Goal: Task Accomplishment & Management: Manage account settings

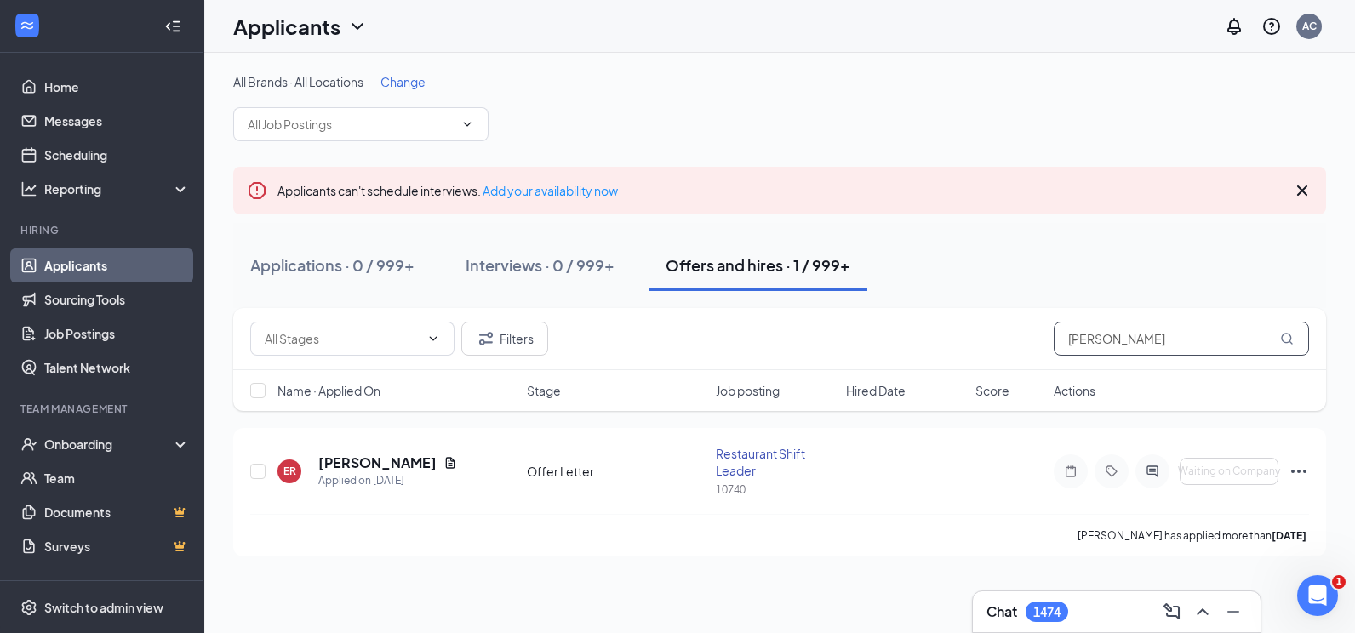
drag, startPoint x: 1152, startPoint y: 350, endPoint x: 997, endPoint y: 340, distance: 155.2
click at [997, 340] on div "Filters [PERSON_NAME]" at bounding box center [779, 339] width 1059 height 34
click at [76, 268] on link "Applicants" at bounding box center [117, 265] width 146 height 34
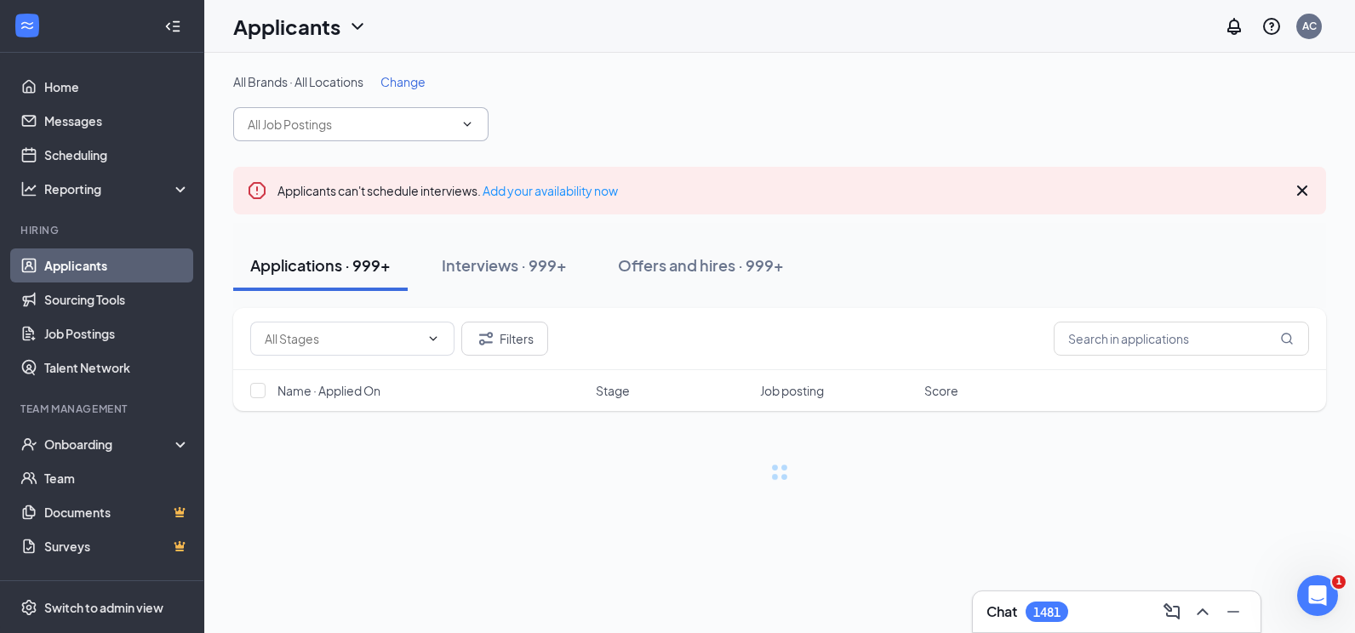
click at [341, 134] on span at bounding box center [360, 124] width 255 height 34
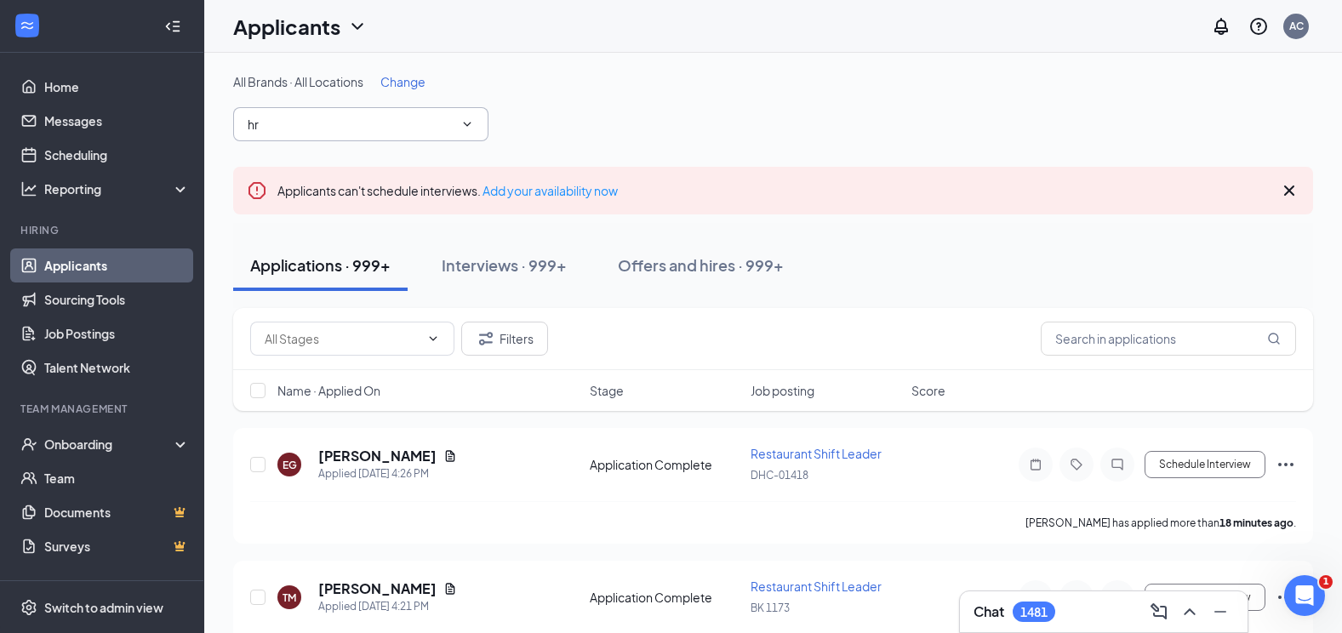
type input "h"
type input "b"
click at [340, 133] on input "text" at bounding box center [351, 124] width 206 height 19
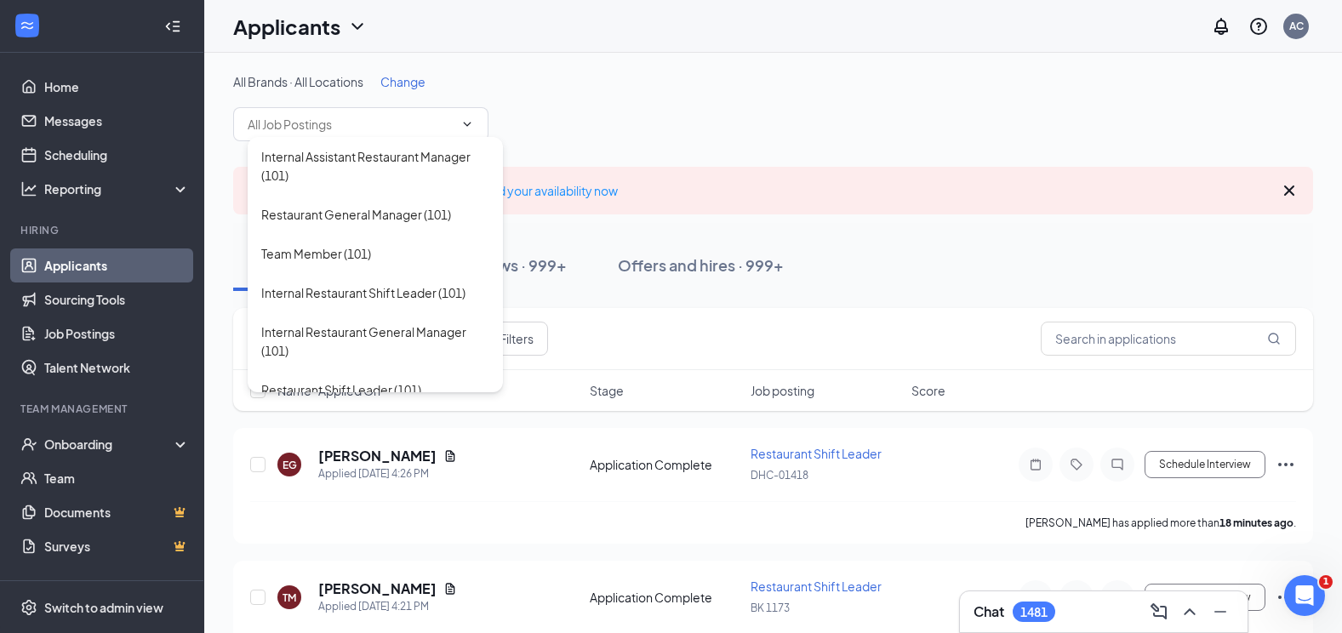
click at [414, 87] on span "Change" at bounding box center [402, 81] width 45 height 15
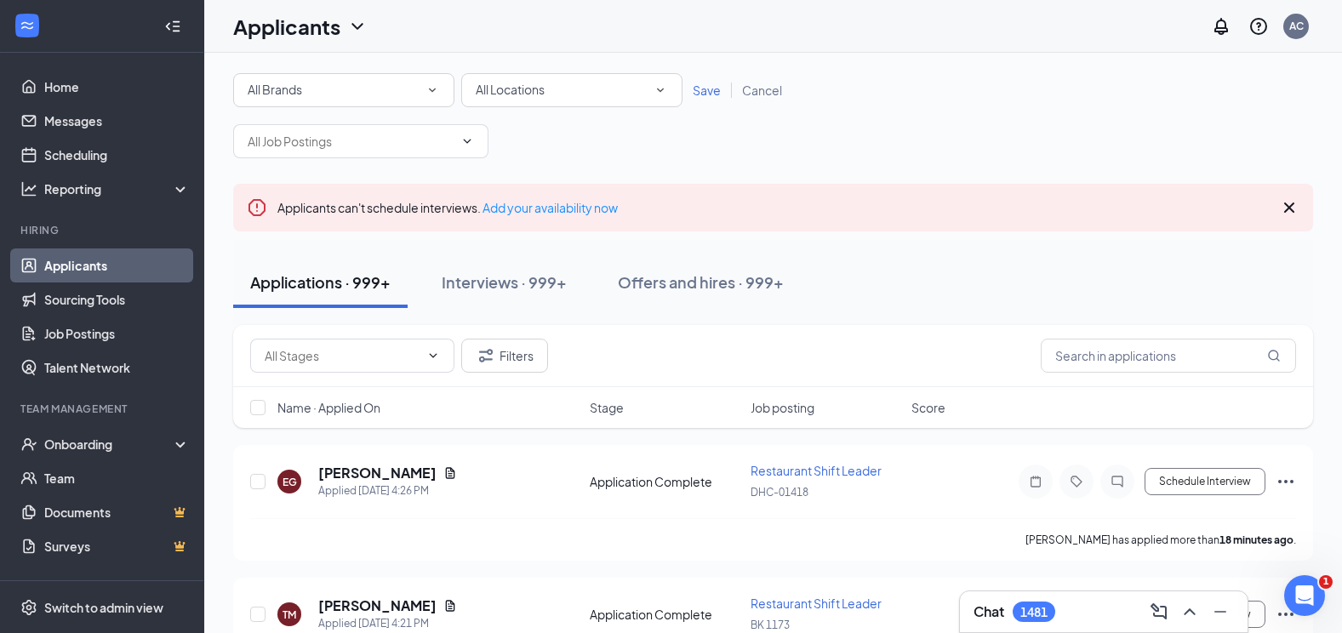
click at [624, 83] on div "All Locations" at bounding box center [572, 90] width 192 height 20
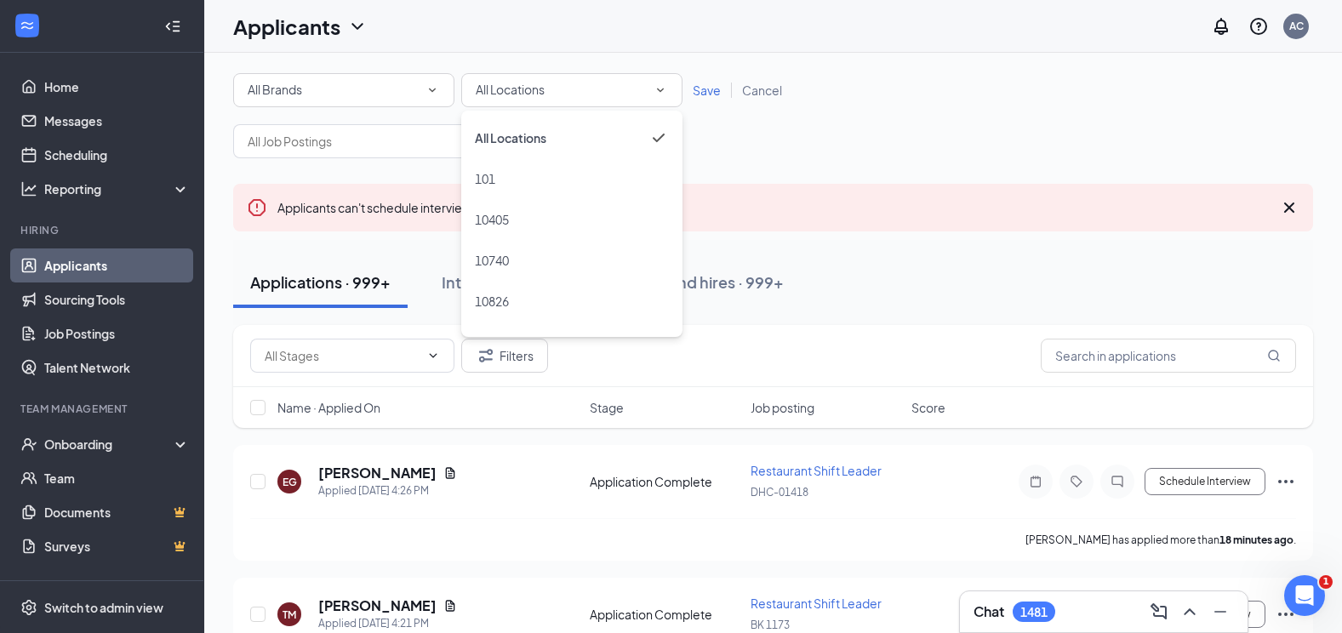
click at [884, 122] on div "All Brands All Brands All Locations All Locations Save Cancel Internal Assistan…" at bounding box center [773, 115] width 1080 height 85
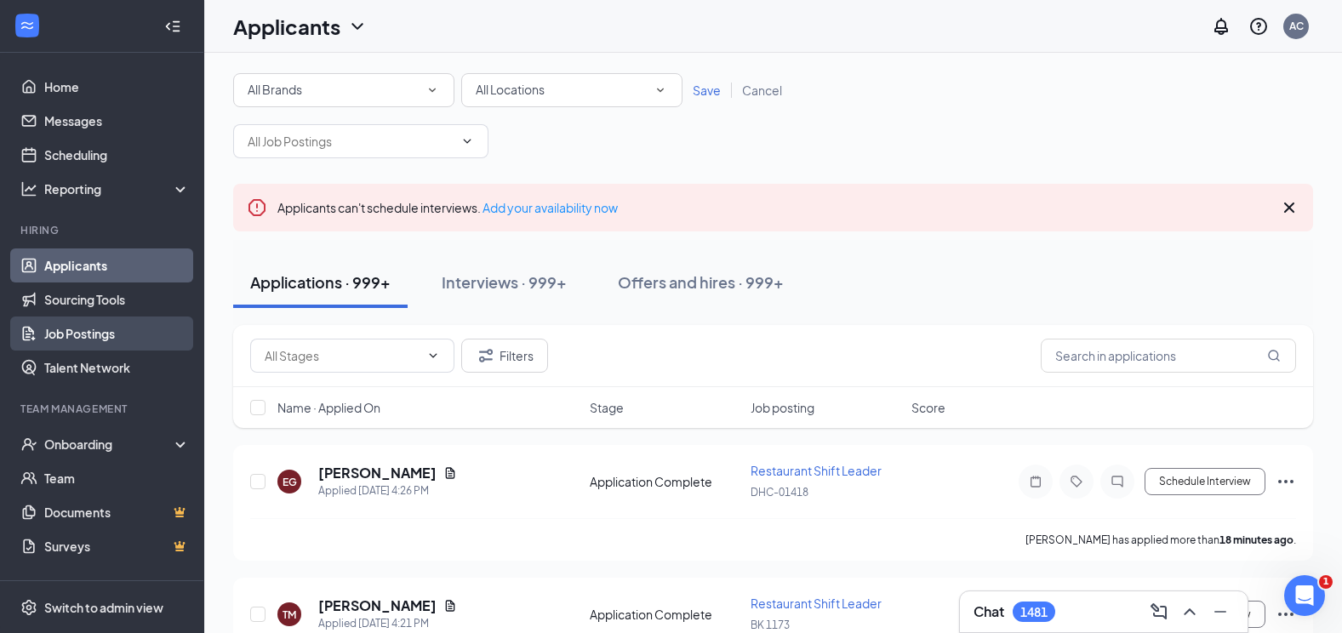
drag, startPoint x: 66, startPoint y: 317, endPoint x: 91, endPoint y: 323, distance: 26.0
click at [66, 317] on link "Job Postings" at bounding box center [117, 334] width 146 height 34
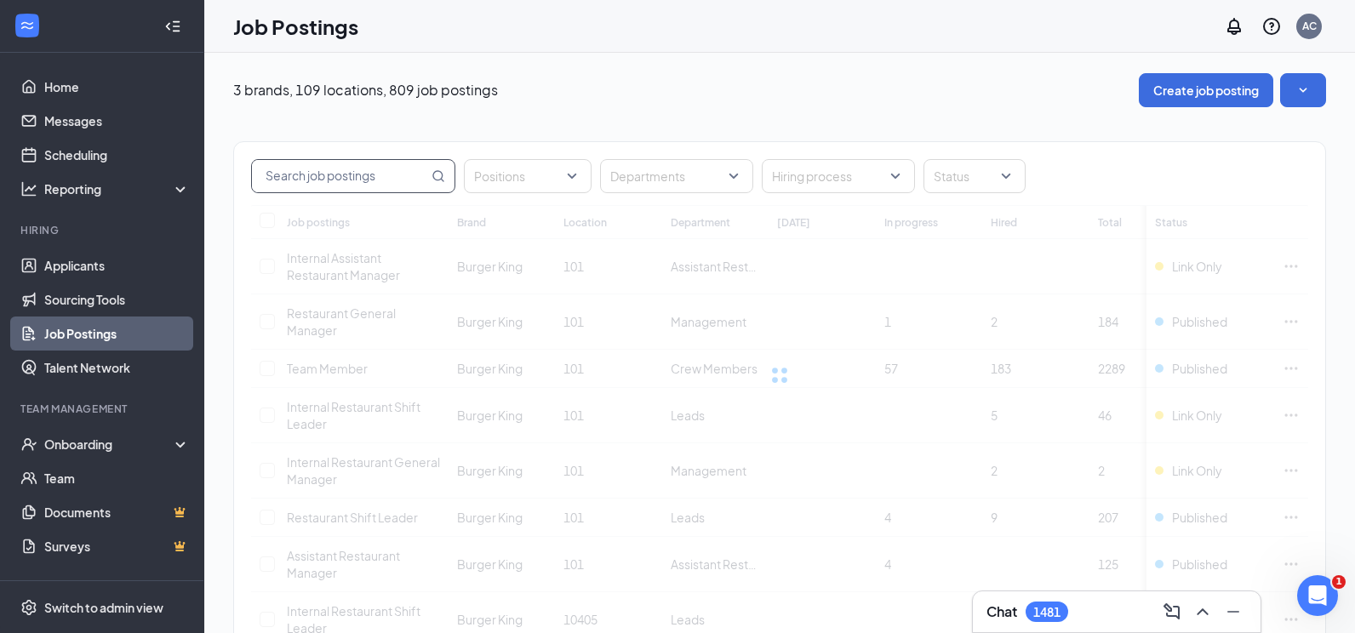
click at [398, 179] on input "text" at bounding box center [340, 176] width 176 height 32
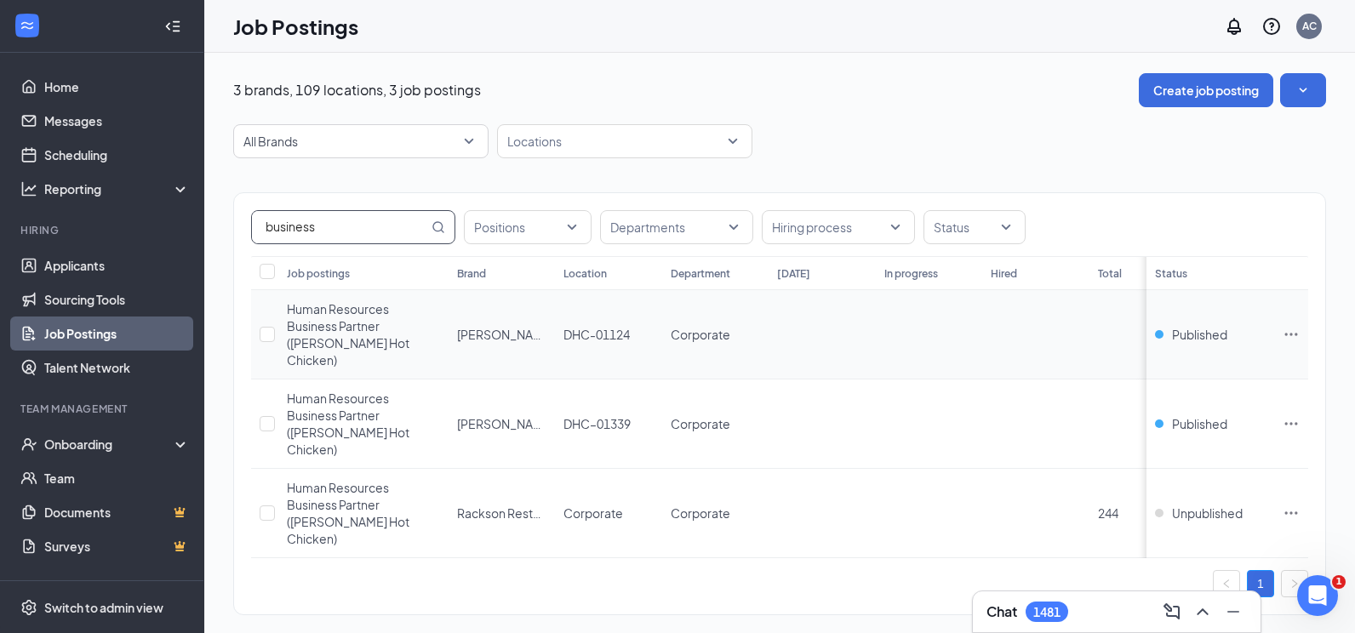
type input "business"
click at [1293, 326] on icon "Ellipses" at bounding box center [1290, 334] width 17 height 17
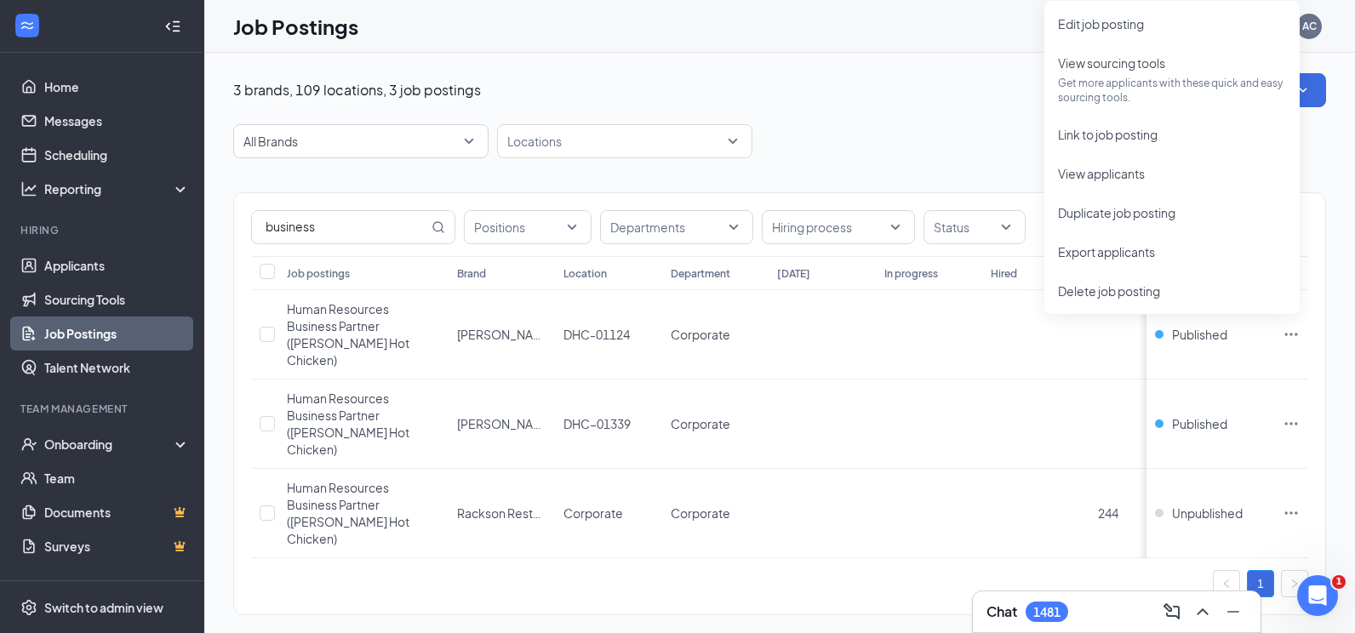
click at [913, 126] on div "All Brands Locations" at bounding box center [779, 141] width 1093 height 34
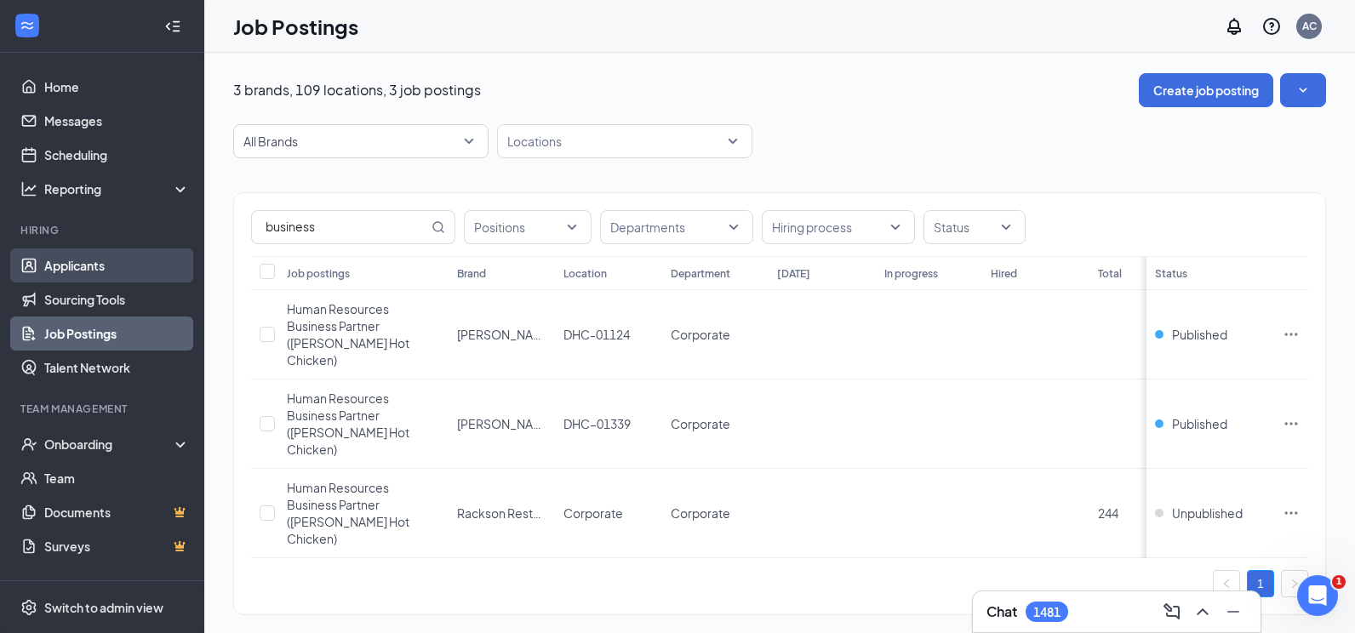
click at [66, 251] on link "Applicants" at bounding box center [117, 265] width 146 height 34
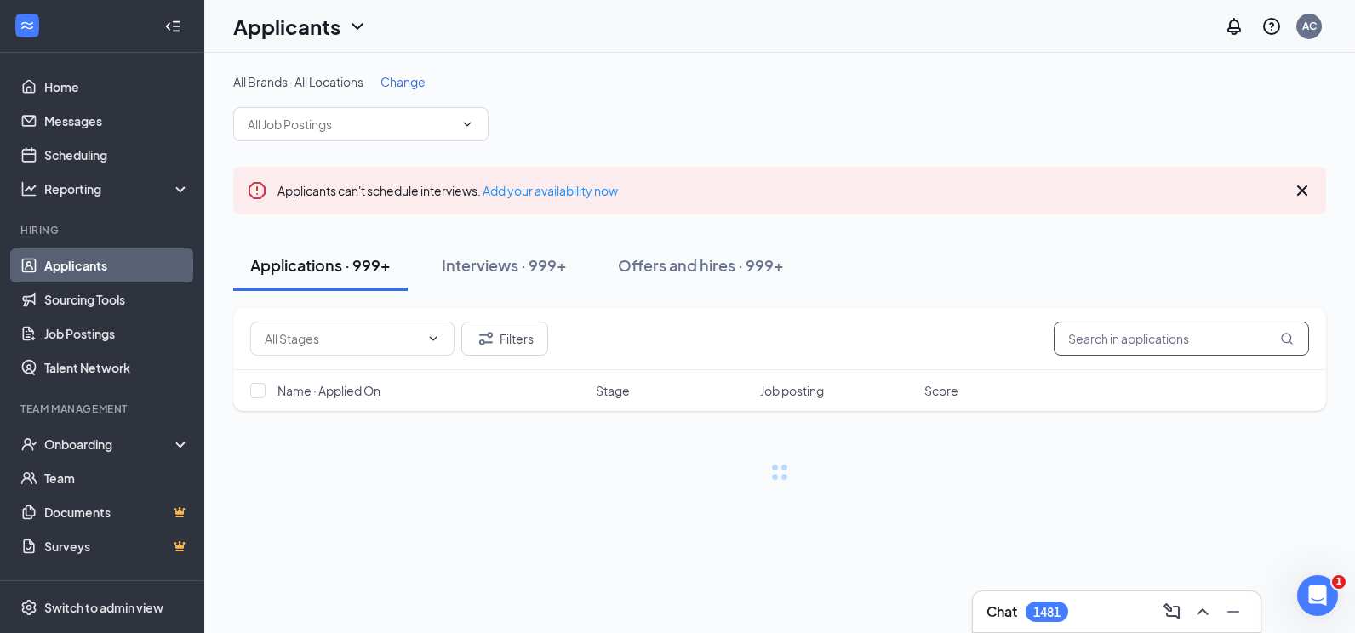
drag, startPoint x: 1145, startPoint y: 359, endPoint x: 1153, endPoint y: 343, distance: 18.3
click at [1143, 359] on div "Filters" at bounding box center [779, 339] width 1093 height 62
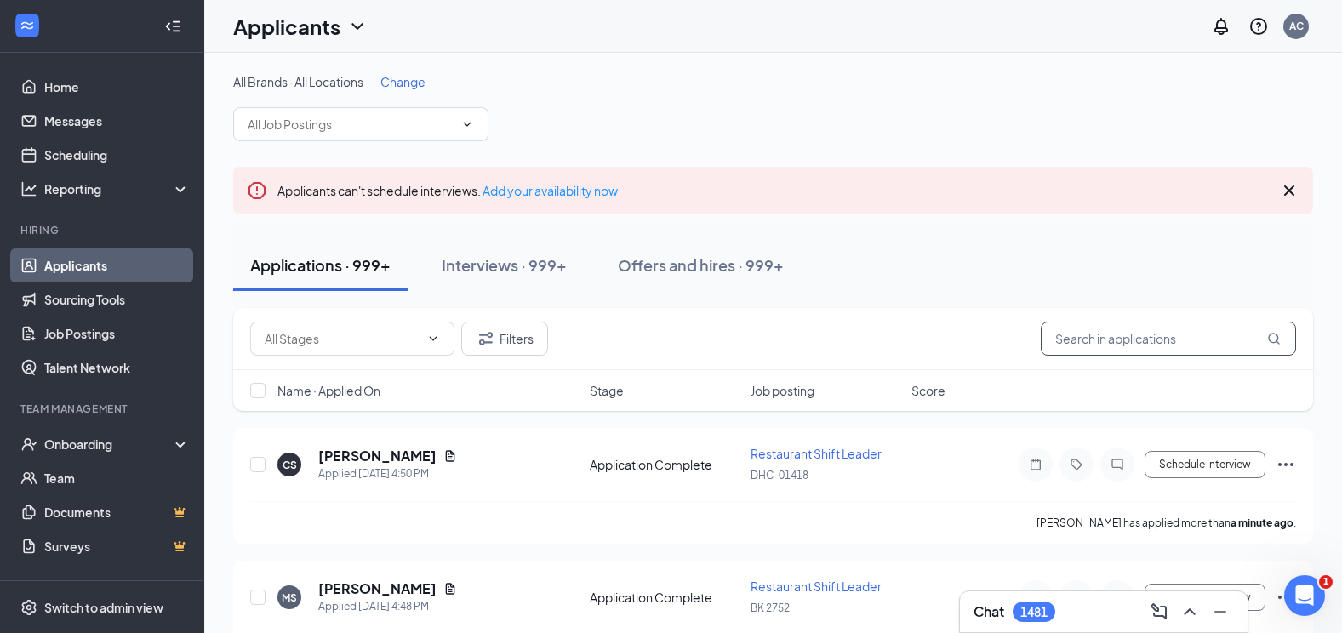
click at [1153, 343] on input "text" at bounding box center [1168, 339] width 255 height 34
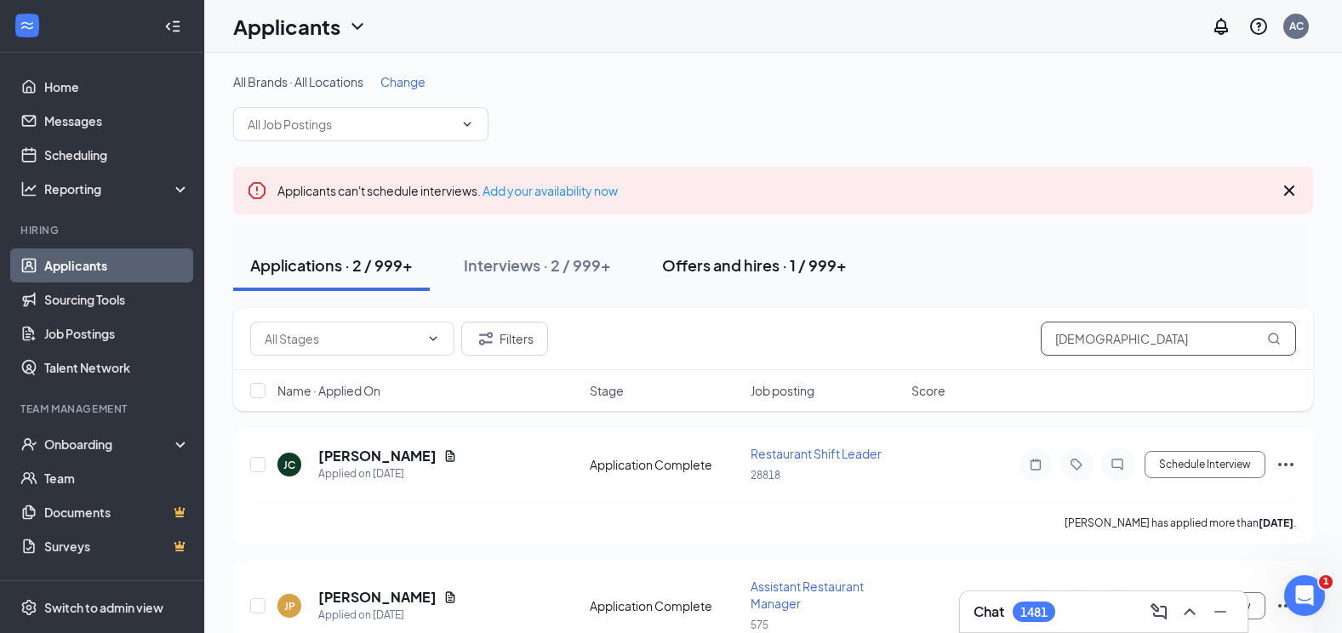
type input "[DEMOGRAPHIC_DATA]"
click at [722, 269] on div "Offers and hires · 1 / 999+" at bounding box center [754, 264] width 185 height 21
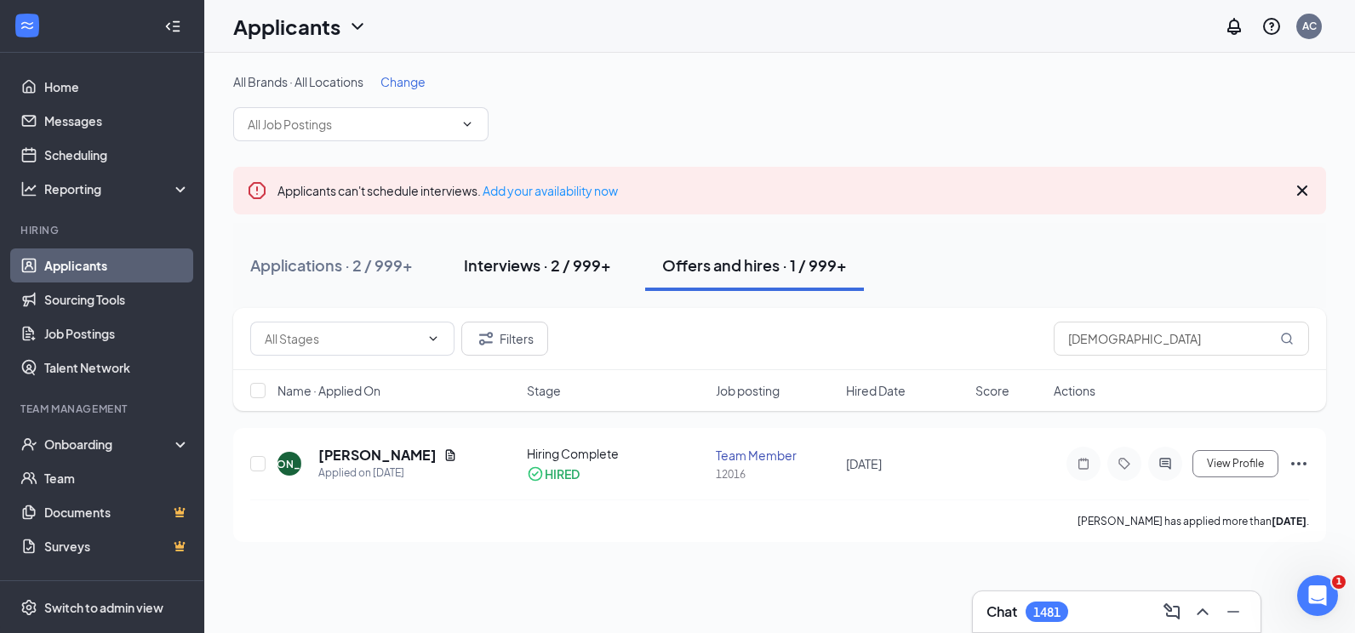
click at [544, 275] on div "Interviews · 2 / 999+" at bounding box center [537, 264] width 147 height 21
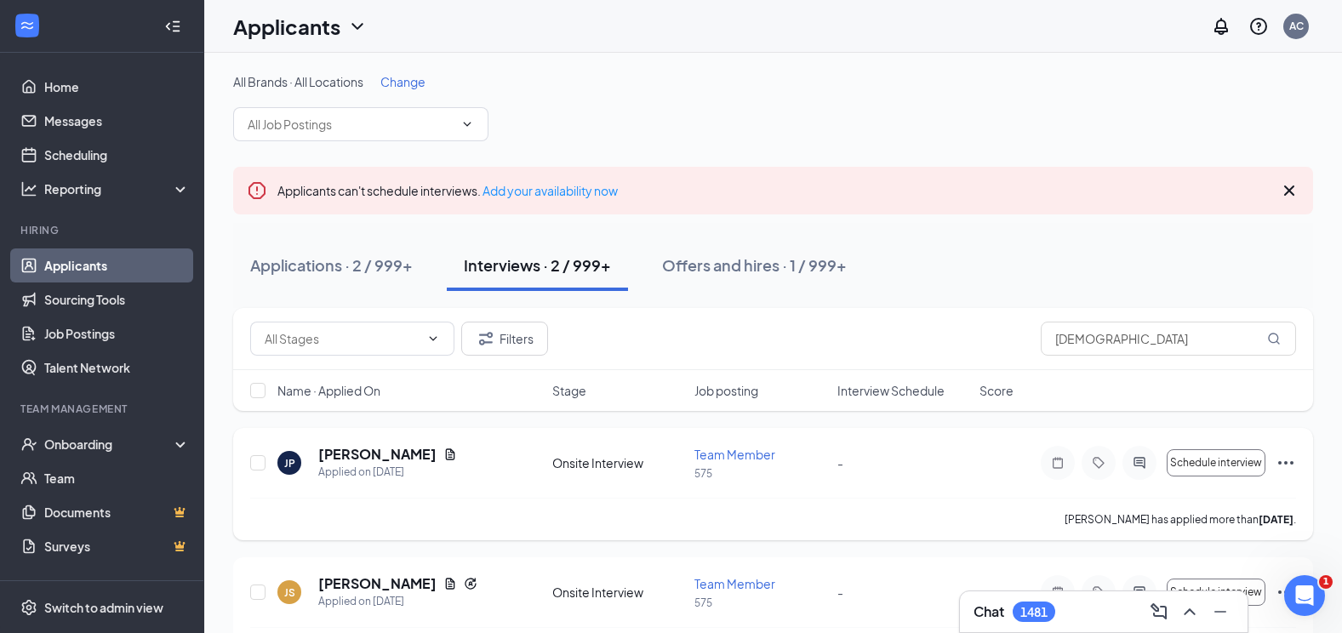
scroll to position [57, 0]
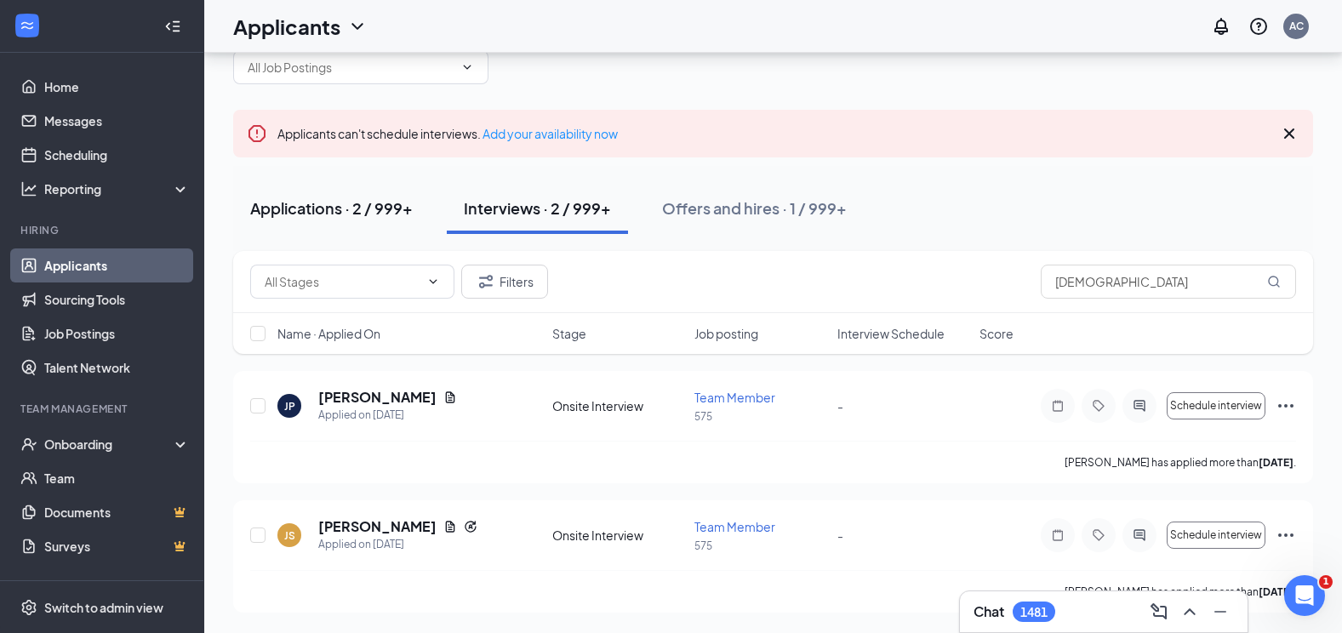
click at [391, 222] on button "Applications · 2 / 999+" at bounding box center [331, 208] width 197 height 51
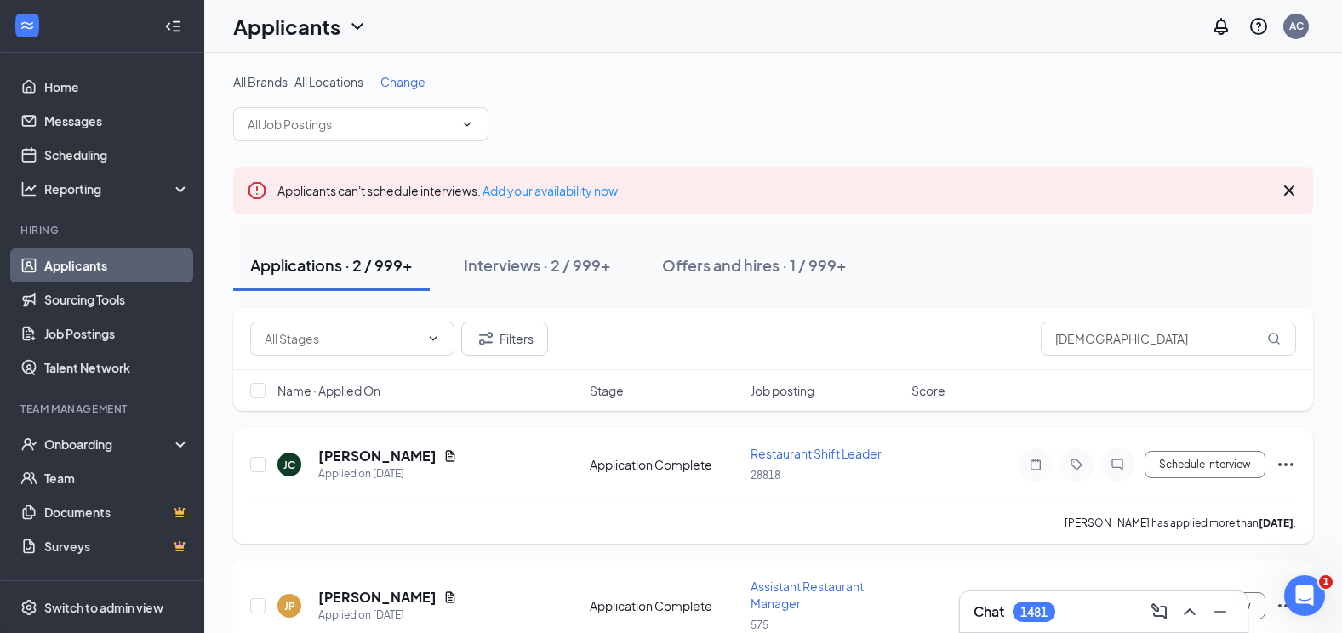
scroll to position [81, 0]
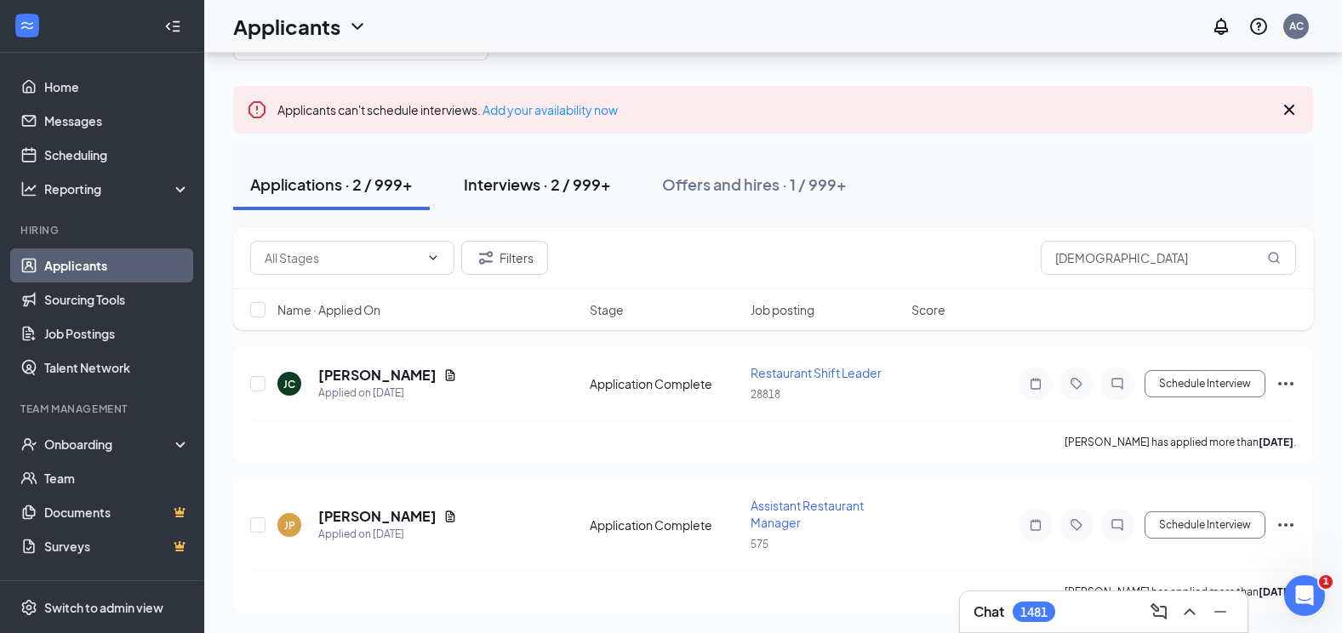
click at [542, 174] on div "Interviews · 2 / 999+" at bounding box center [537, 184] width 147 height 21
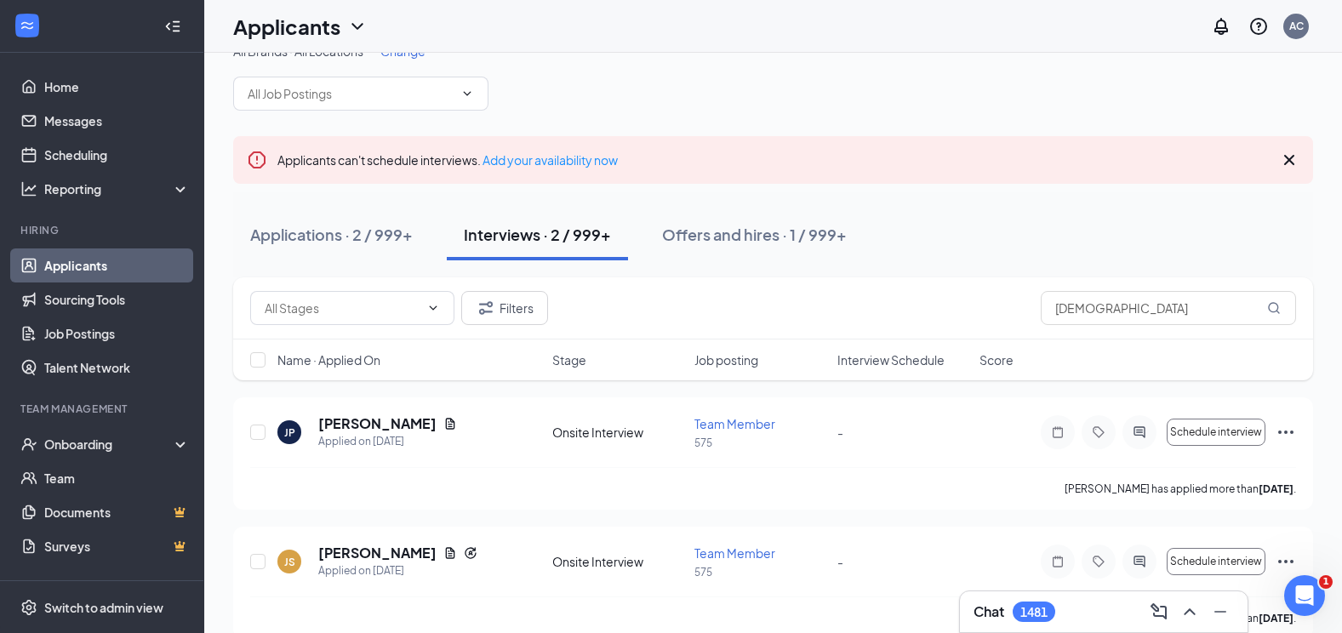
scroll to position [57, 0]
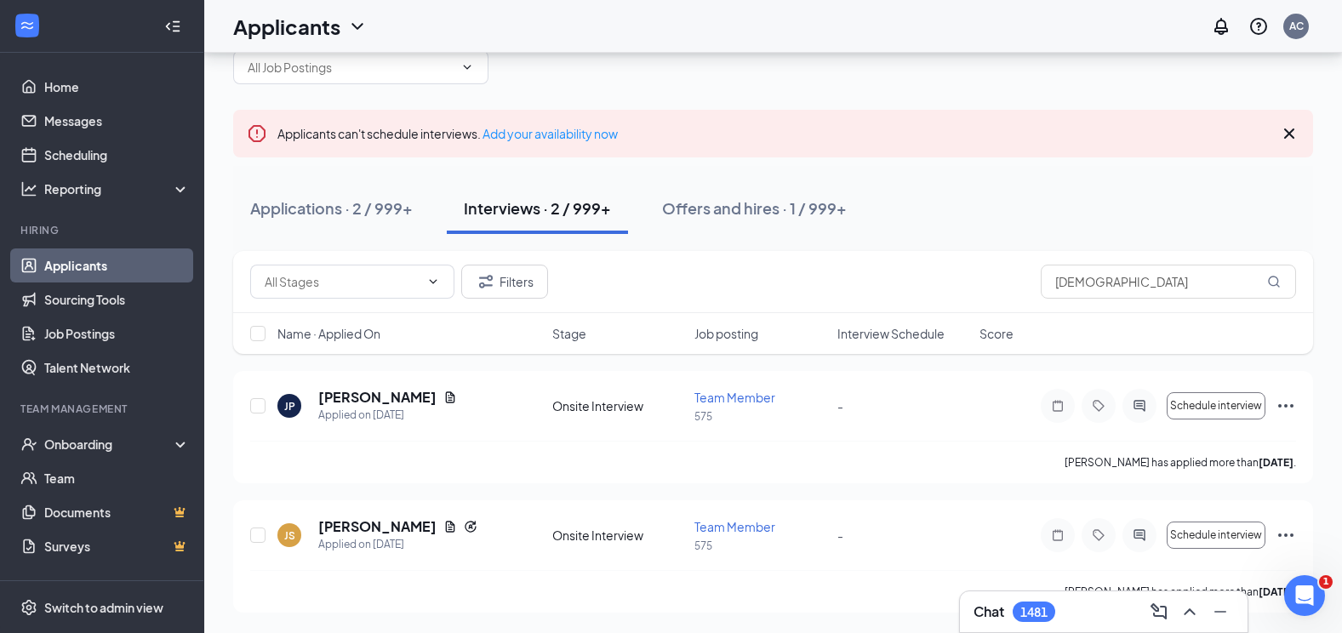
click at [734, 234] on div "Applications · 2 / 999+ Interviews · 2 / 999+ Offers and hires · 1 / 999+" at bounding box center [773, 208] width 1080 height 85
click at [741, 220] on button "Offers and hires · 1 / 999+" at bounding box center [754, 208] width 219 height 51
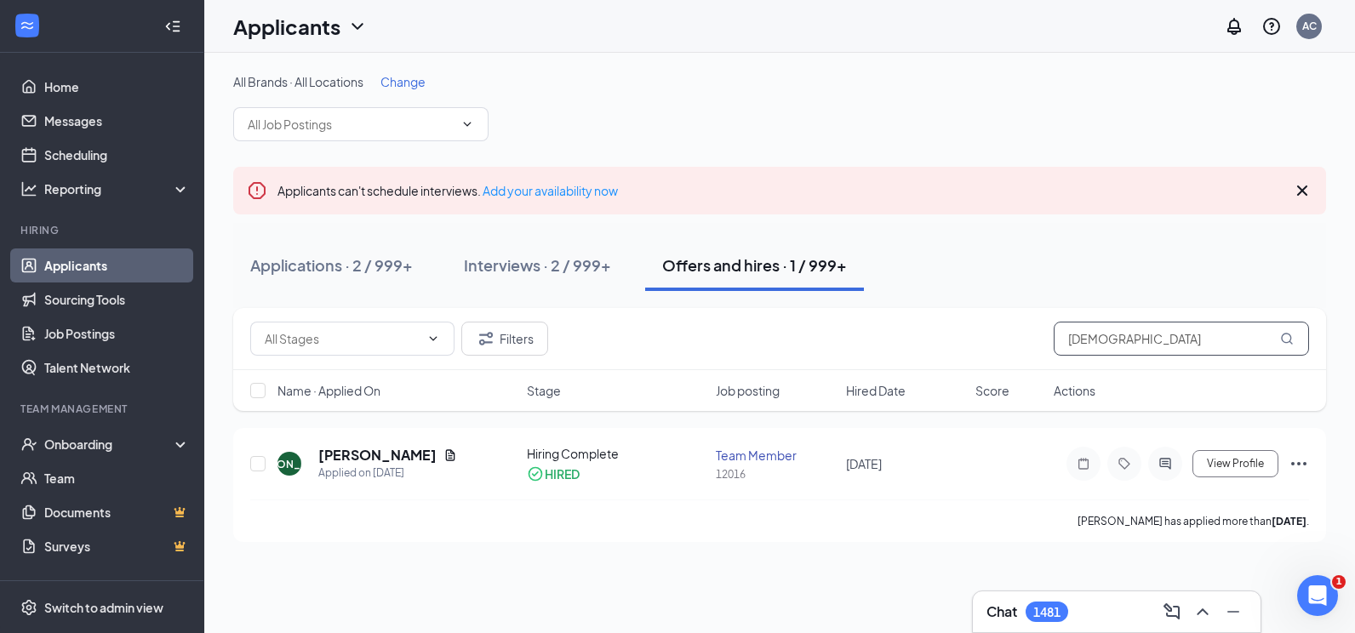
click at [1114, 332] on input "[DEMOGRAPHIC_DATA]" at bounding box center [1180, 339] width 255 height 34
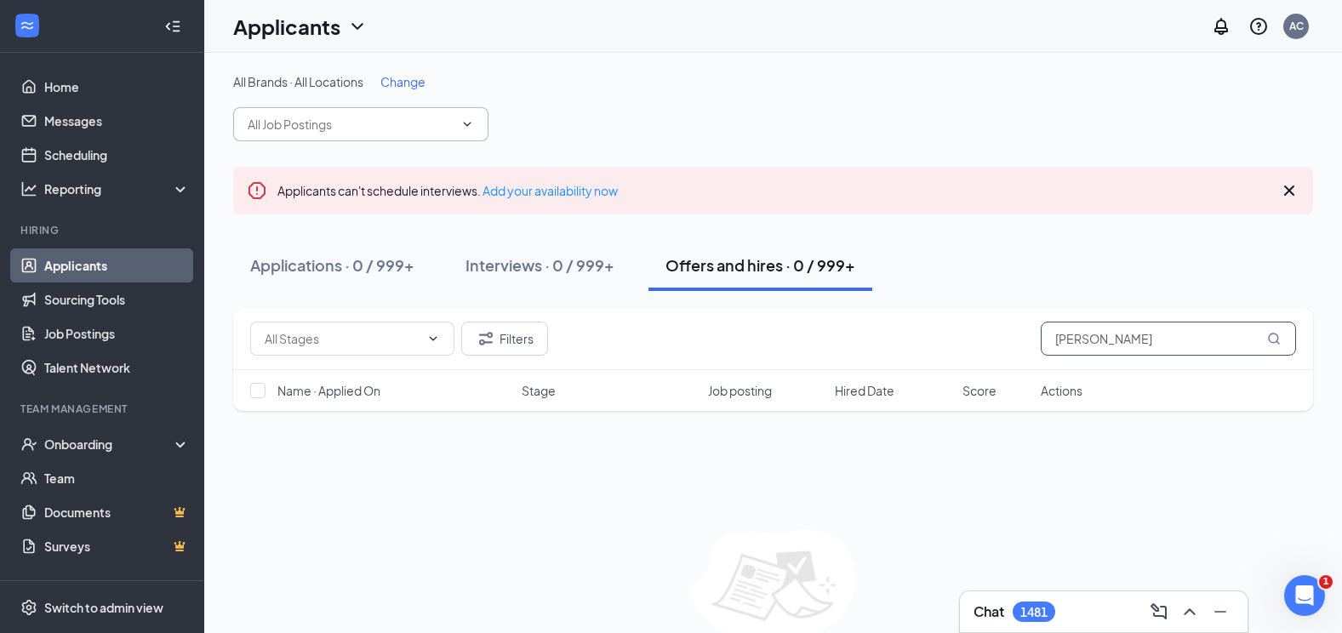
type input "[PERSON_NAME]"
click at [319, 111] on span at bounding box center [360, 124] width 255 height 34
click at [350, 123] on input "text" at bounding box center [351, 124] width 206 height 19
click at [422, 69] on div "All Brands · All Locations Change Internal Assistant Restaurant Manager (101) R…" at bounding box center [773, 384] width 1138 height 663
click at [419, 79] on span "Change" at bounding box center [402, 81] width 45 height 15
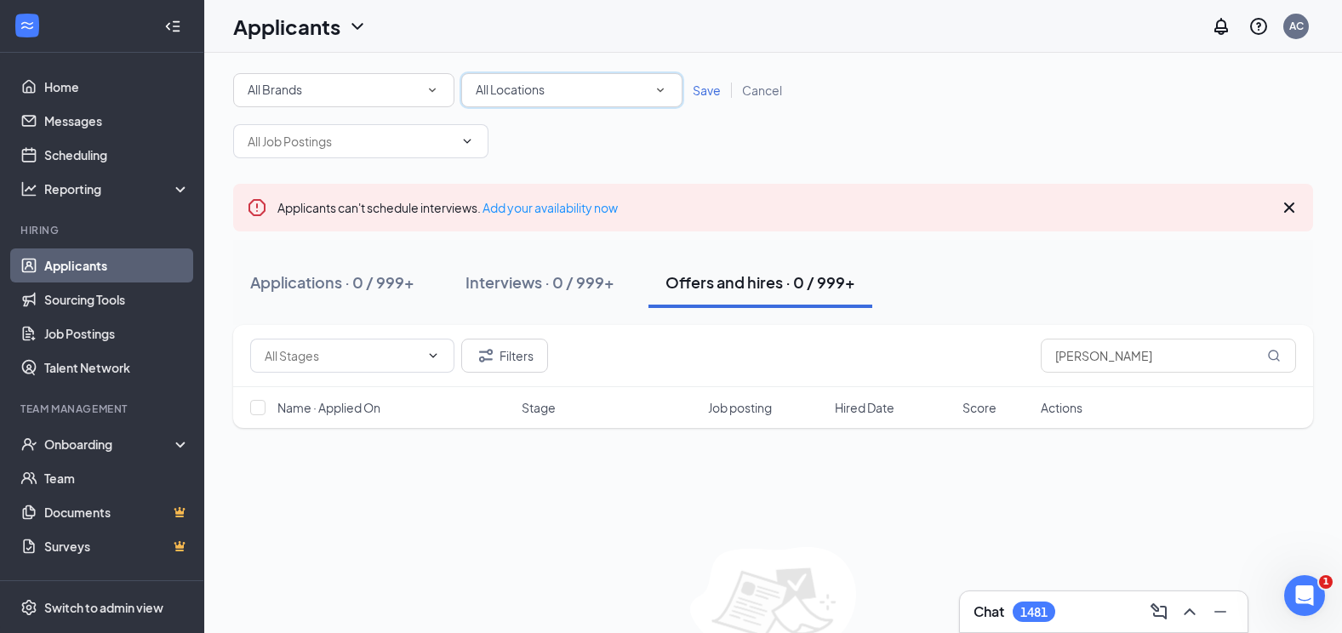
click at [555, 90] on div "All Locations" at bounding box center [572, 90] width 192 height 20
type input "1169"
click at [553, 132] on div "DHC-01169" at bounding box center [572, 138] width 194 height 20
click at [705, 95] on span "Save" at bounding box center [707, 90] width 28 height 15
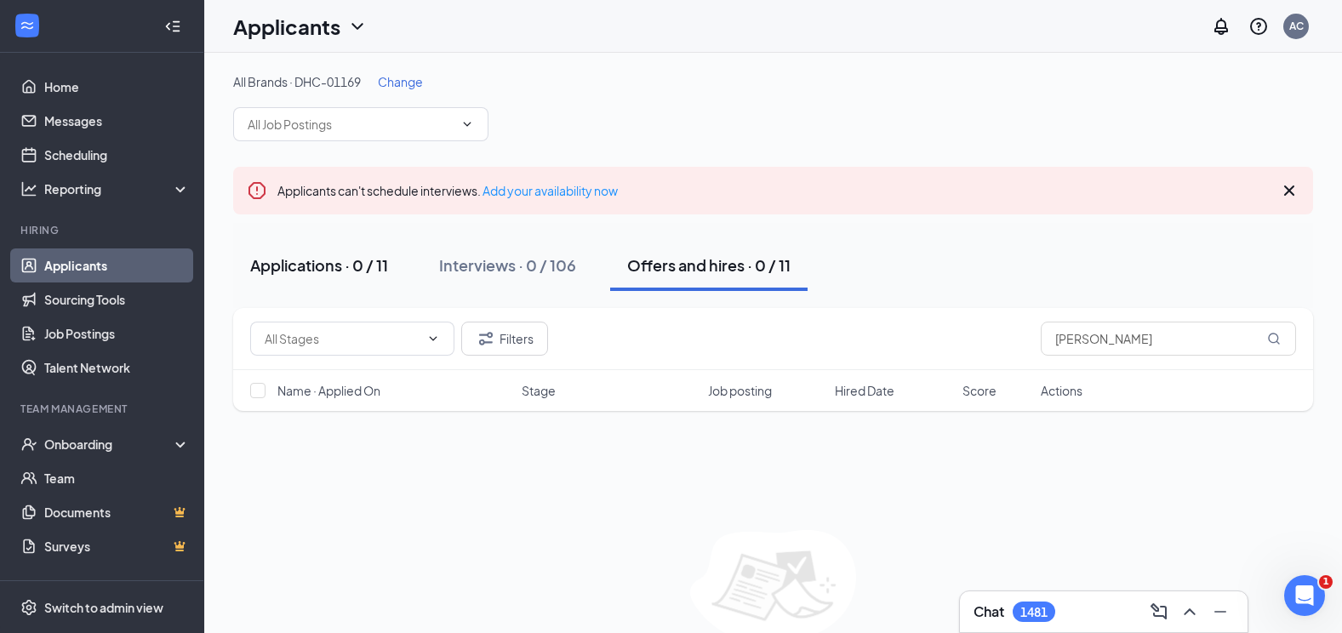
click at [338, 267] on div "Applications · 0 / 11" at bounding box center [319, 264] width 138 height 21
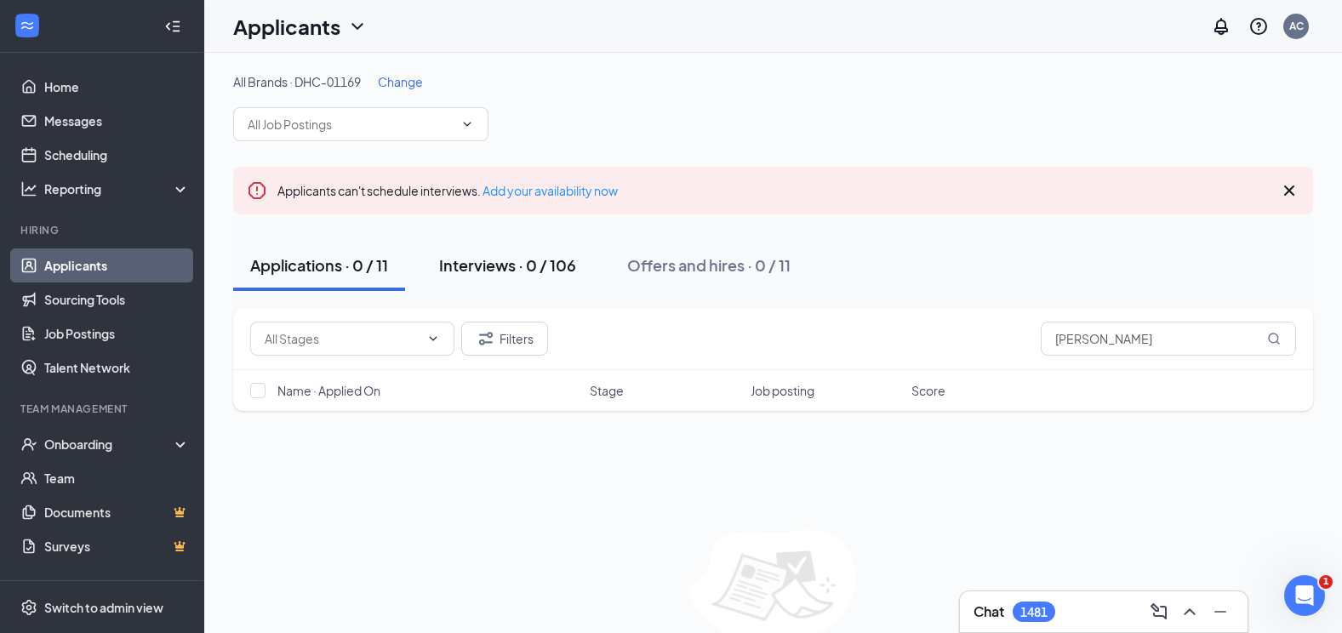
click at [465, 265] on div "Interviews · 0 / 106" at bounding box center [507, 264] width 137 height 21
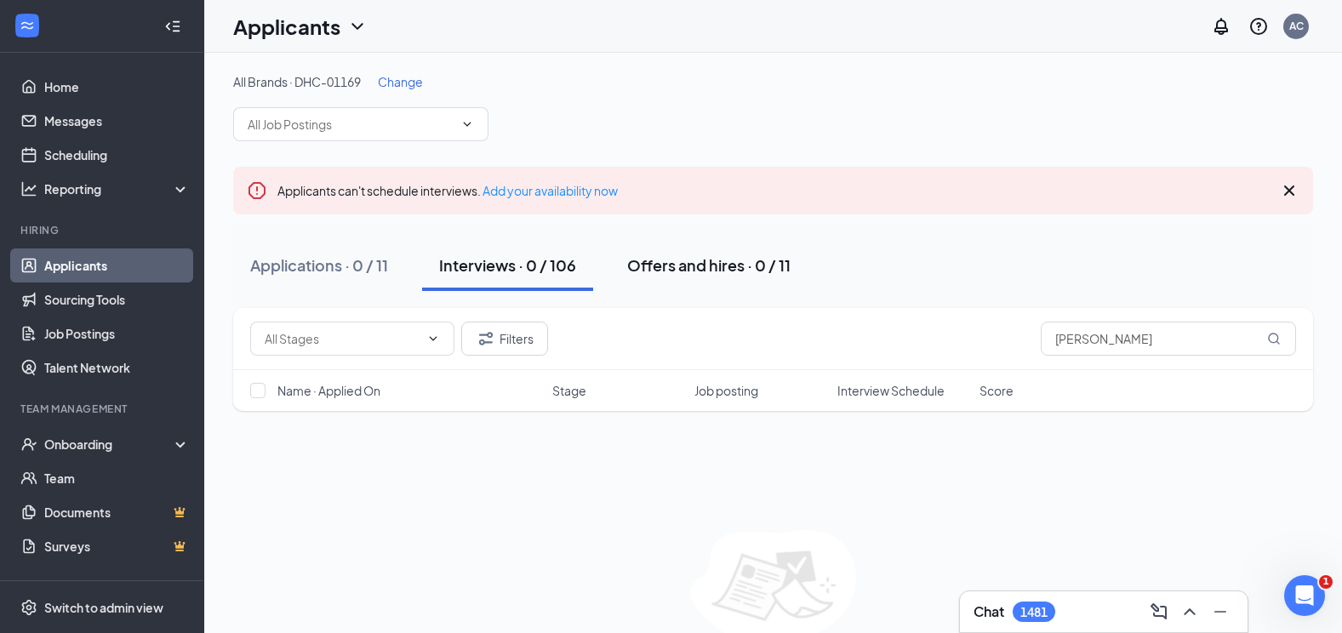
click at [640, 261] on div "Offers and hires · 0 / 11" at bounding box center [708, 264] width 163 height 21
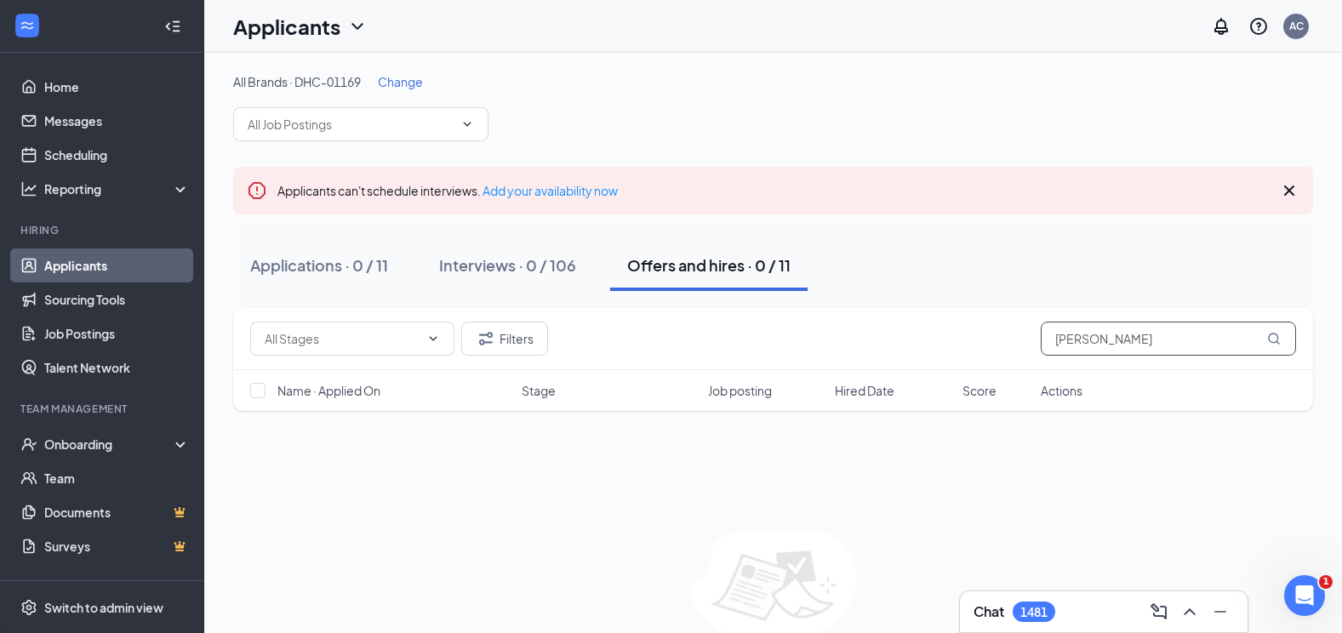
drag, startPoint x: 1163, startPoint y: 340, endPoint x: 1093, endPoint y: 345, distance: 70.8
click at [1093, 345] on input "[PERSON_NAME]" at bounding box center [1168, 339] width 255 height 34
type input "j"
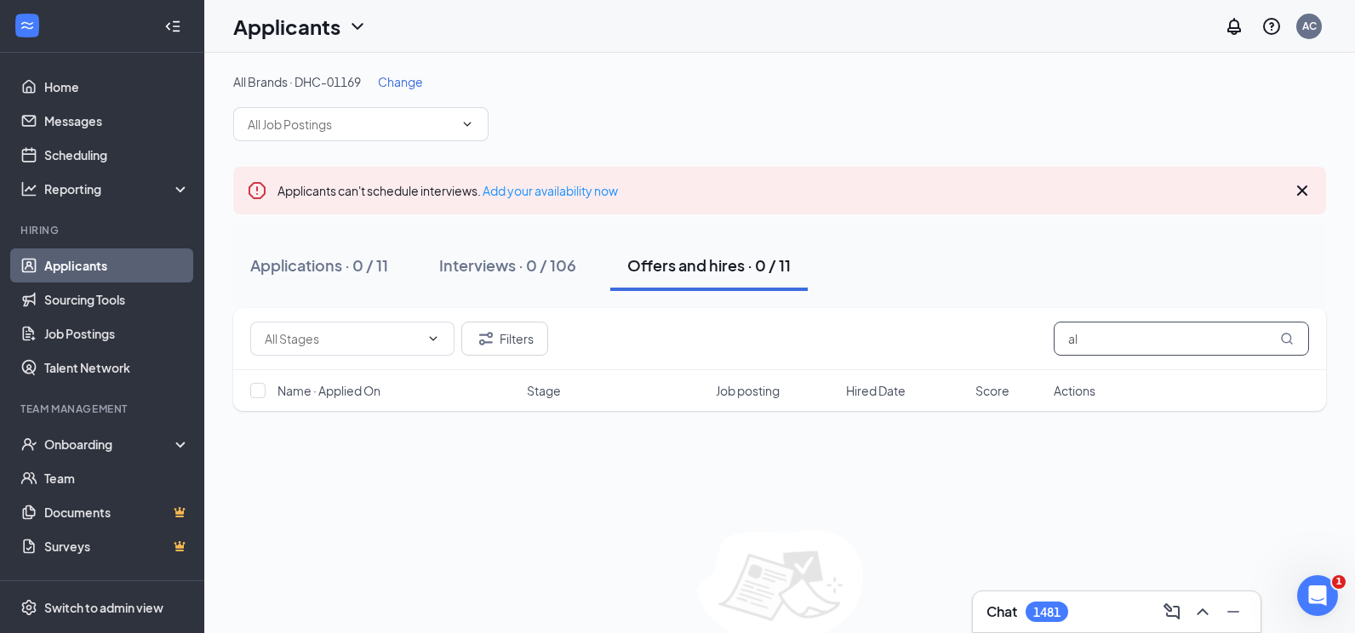
type input "a"
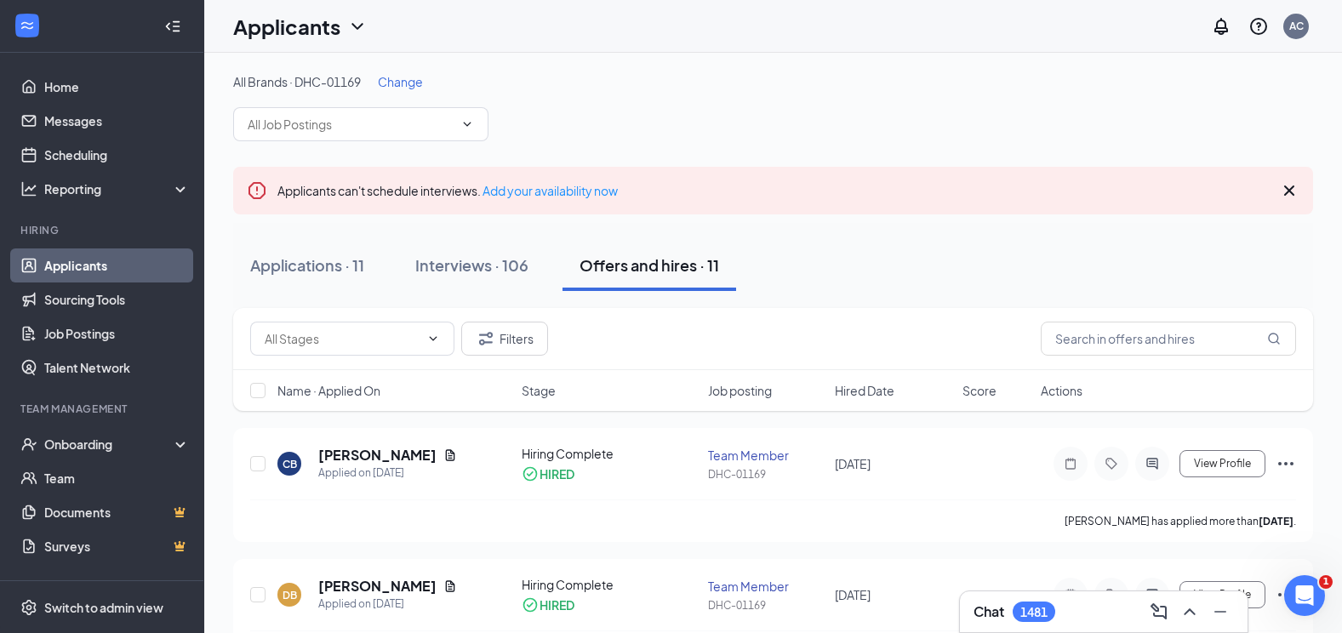
click at [402, 82] on span "Change" at bounding box center [400, 81] width 45 height 15
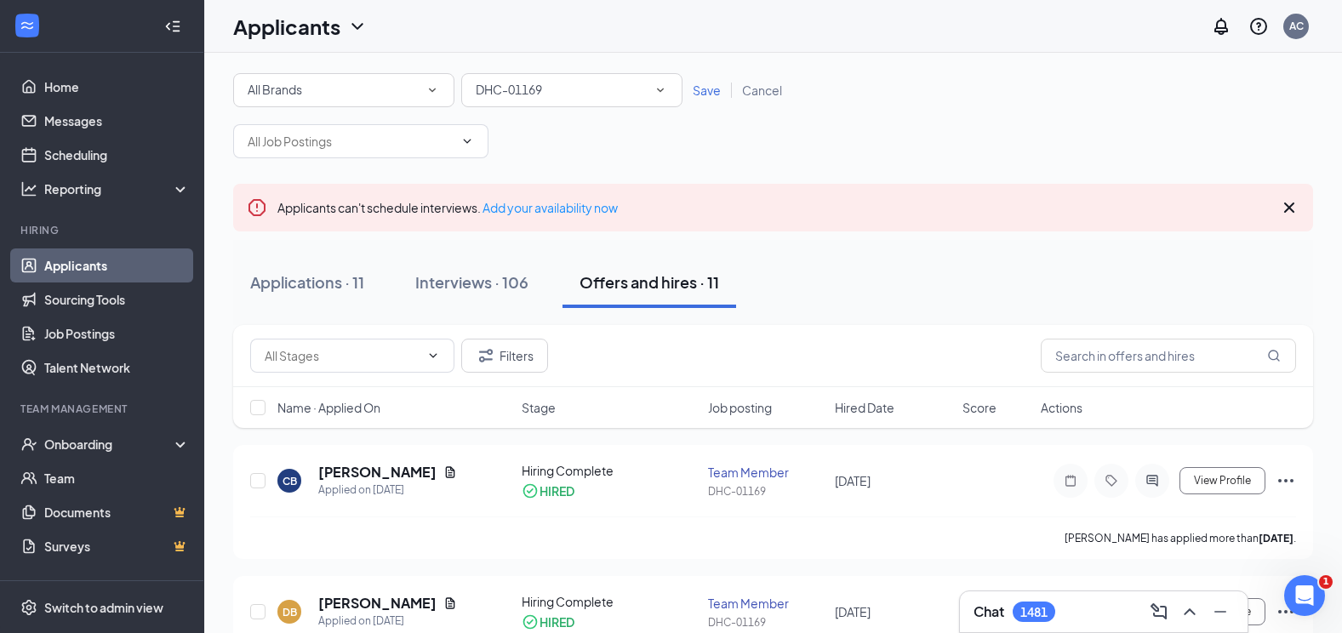
click at [659, 90] on icon "SmallChevronDown" at bounding box center [660, 90] width 7 height 4
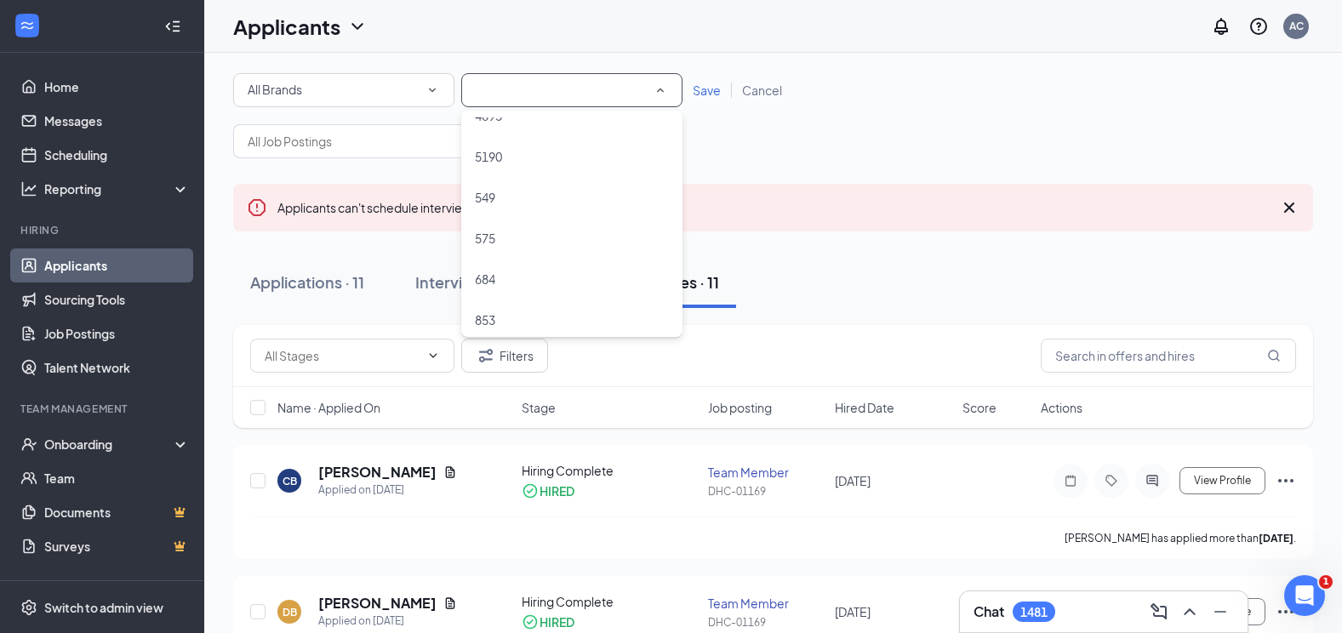
scroll to position [1571, 0]
click at [762, 95] on span "Cancel" at bounding box center [762, 90] width 40 height 15
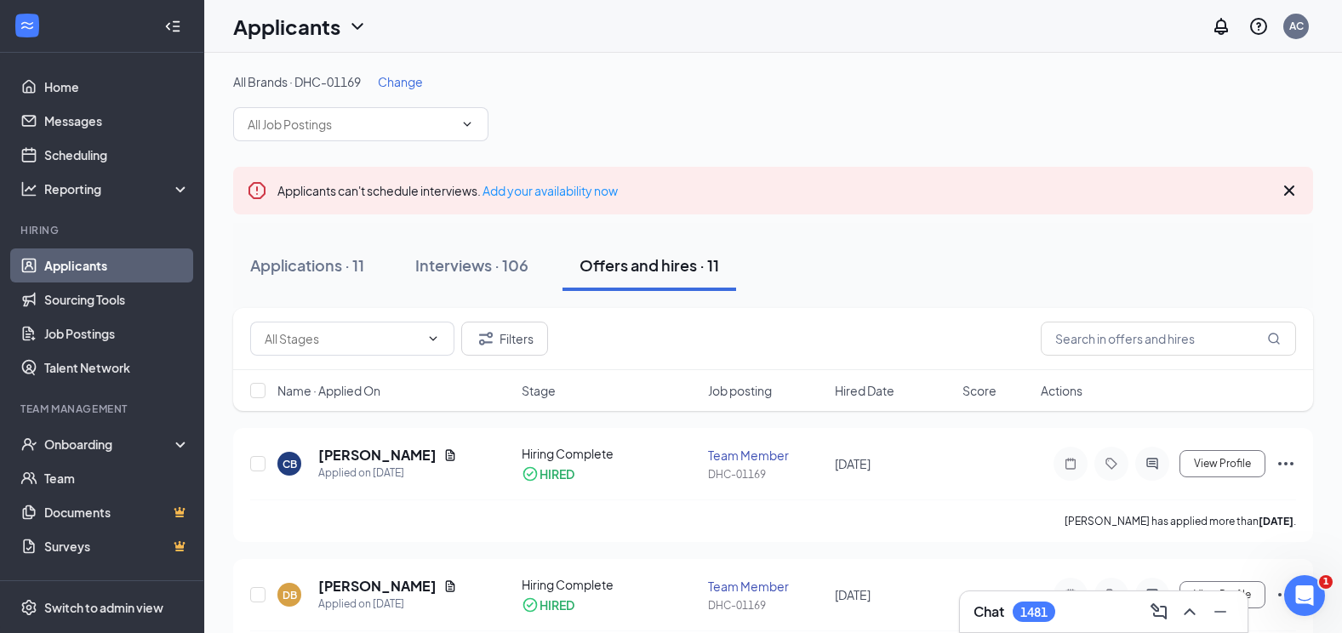
click at [405, 77] on span "Change" at bounding box center [400, 81] width 45 height 15
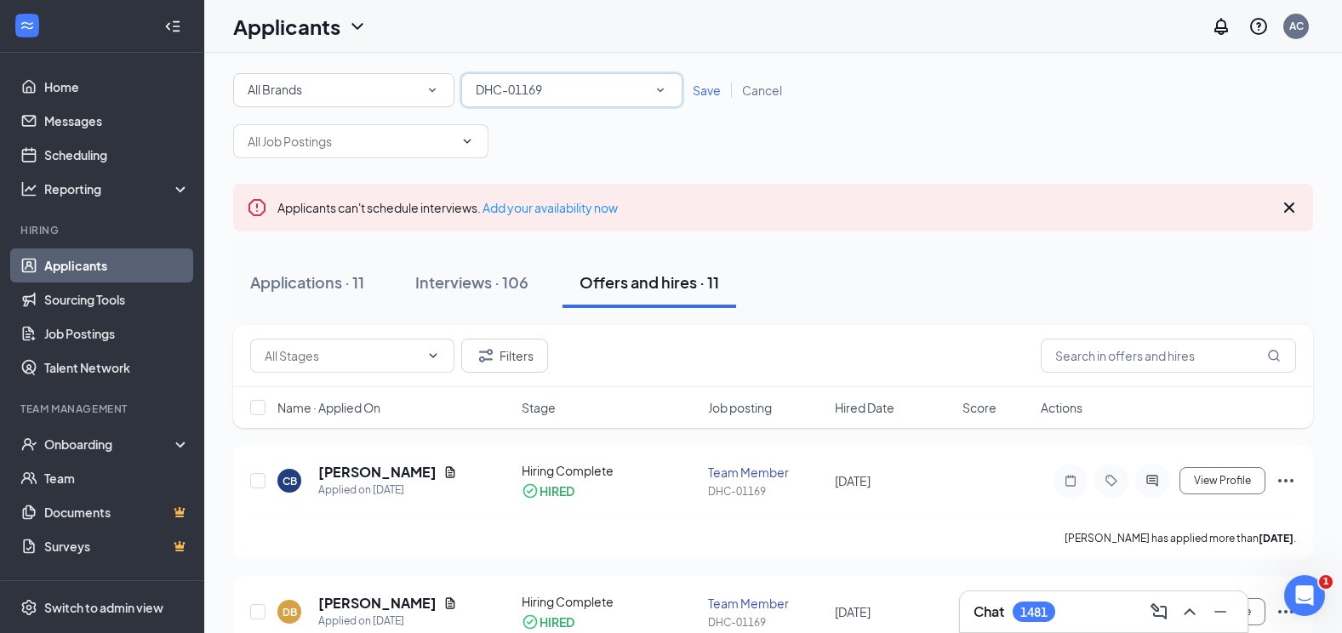
click at [637, 88] on div "DHC-01169" at bounding box center [572, 90] width 192 height 20
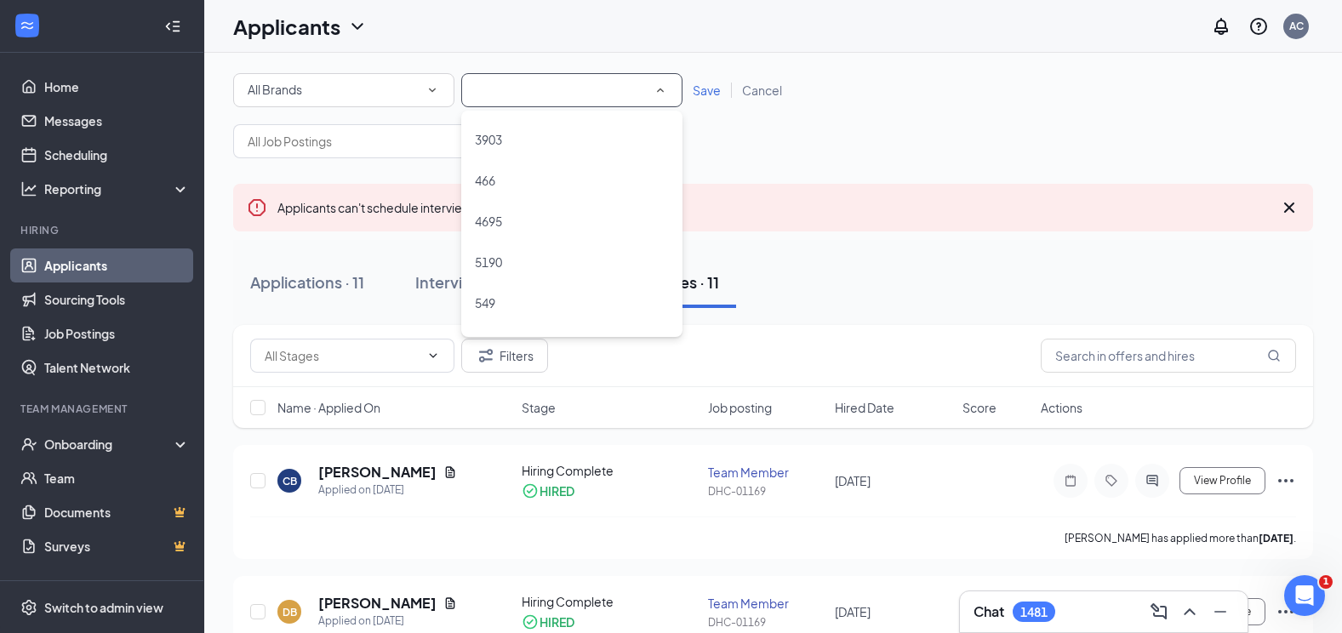
scroll to position [0, 0]
click at [574, 143] on div "All Locations" at bounding box center [572, 138] width 194 height 20
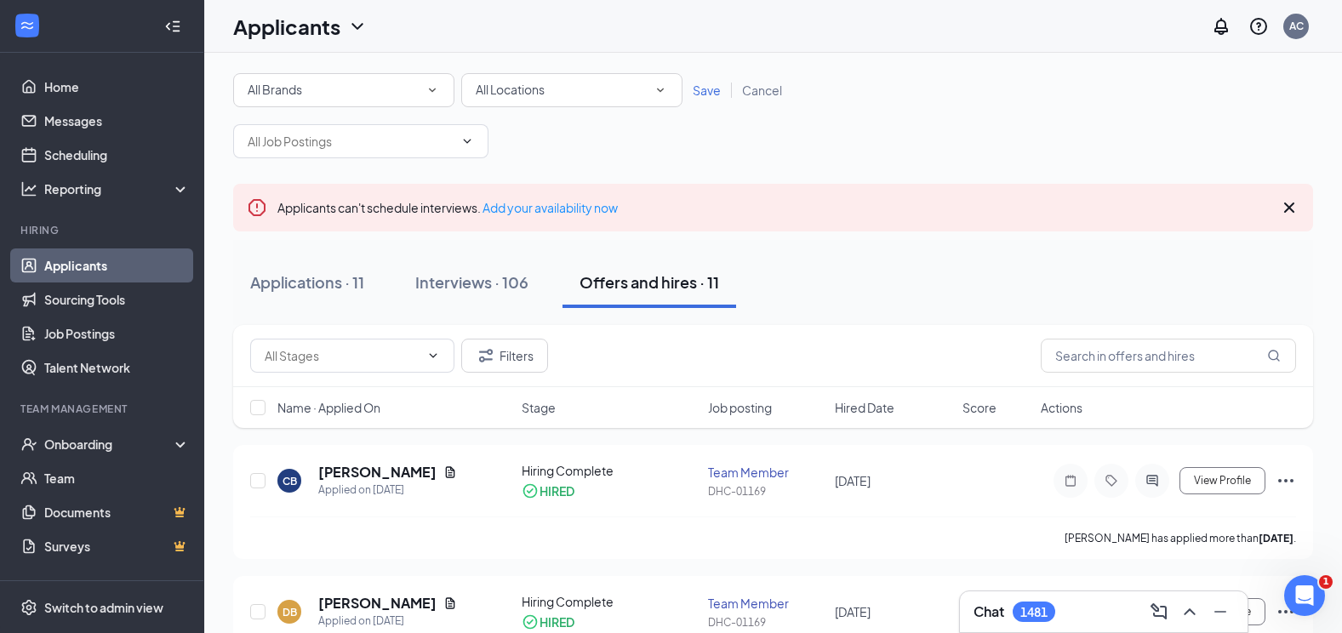
click at [996, 203] on div "Applicants can't schedule interviews. Add your availability now" at bounding box center [773, 208] width 1080 height 48
click at [1127, 342] on input "text" at bounding box center [1168, 356] width 255 height 34
click at [708, 90] on span "Save" at bounding box center [707, 90] width 28 height 15
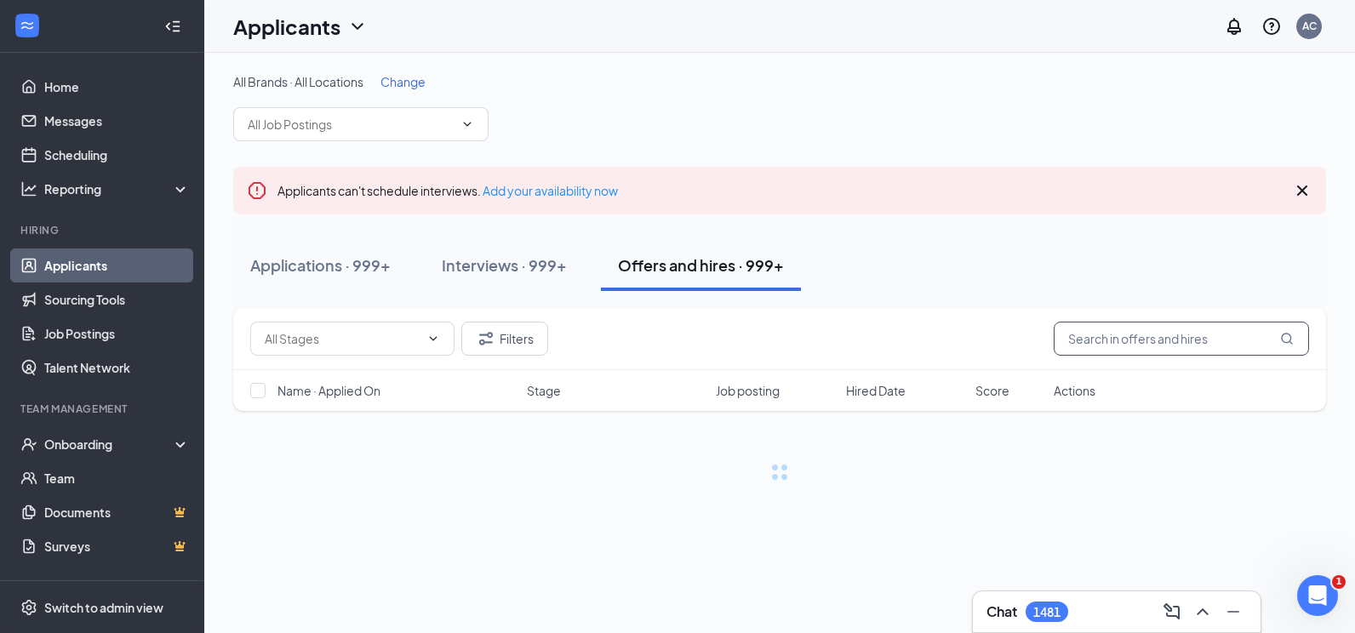
click at [1153, 350] on input "text" at bounding box center [1180, 339] width 255 height 34
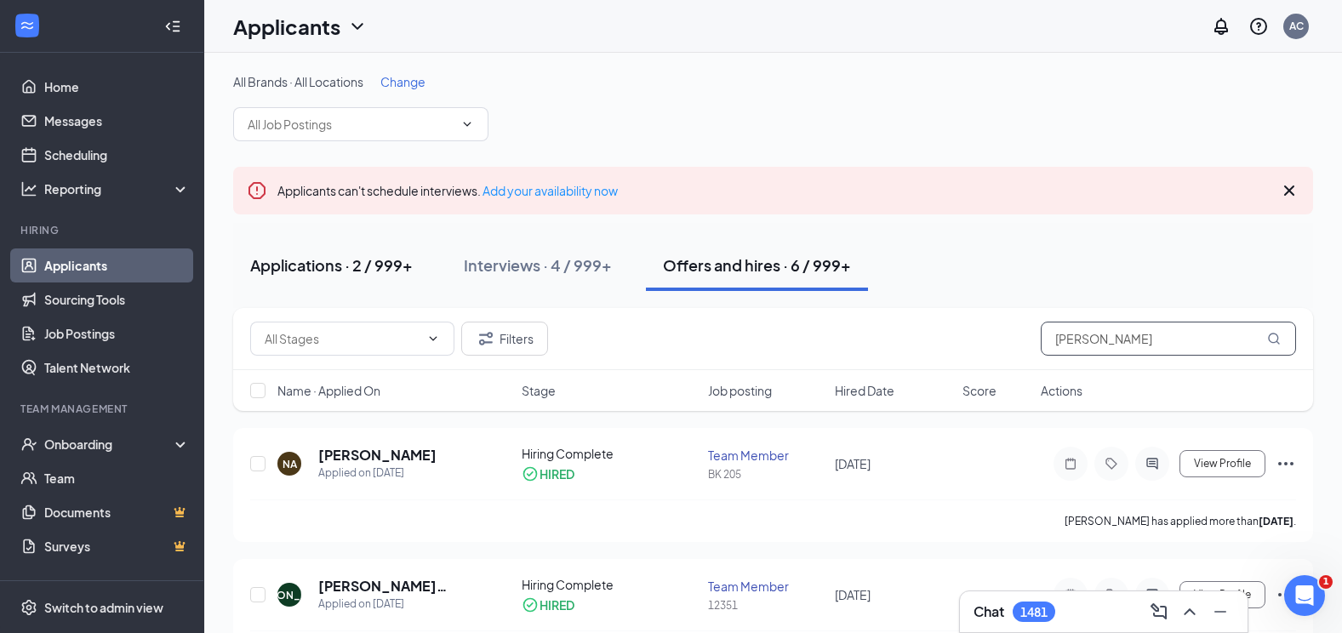
type input "[PERSON_NAME]"
click at [338, 281] on button "Applications · 2 / 999+" at bounding box center [331, 265] width 197 height 51
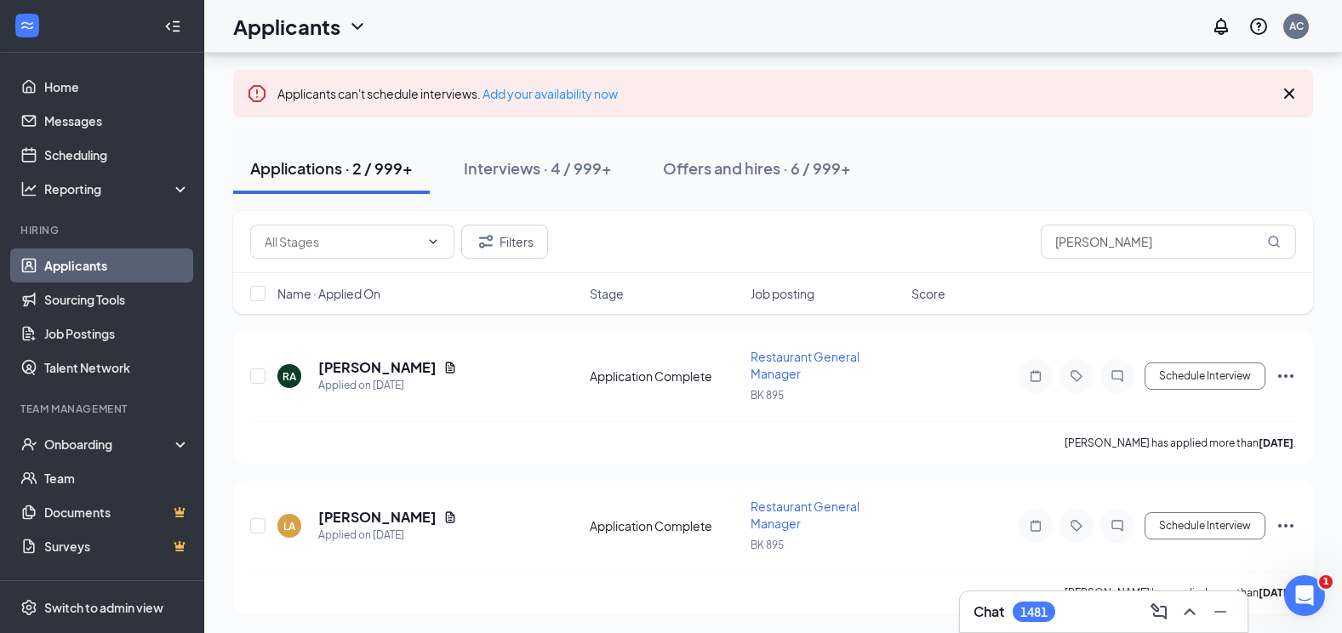
scroll to position [98, 0]
click at [522, 174] on div "Interviews · 4 / 999+" at bounding box center [538, 167] width 148 height 21
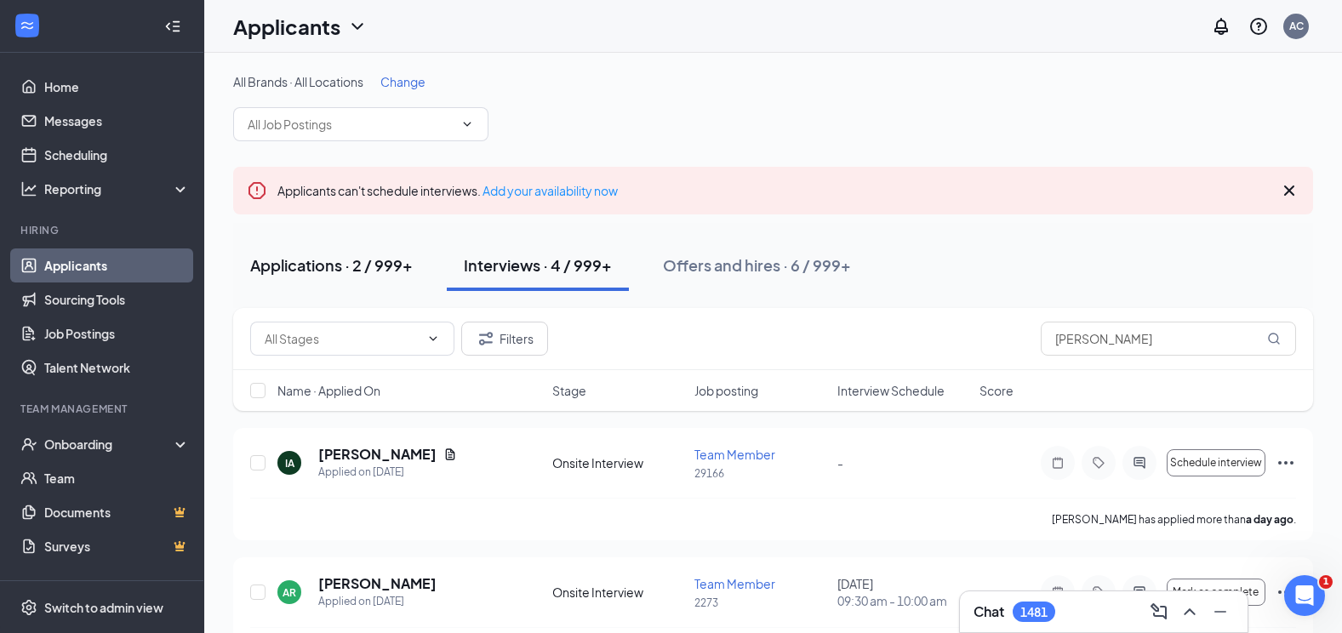
click at [409, 273] on div "Applications · 2 / 999+" at bounding box center [331, 264] width 163 height 21
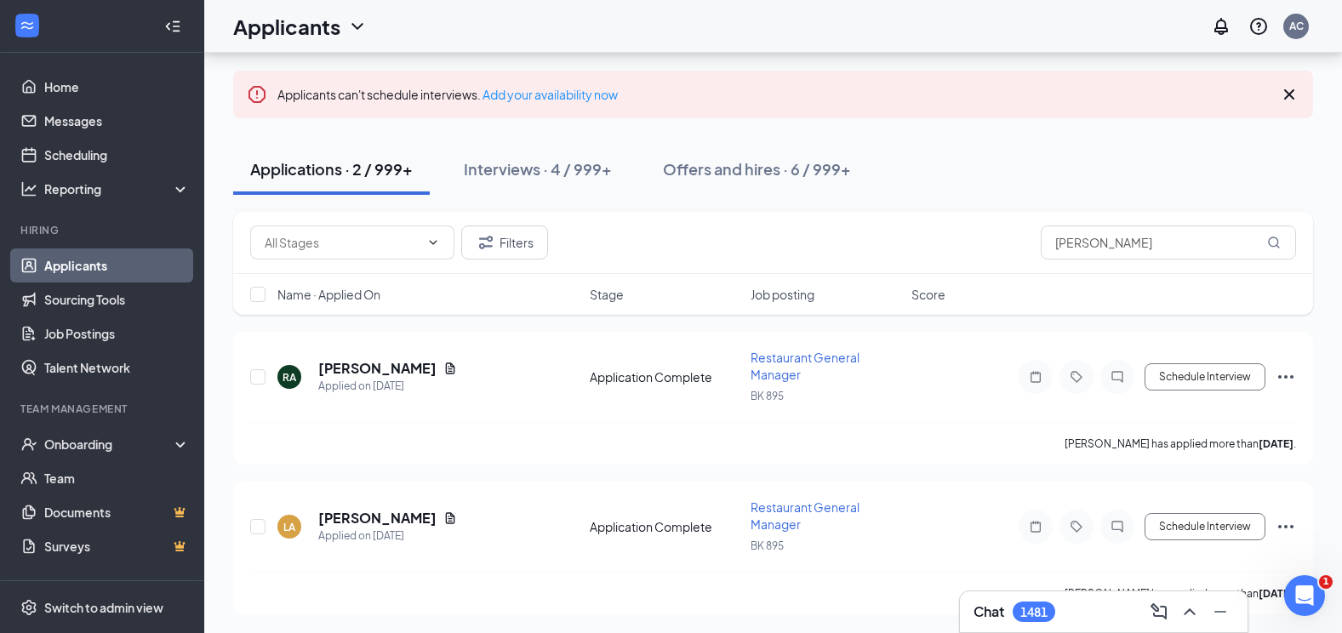
scroll to position [98, 0]
click at [751, 165] on div "Offers and hires · 6 / 999+" at bounding box center [757, 167] width 188 height 21
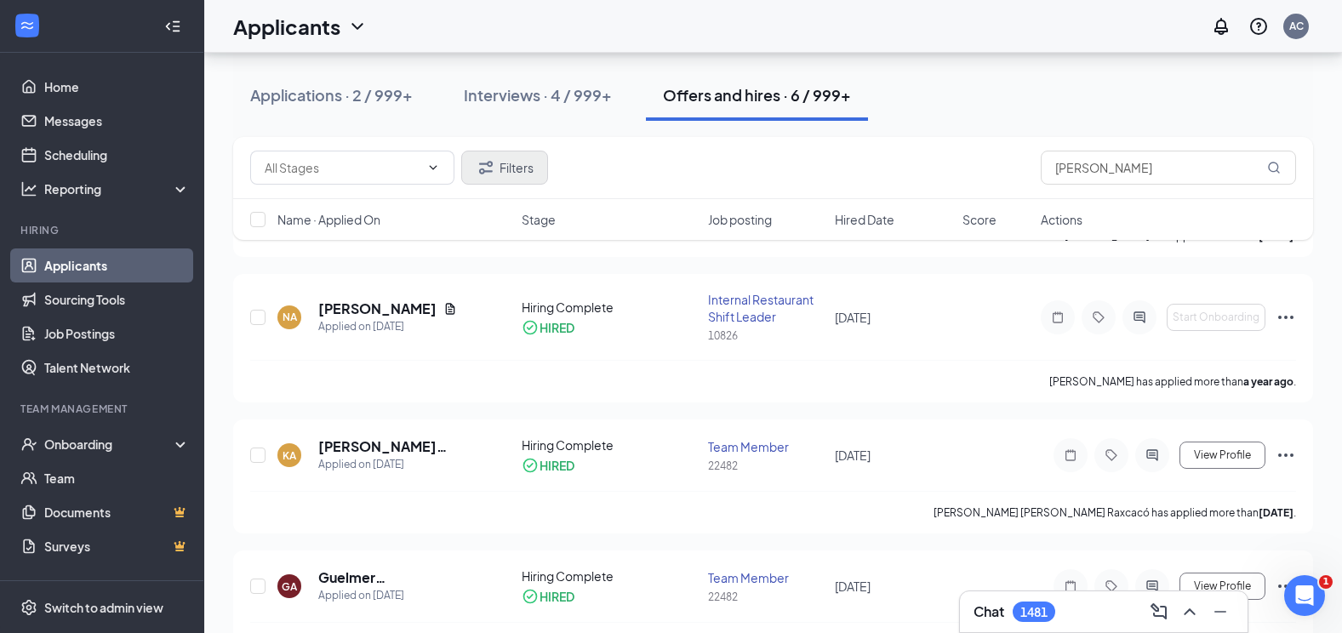
scroll to position [429, 0]
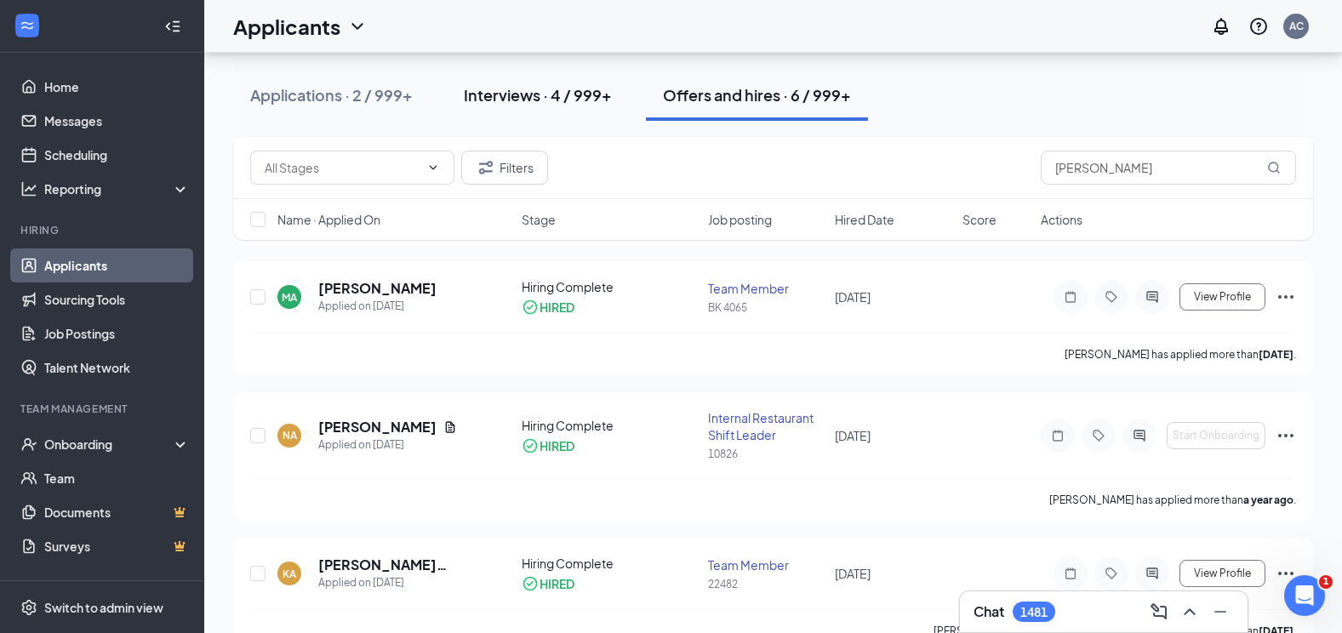
click at [555, 94] on div "Interviews · 4 / 999+" at bounding box center [538, 94] width 148 height 21
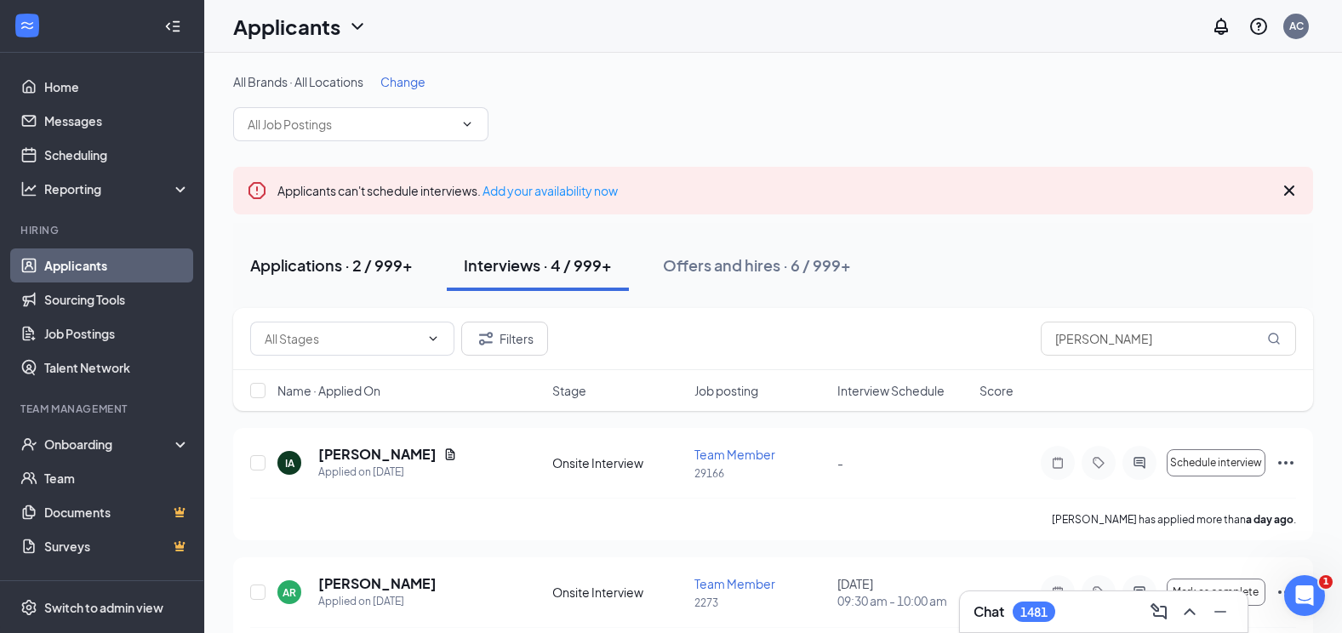
click at [325, 262] on div "Applications · 2 / 999+" at bounding box center [331, 264] width 163 height 21
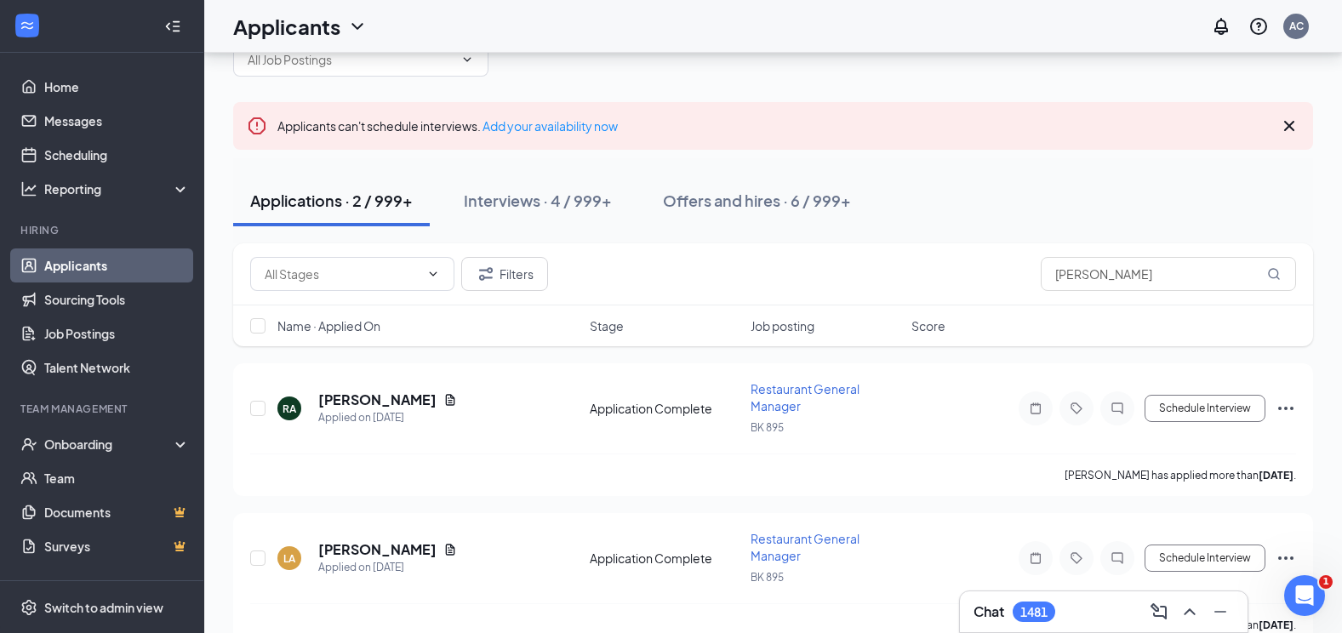
scroll to position [98, 0]
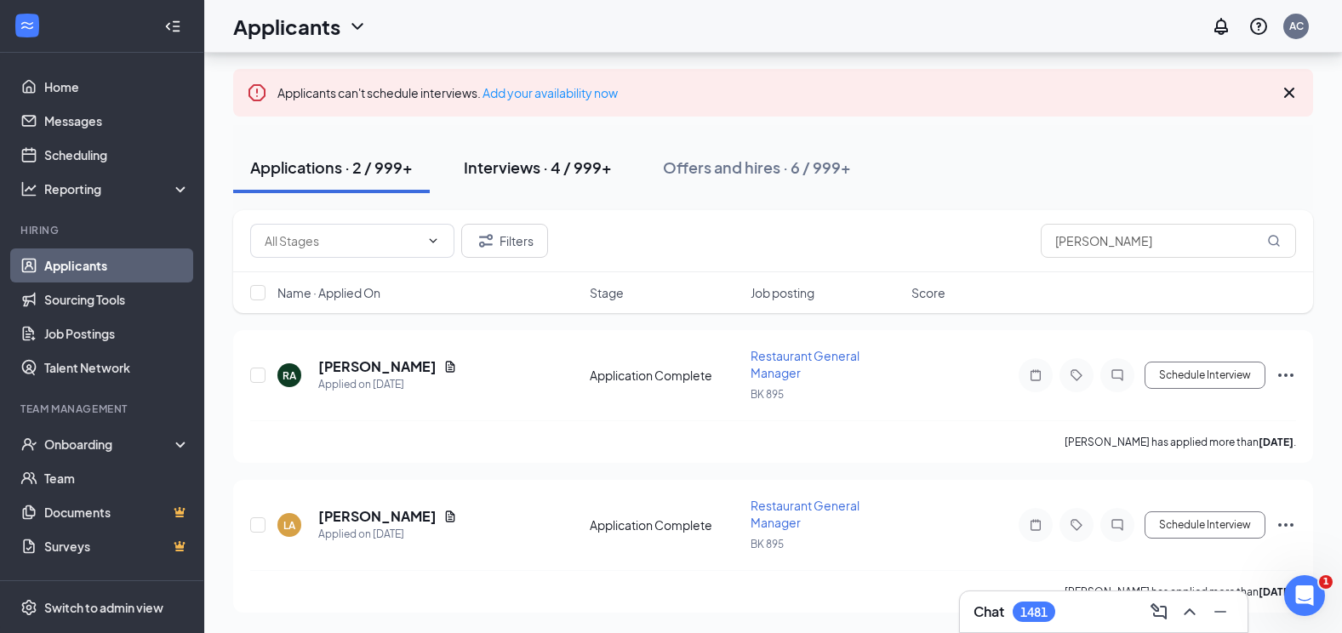
click at [558, 167] on div "Interviews · 4 / 999+" at bounding box center [538, 167] width 148 height 21
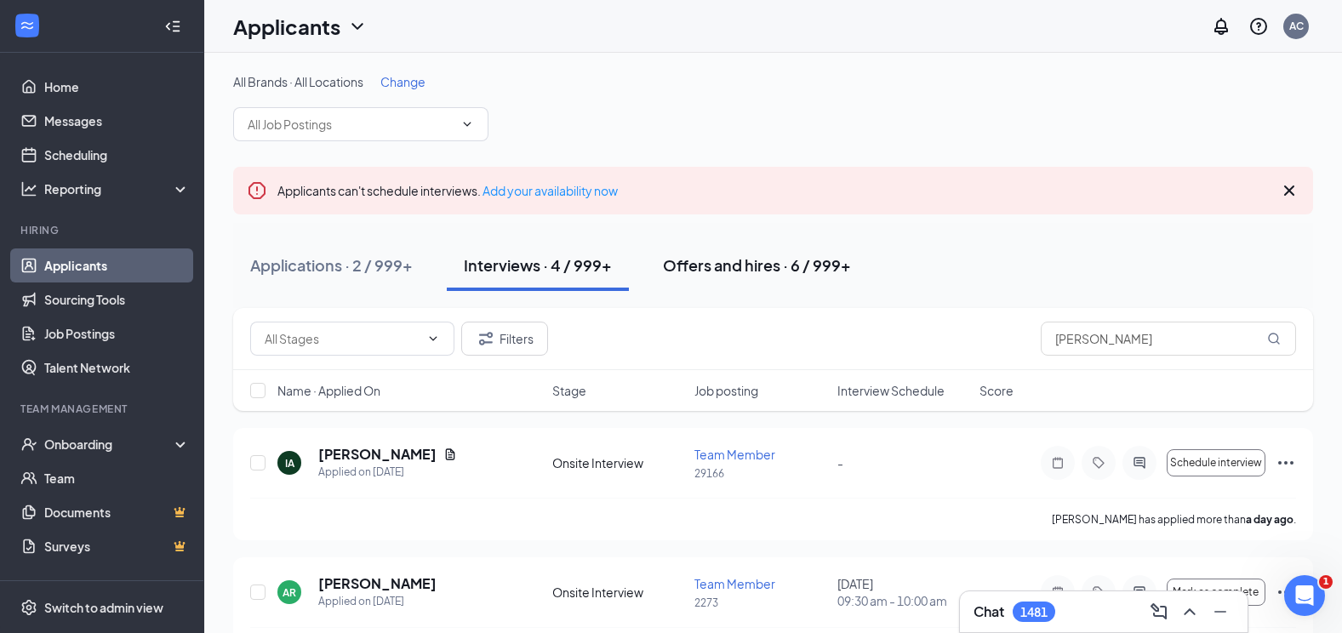
click at [722, 266] on div "Offers and hires · 6 / 999+" at bounding box center [757, 264] width 188 height 21
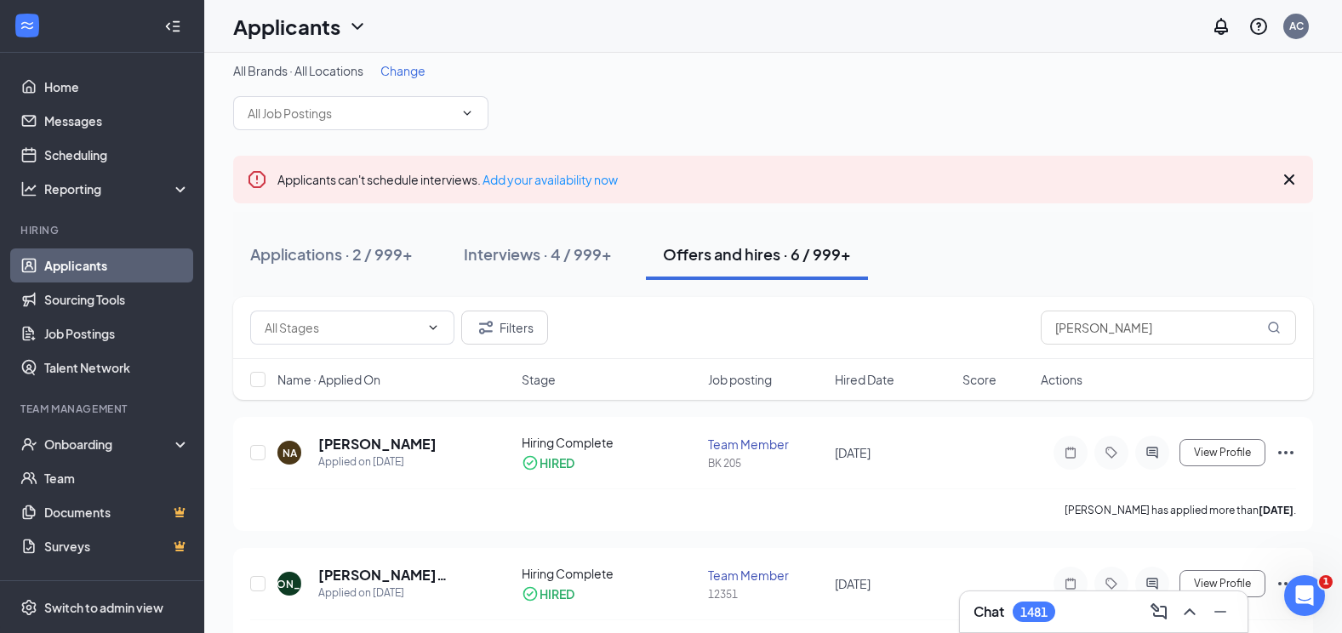
scroll to position [3, 0]
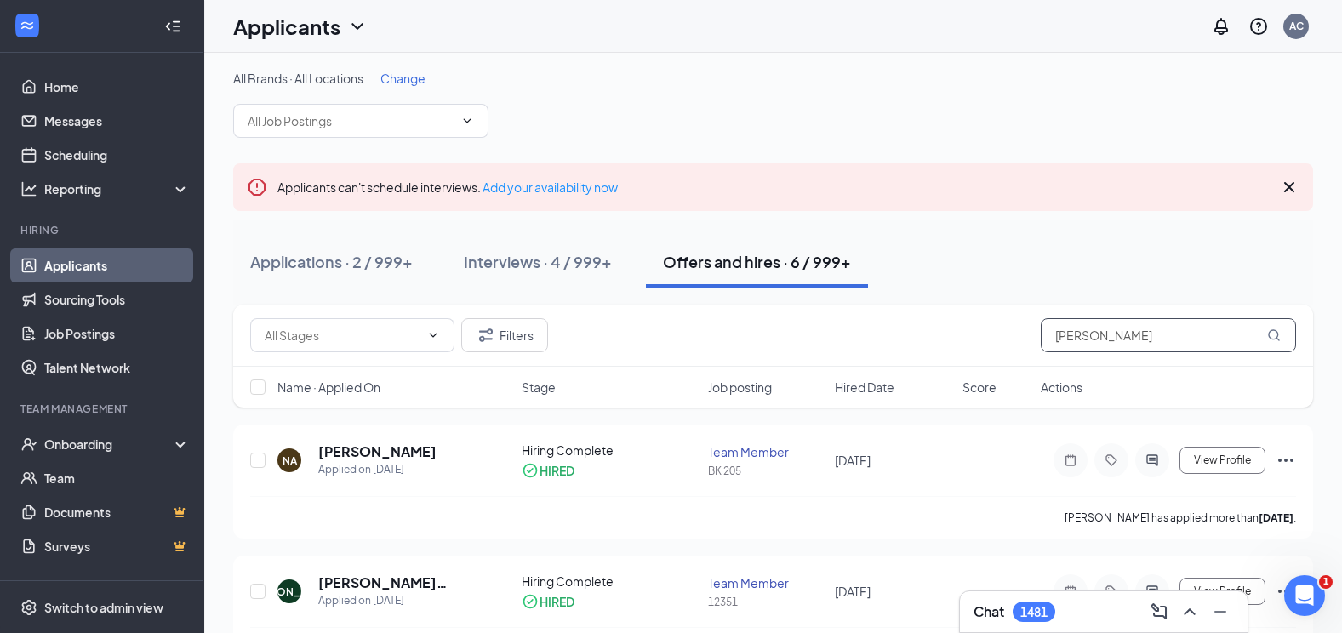
drag, startPoint x: 1133, startPoint y: 334, endPoint x: 1008, endPoint y: 335, distance: 125.1
click at [1008, 335] on div "Filters [PERSON_NAME]" at bounding box center [773, 335] width 1046 height 34
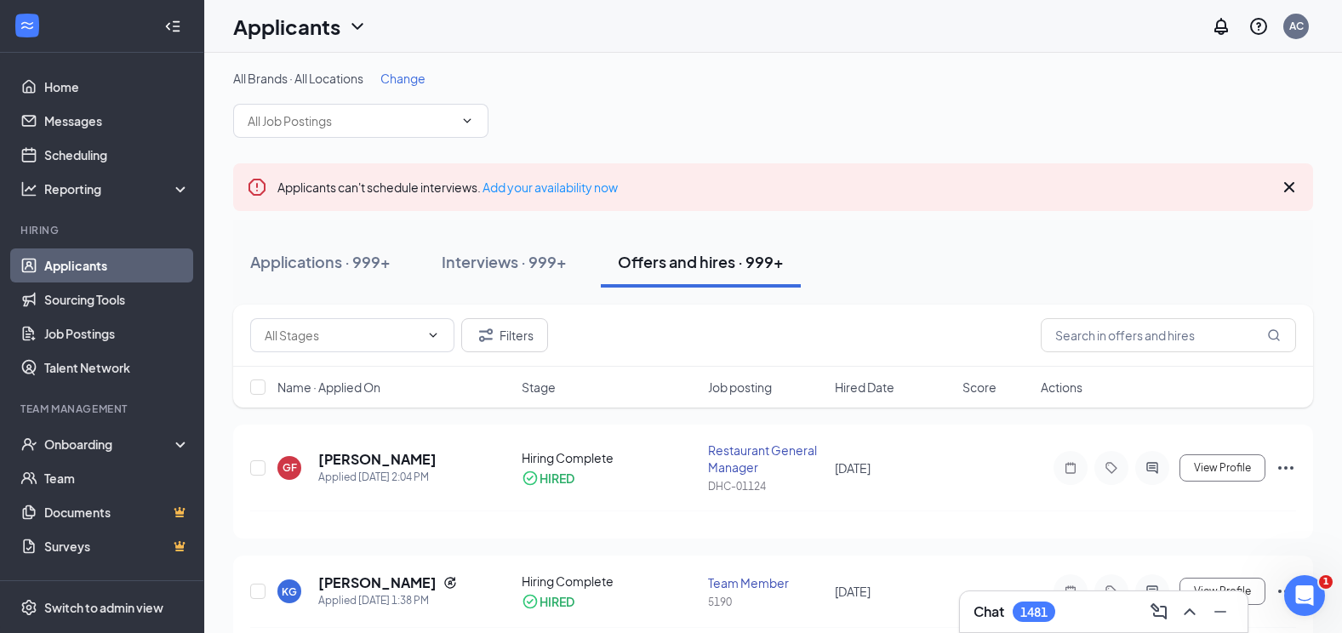
click at [403, 74] on span "Change" at bounding box center [402, 78] width 45 height 15
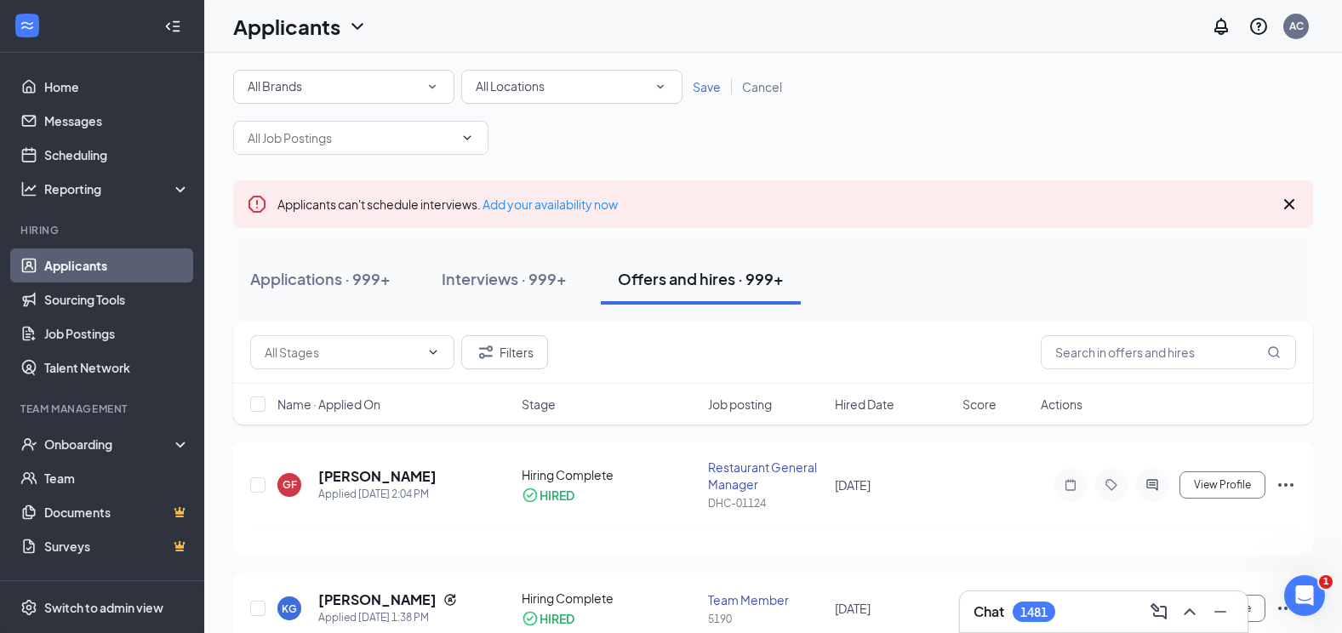
click at [590, 92] on div "All Locations" at bounding box center [572, 87] width 192 height 20
type input "1169"
click at [566, 135] on div "DHC-01169" at bounding box center [572, 134] width 194 height 20
click at [707, 83] on span "Save" at bounding box center [707, 86] width 28 height 15
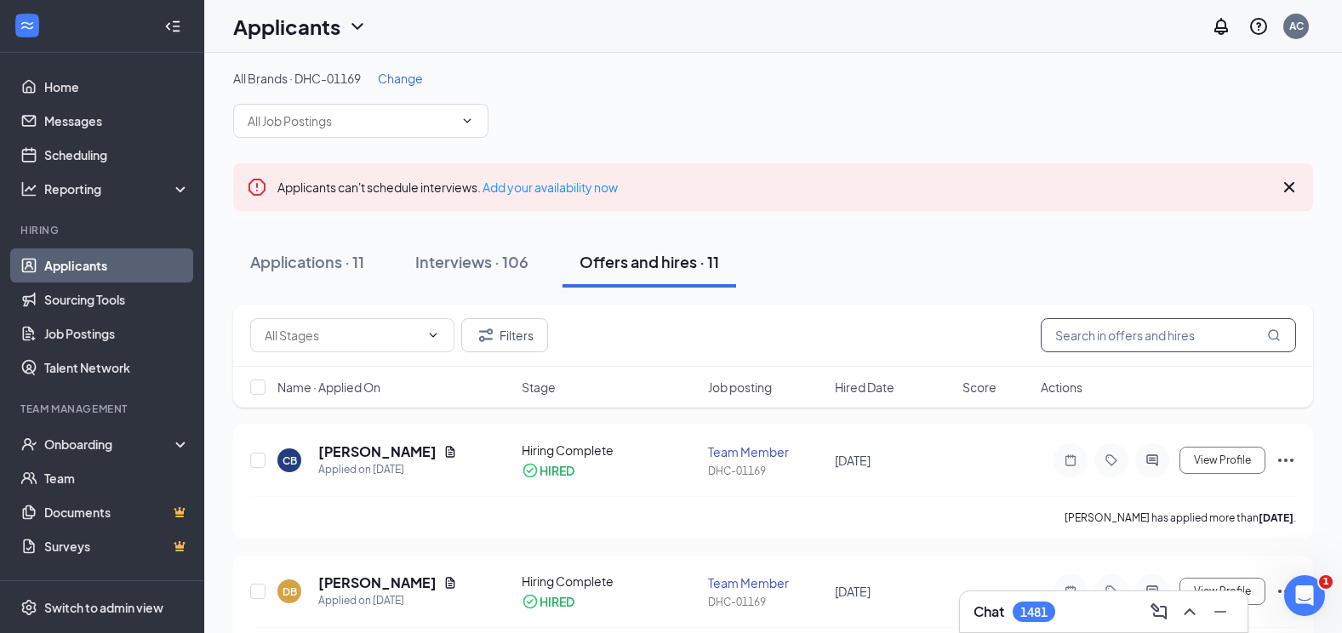
click at [1161, 334] on input "text" at bounding box center [1168, 335] width 255 height 34
click at [373, 129] on input "text" at bounding box center [351, 120] width 206 height 19
drag, startPoint x: 896, startPoint y: 138, endPoint x: 1033, endPoint y: 191, distance: 147.1
click at [1167, 340] on input "text" at bounding box center [1168, 335] width 255 height 34
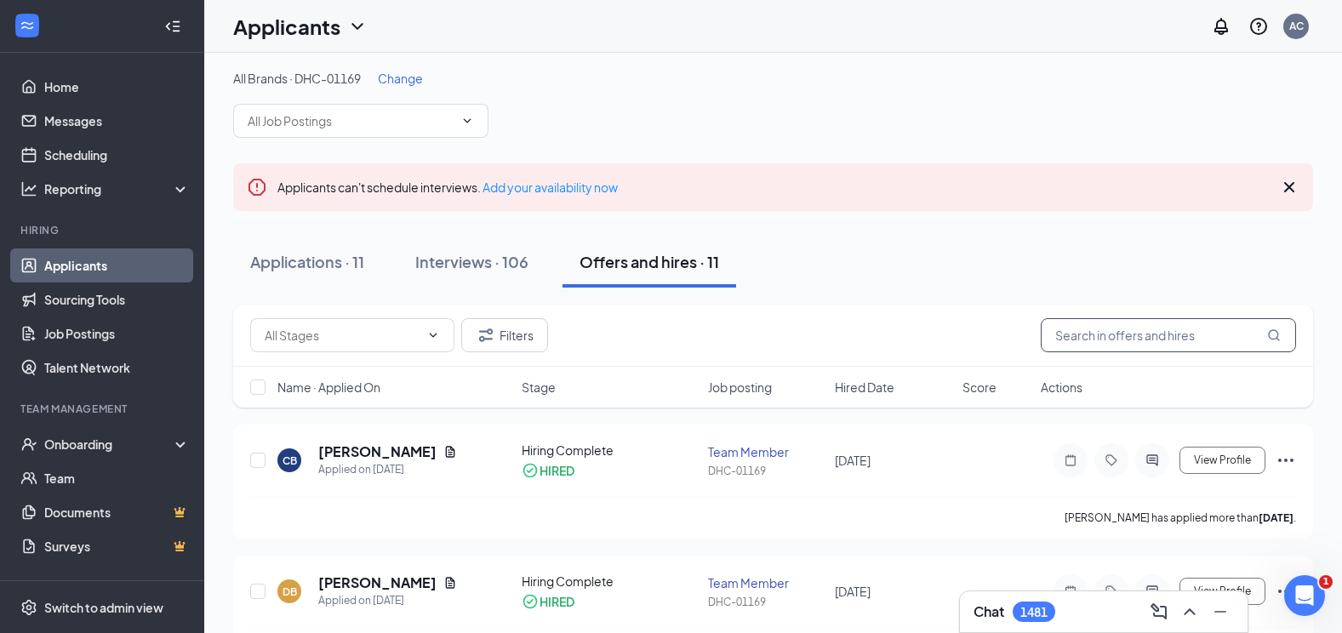
type input "a"
click at [311, 121] on input "text" at bounding box center [351, 120] width 206 height 19
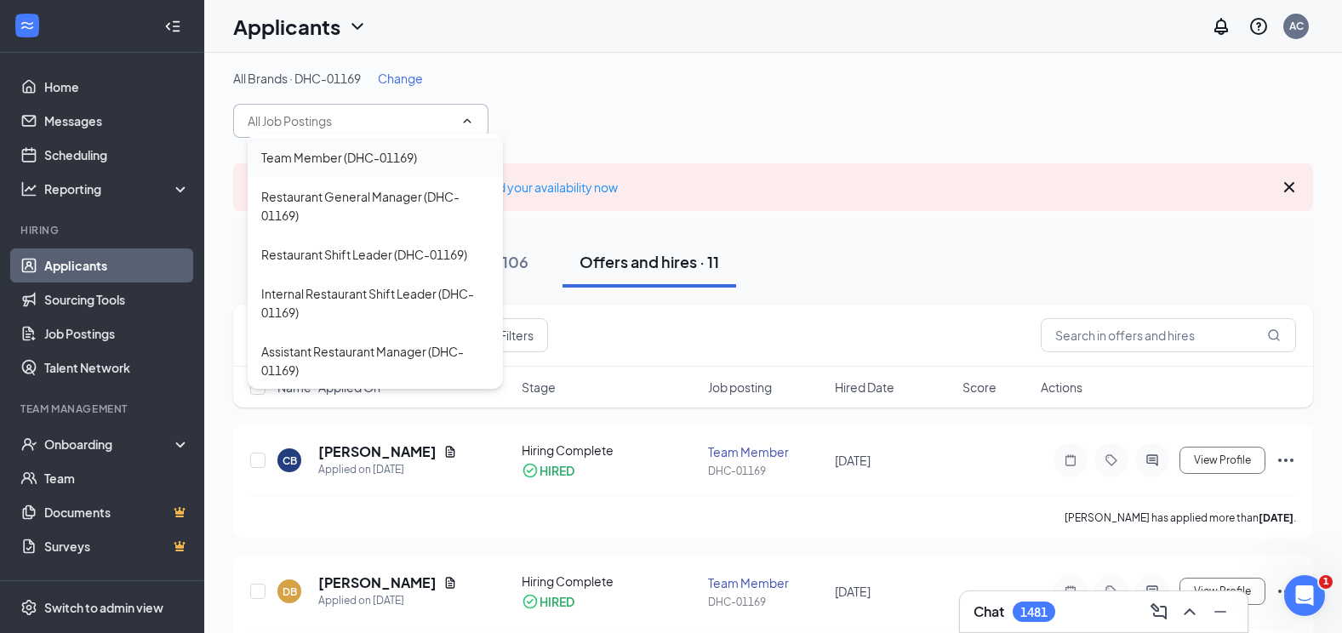
scroll to position [112, 0]
click at [379, 351] on div "Assistant Restaurant Manager (DHC-01169)" at bounding box center [375, 359] width 228 height 37
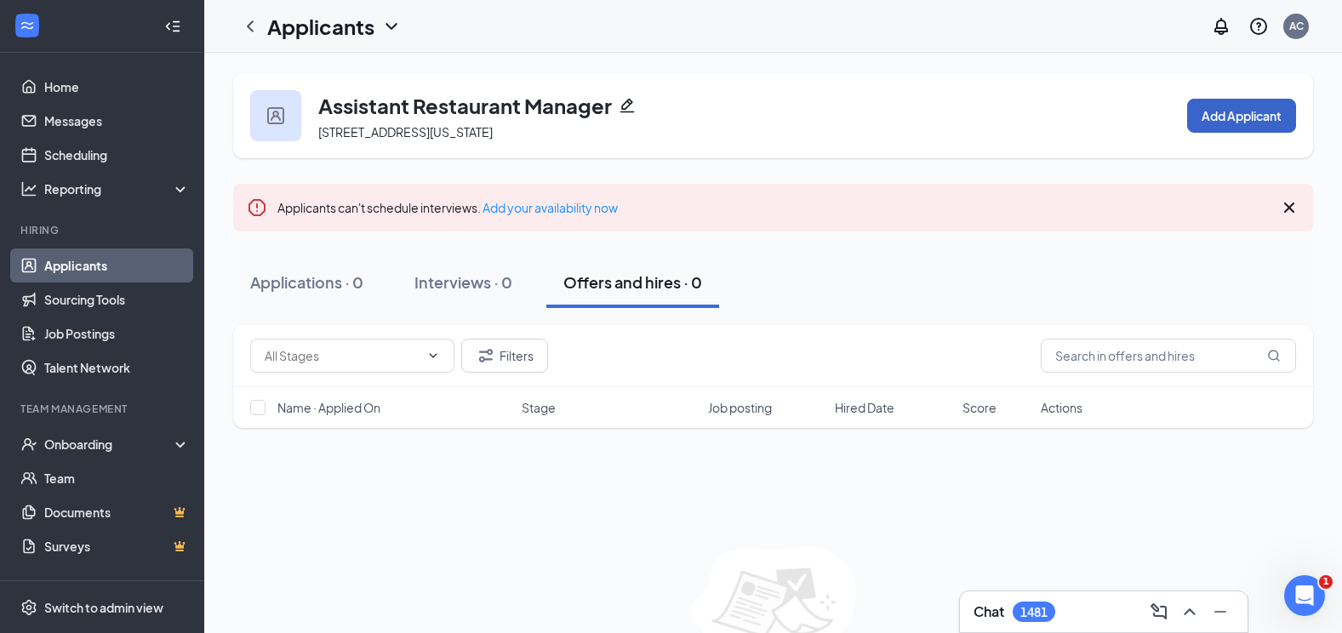
click at [1246, 120] on button "Add Applicant" at bounding box center [1241, 116] width 109 height 34
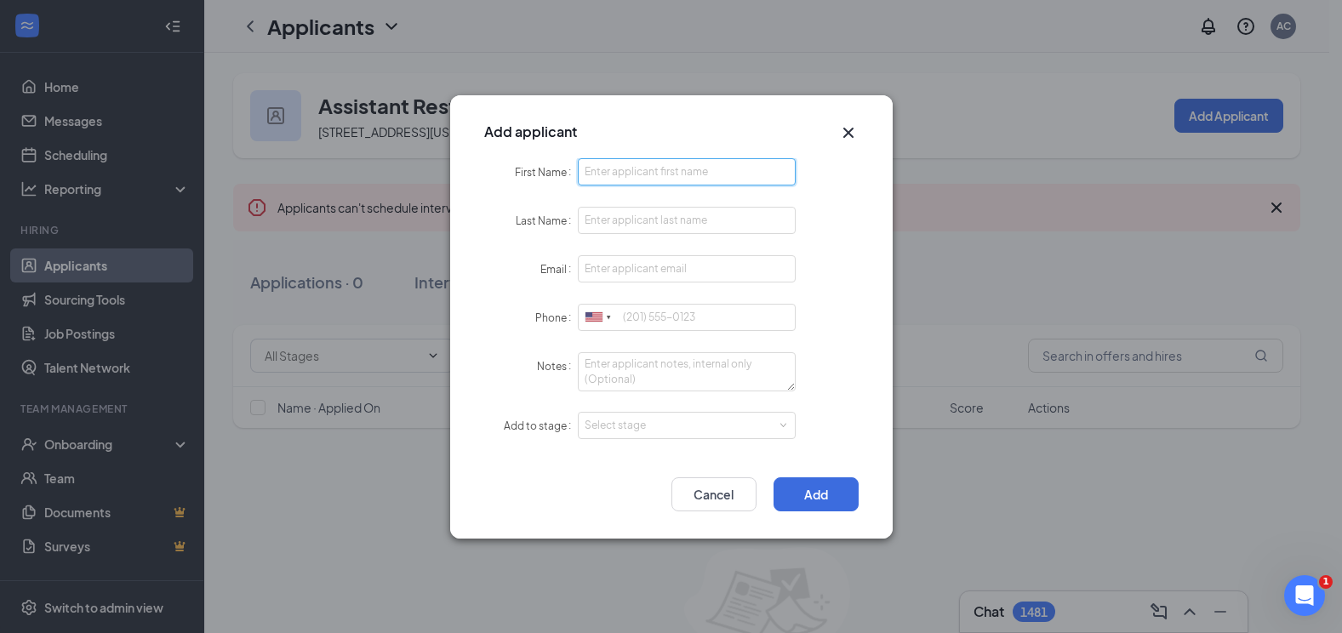
click at [648, 176] on input "First Name" at bounding box center [687, 171] width 219 height 27
type input "Jazlyn"
type input "[PERSON_NAME]"
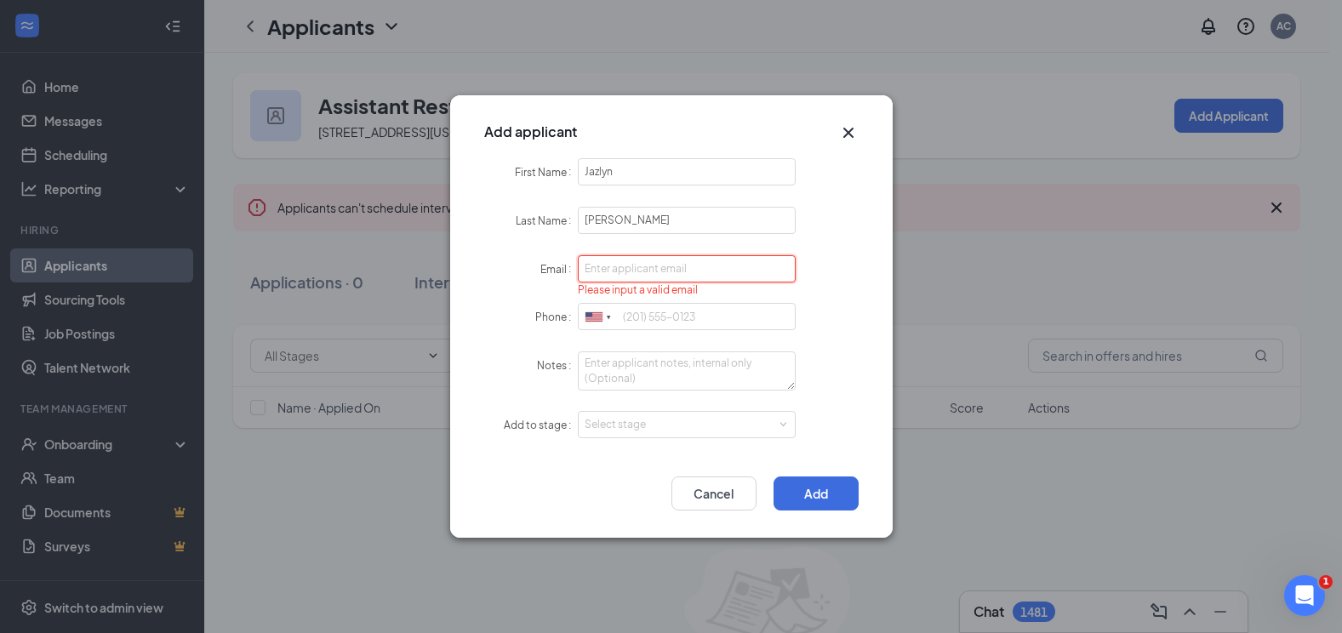
click at [617, 263] on input "Email" at bounding box center [687, 268] width 219 height 27
paste input "[EMAIL_ADDRESS][DOMAIN_NAME]"
type input "[EMAIL_ADDRESS][DOMAIN_NAME]"
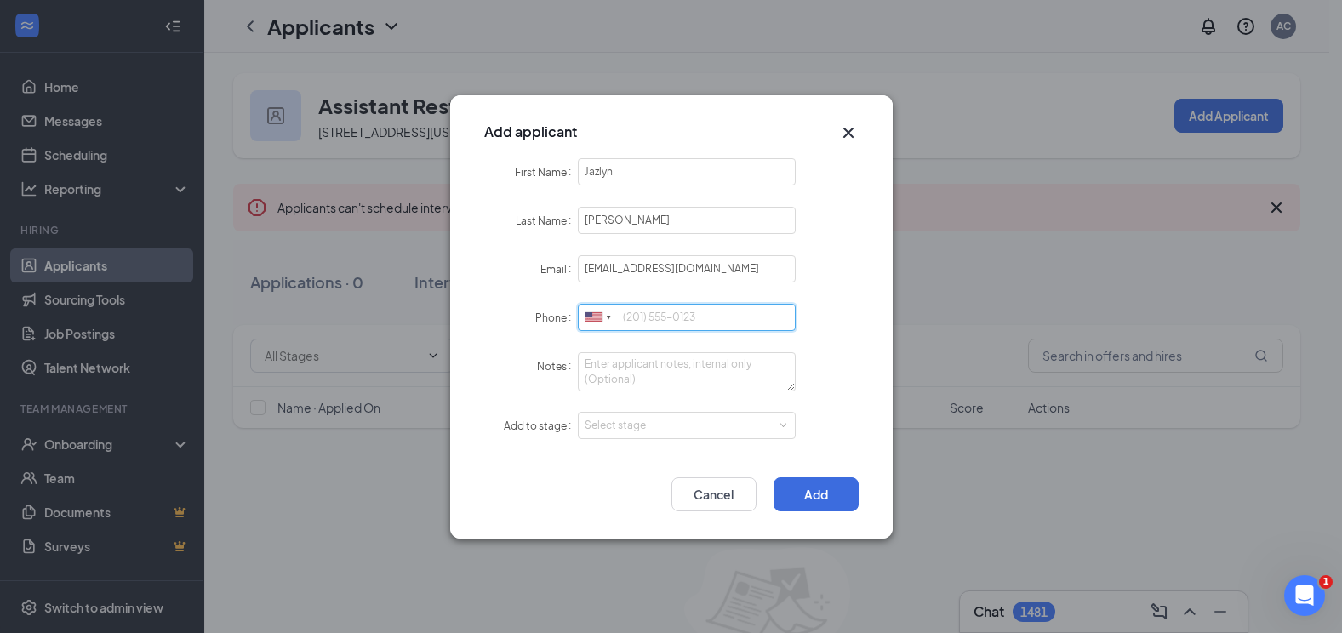
click at [689, 322] on input "Phone" at bounding box center [687, 317] width 219 height 27
paste input "[PHONE_NUMBER]"
click at [648, 417] on div "Select stage" at bounding box center [683, 425] width 197 height 17
type input "[PHONE_NUMBER]"
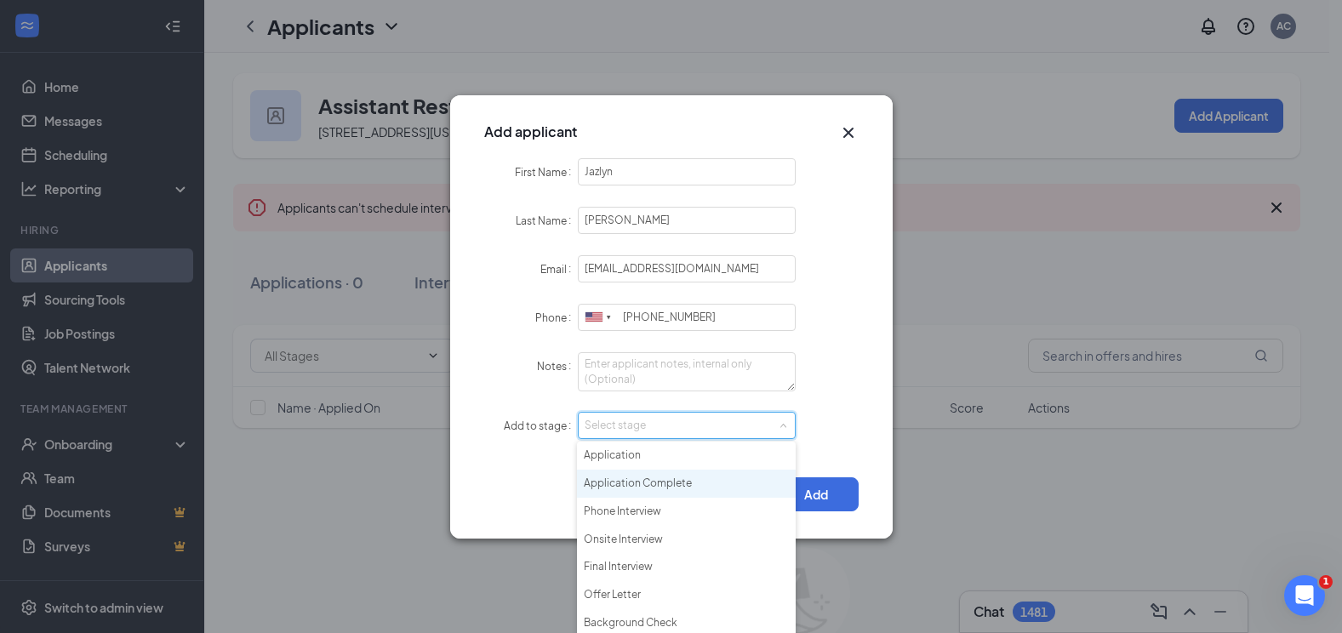
click at [663, 485] on li "Application Complete" at bounding box center [686, 484] width 219 height 28
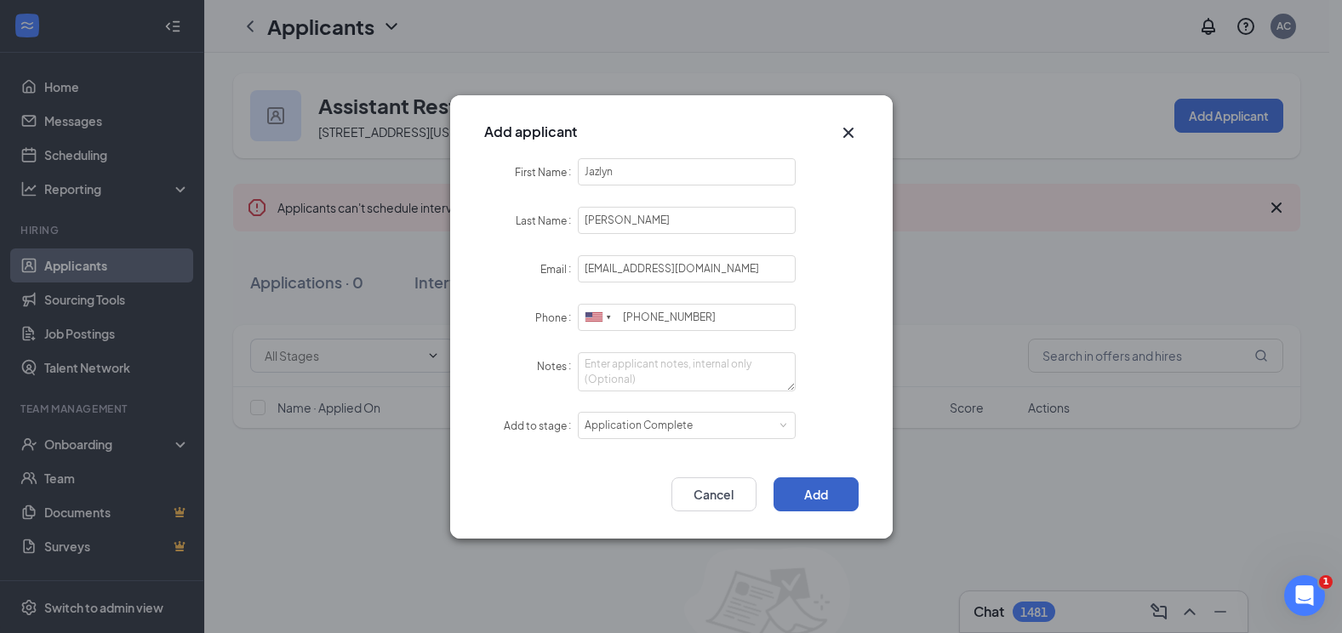
click at [802, 497] on button "Add" at bounding box center [815, 494] width 85 height 34
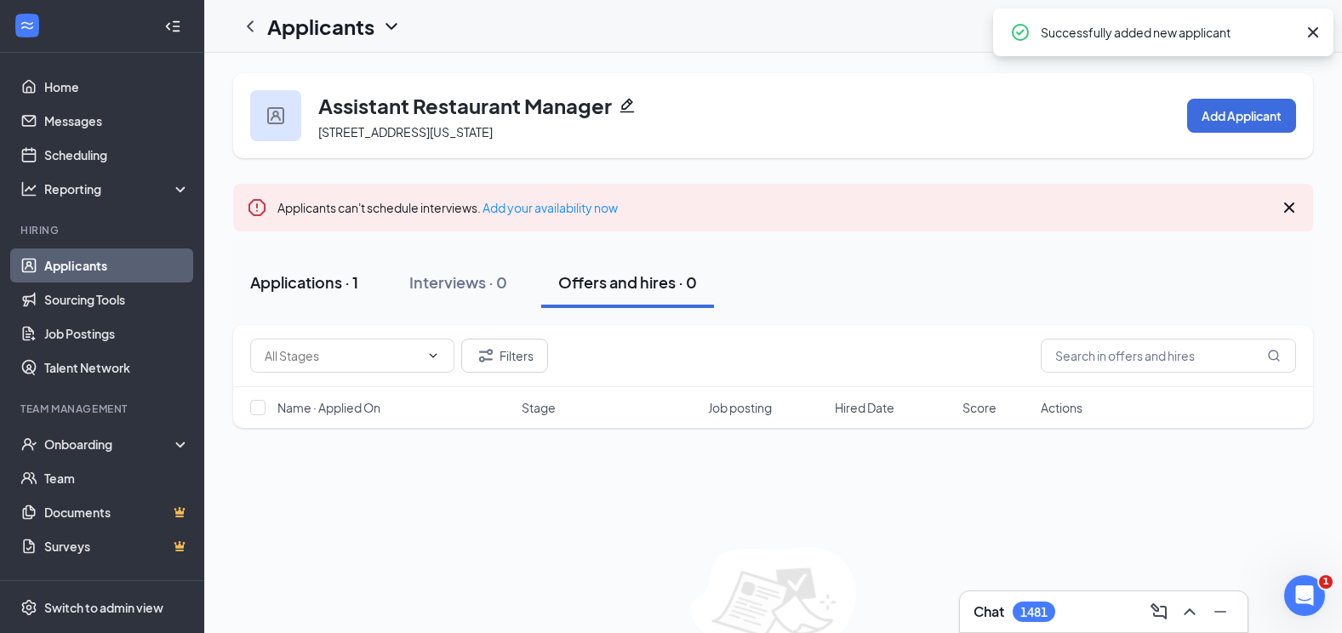
click at [303, 294] on button "Applications · 1" at bounding box center [304, 282] width 142 height 51
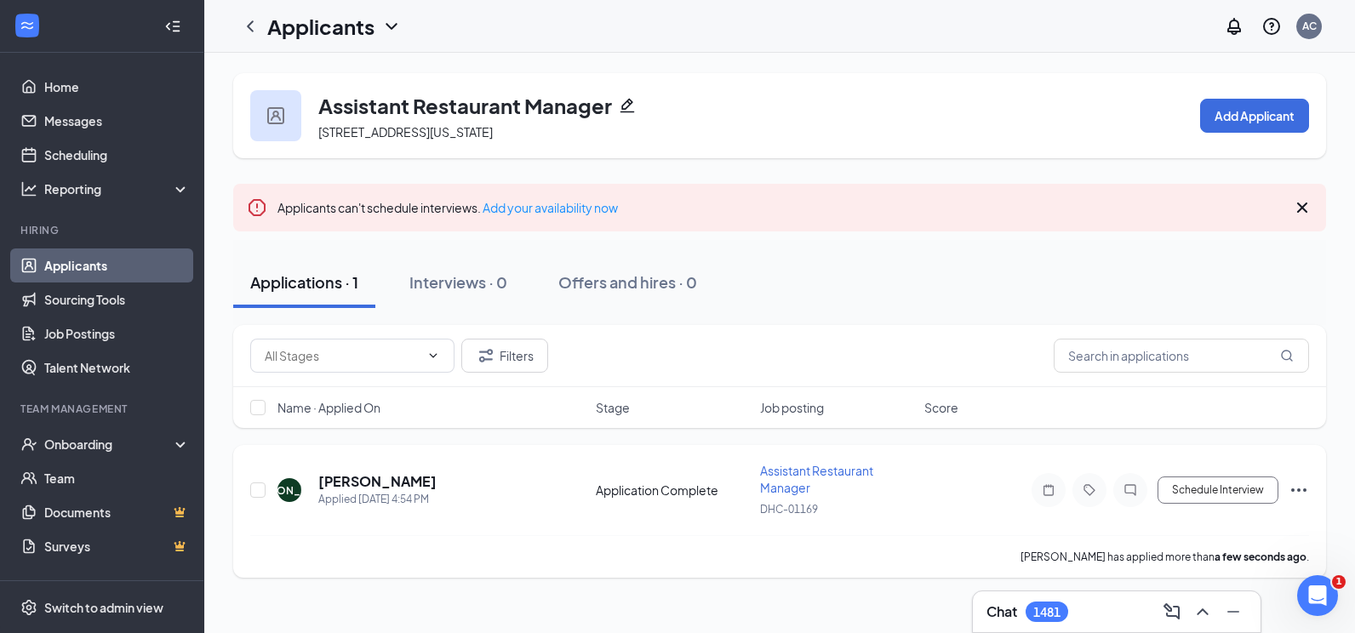
click at [1290, 488] on icon "Ellipses" at bounding box center [1298, 490] width 20 height 20
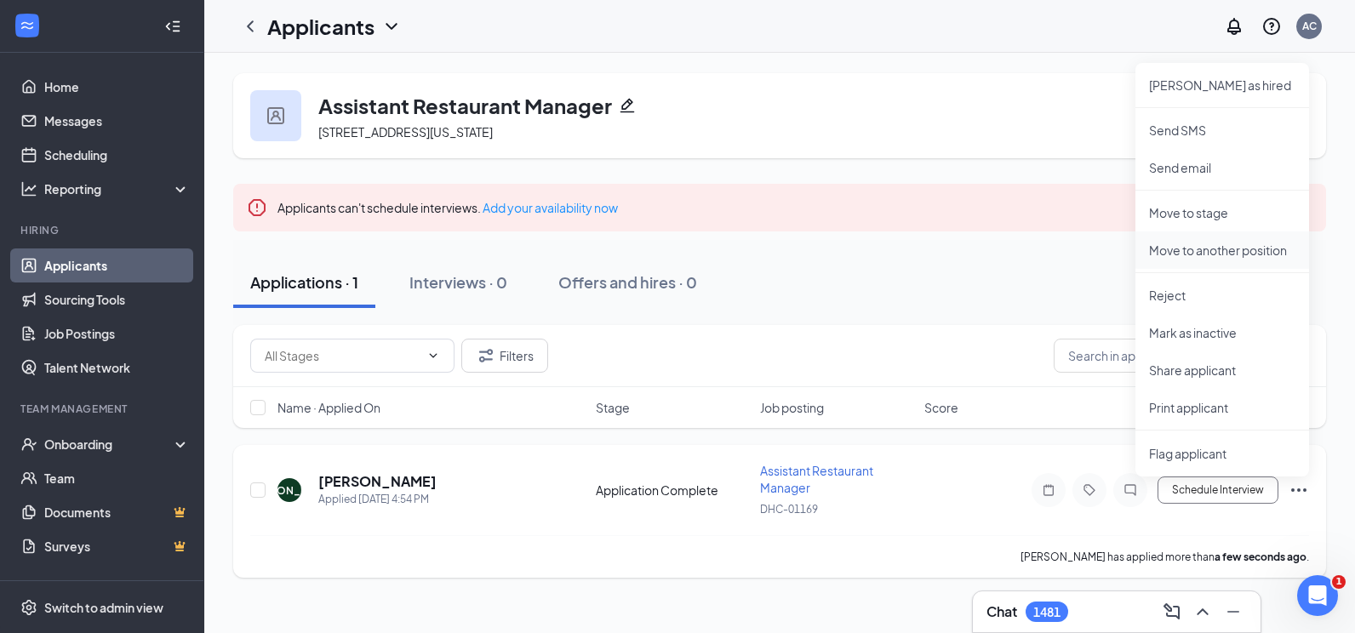
click at [1217, 251] on p "Move to another position" at bounding box center [1222, 250] width 146 height 17
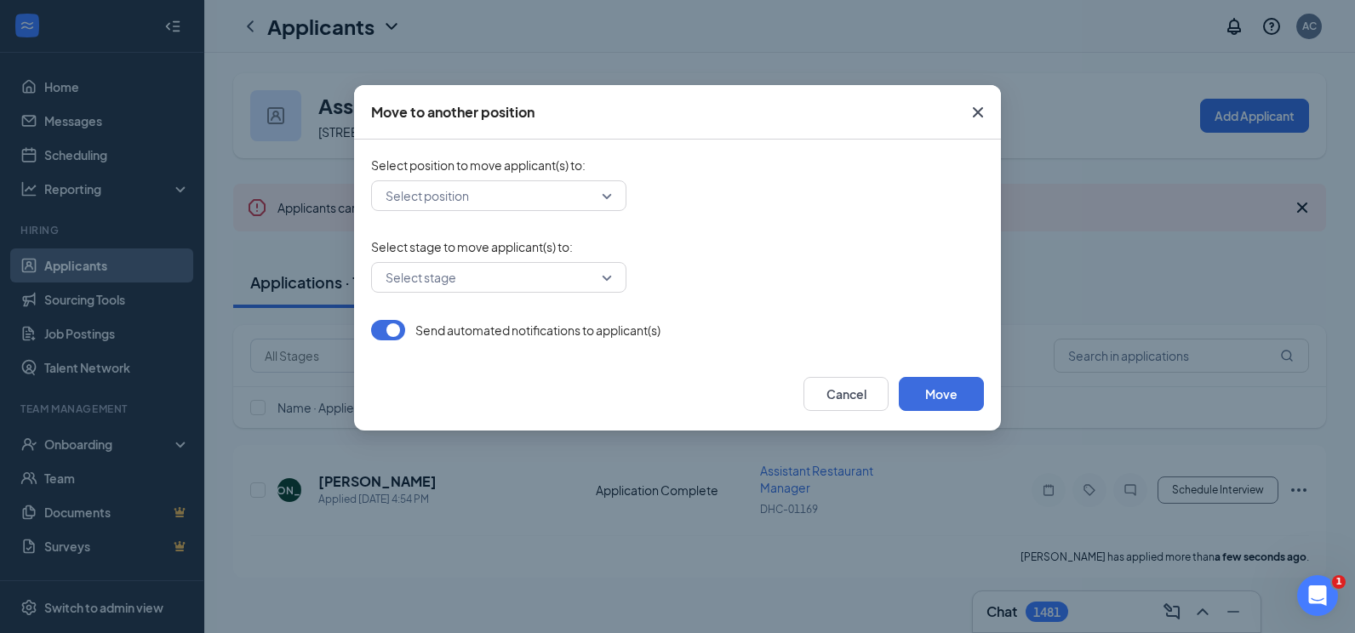
click at [498, 198] on input "search" at bounding box center [492, 195] width 223 height 29
click at [980, 118] on icon "Cross" at bounding box center [978, 112] width 20 height 20
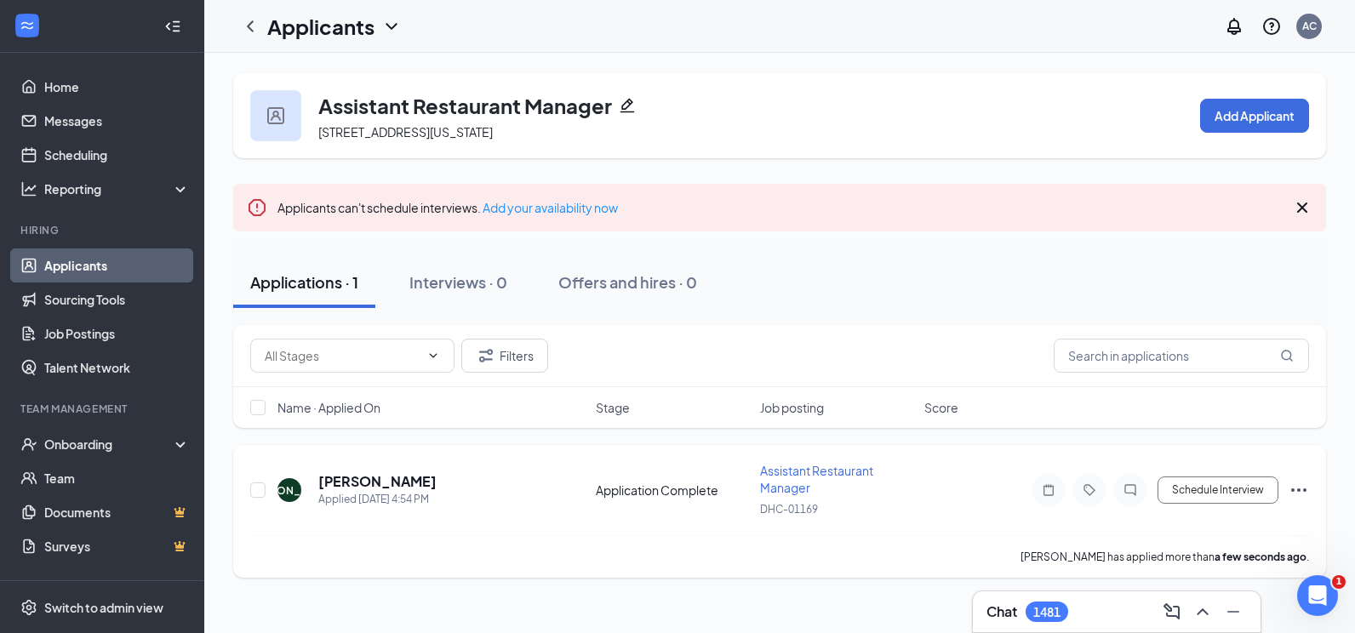
click at [1293, 488] on icon "Ellipses" at bounding box center [1298, 490] width 20 height 20
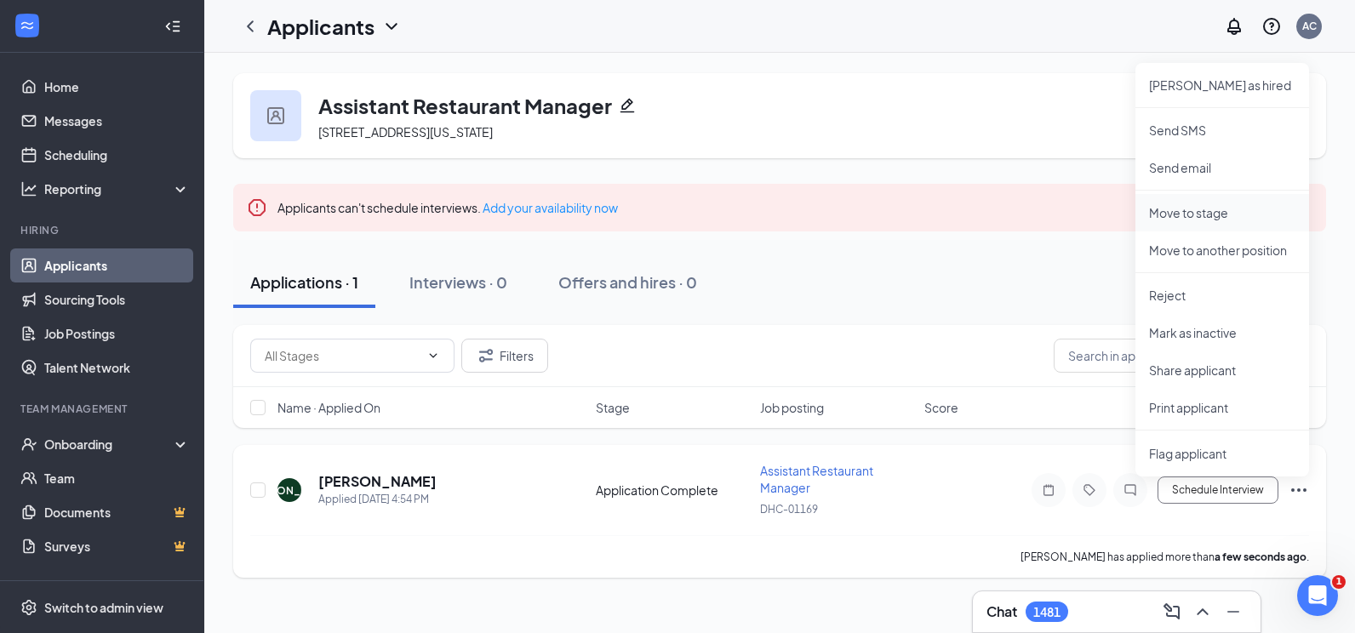
click at [1207, 219] on p "Move to stage" at bounding box center [1222, 212] width 146 height 17
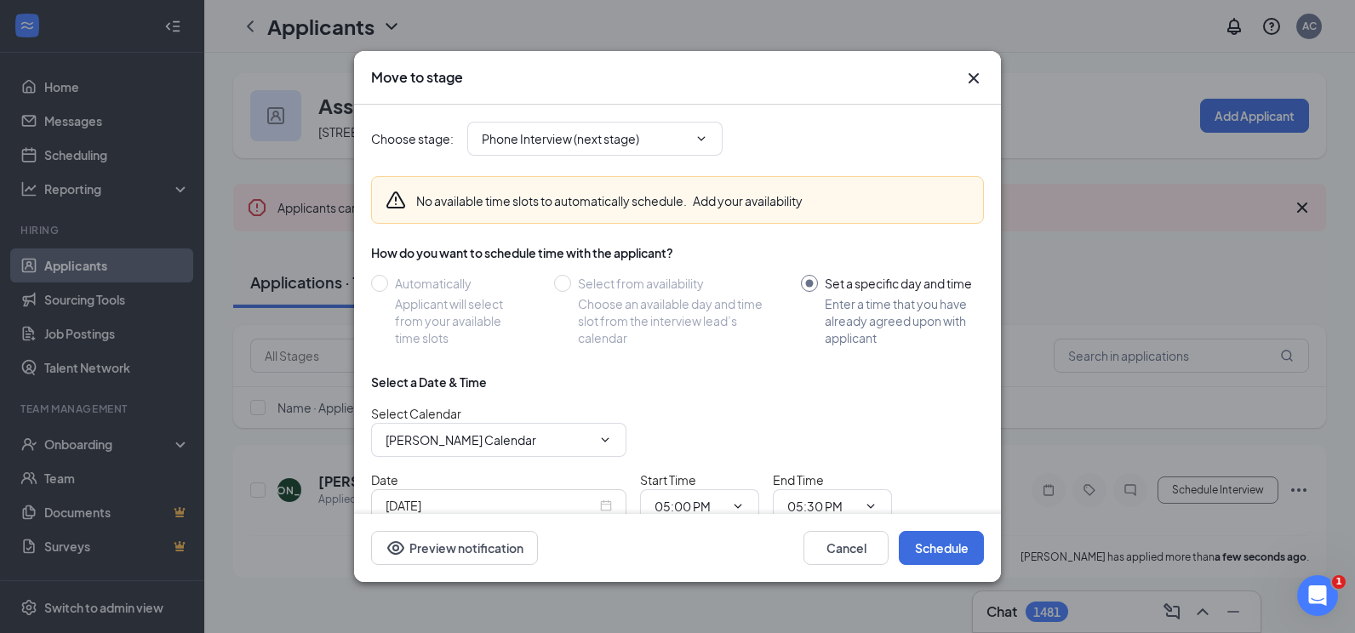
click at [561, 273] on div "How do you want to schedule time with the applicant? Automatically Applicant wi…" at bounding box center [677, 295] width 613 height 102
click at [594, 145] on input "Phone Interview (next stage)" at bounding box center [585, 138] width 206 height 19
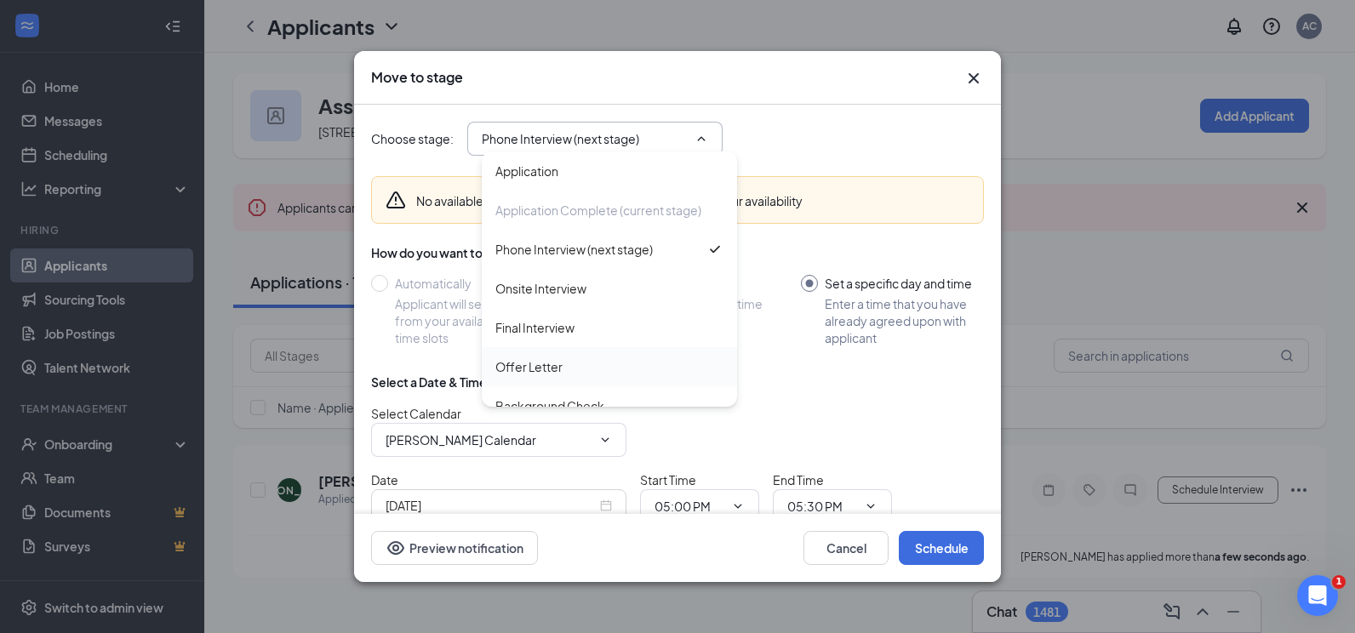
scroll to position [58, 0]
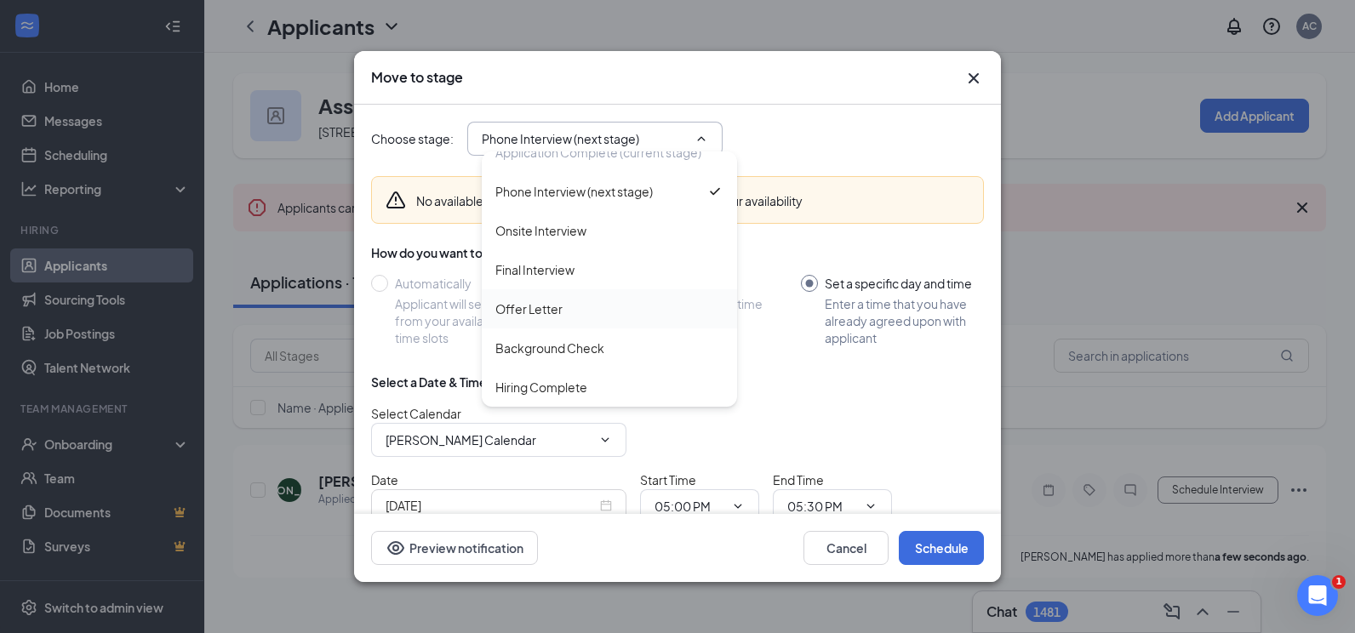
click at [548, 308] on div "Offer Letter" at bounding box center [528, 309] width 67 height 19
type input "Offer Letter"
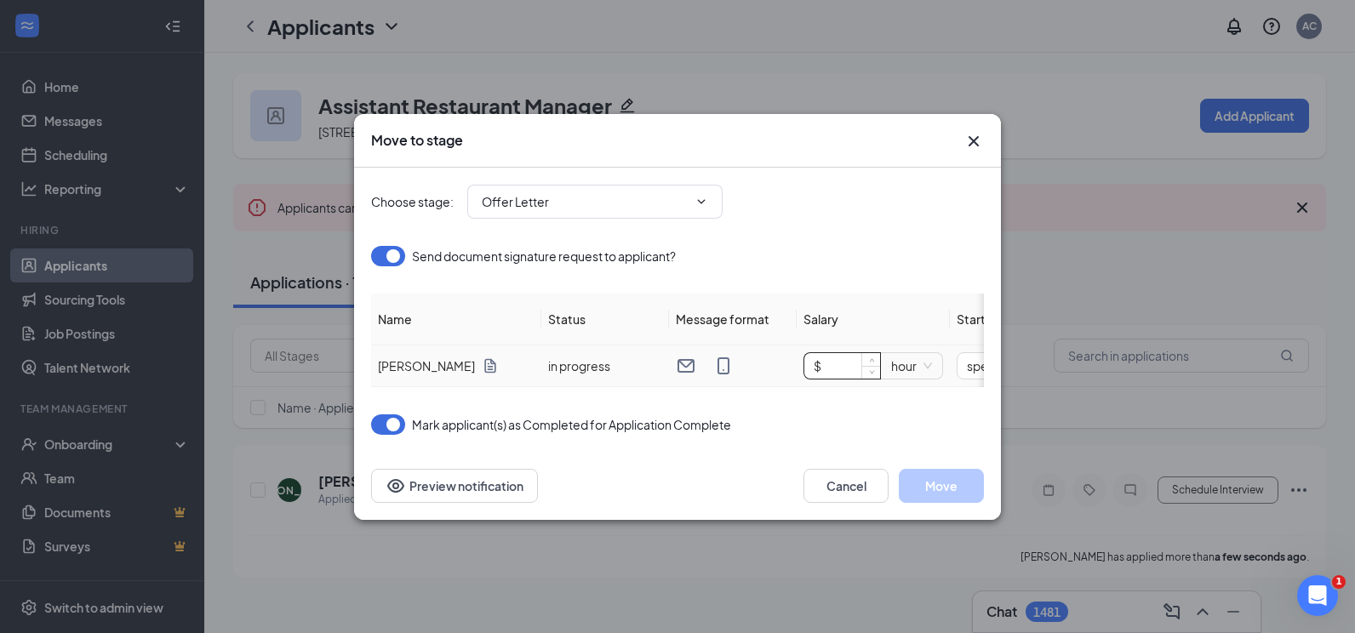
click at [849, 358] on input "$" at bounding box center [842, 366] width 76 height 26
type input "$ 23"
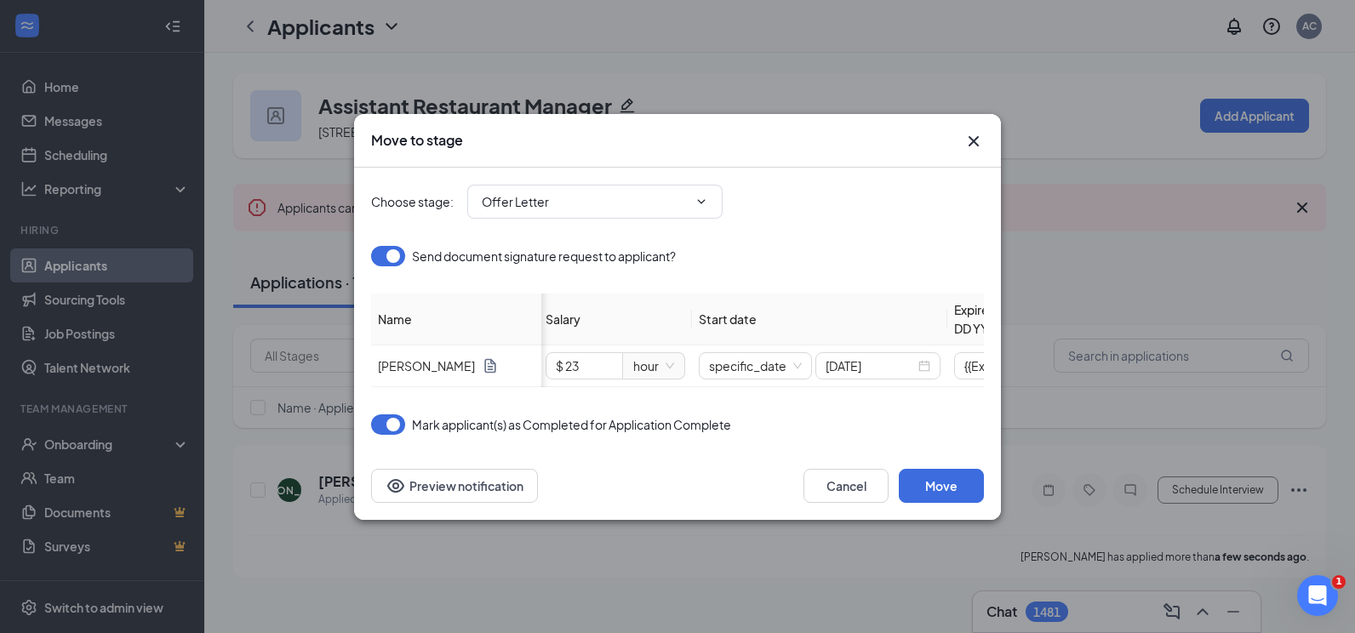
scroll to position [0, 357]
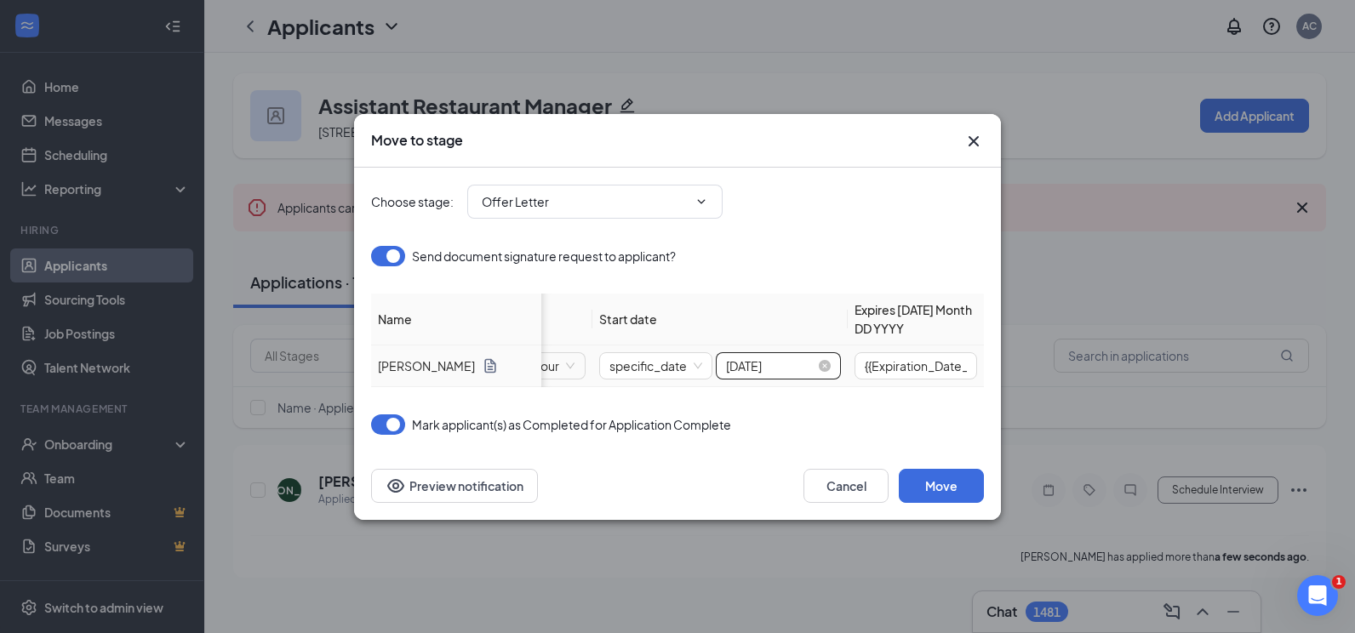
click at [815, 362] on div "[DATE]" at bounding box center [778, 366] width 105 height 19
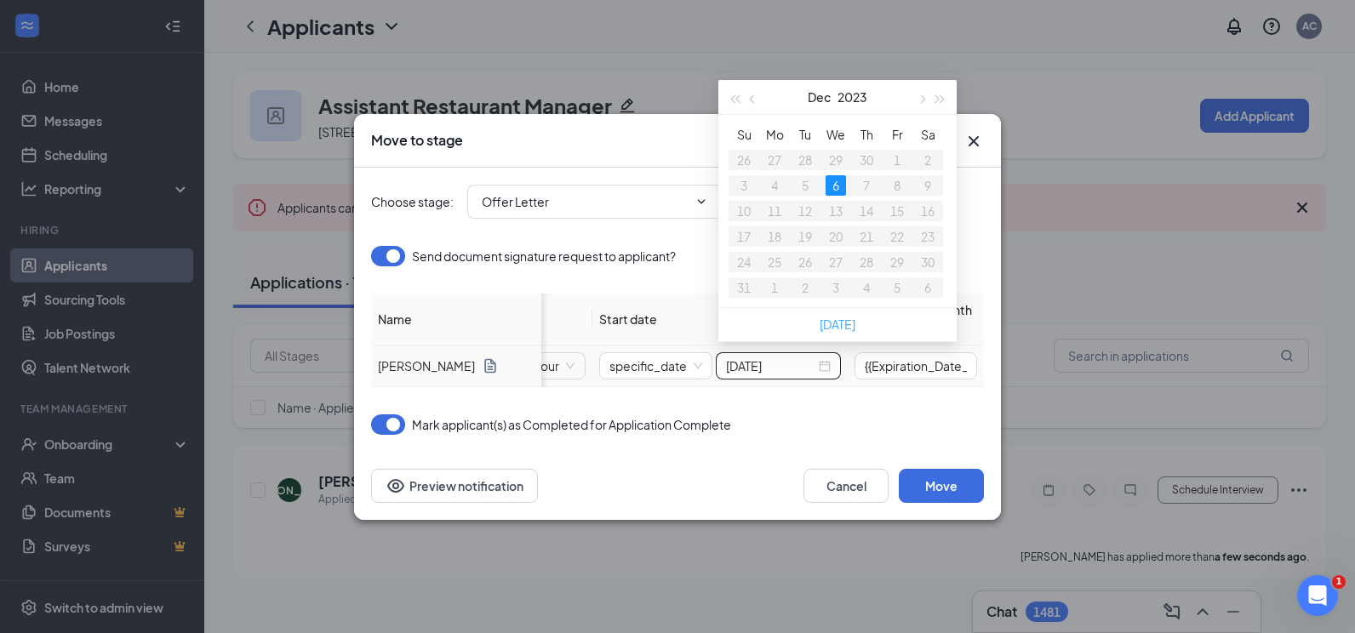
click at [824, 317] on div "[DATE]" at bounding box center [837, 324] width 238 height 34
click at [826, 322] on link "[DATE]" at bounding box center [837, 324] width 36 height 15
type input "[DATE]"
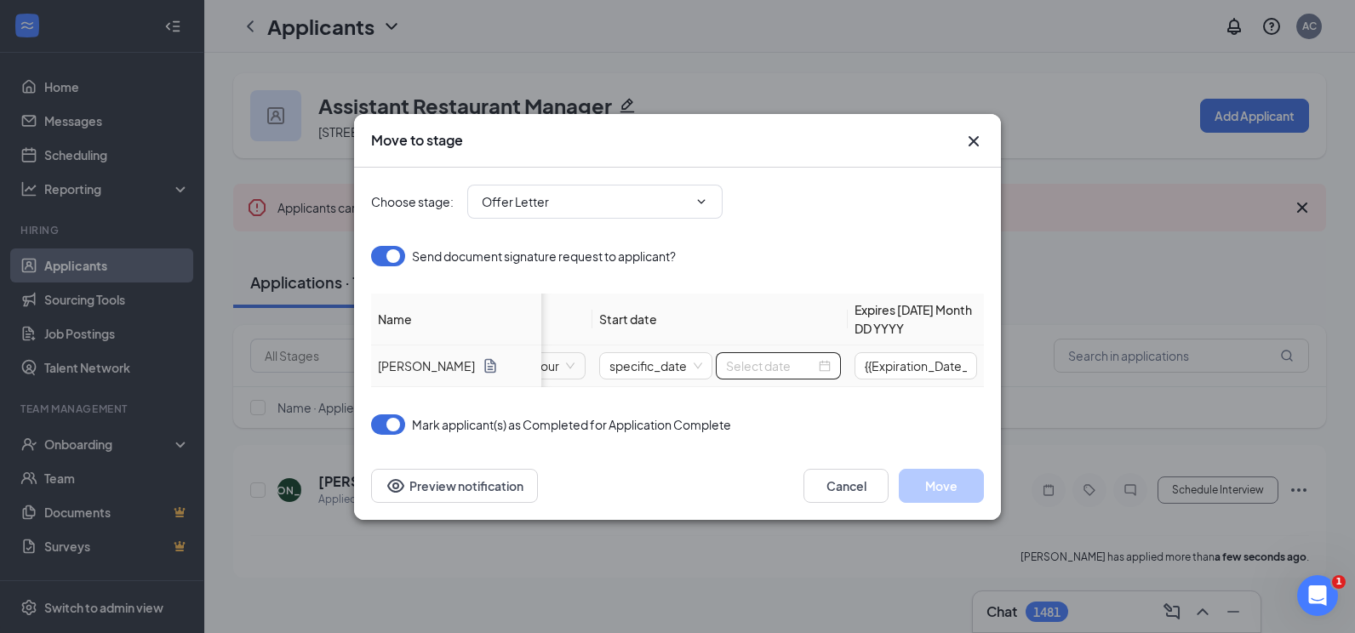
click at [828, 363] on div at bounding box center [778, 366] width 105 height 19
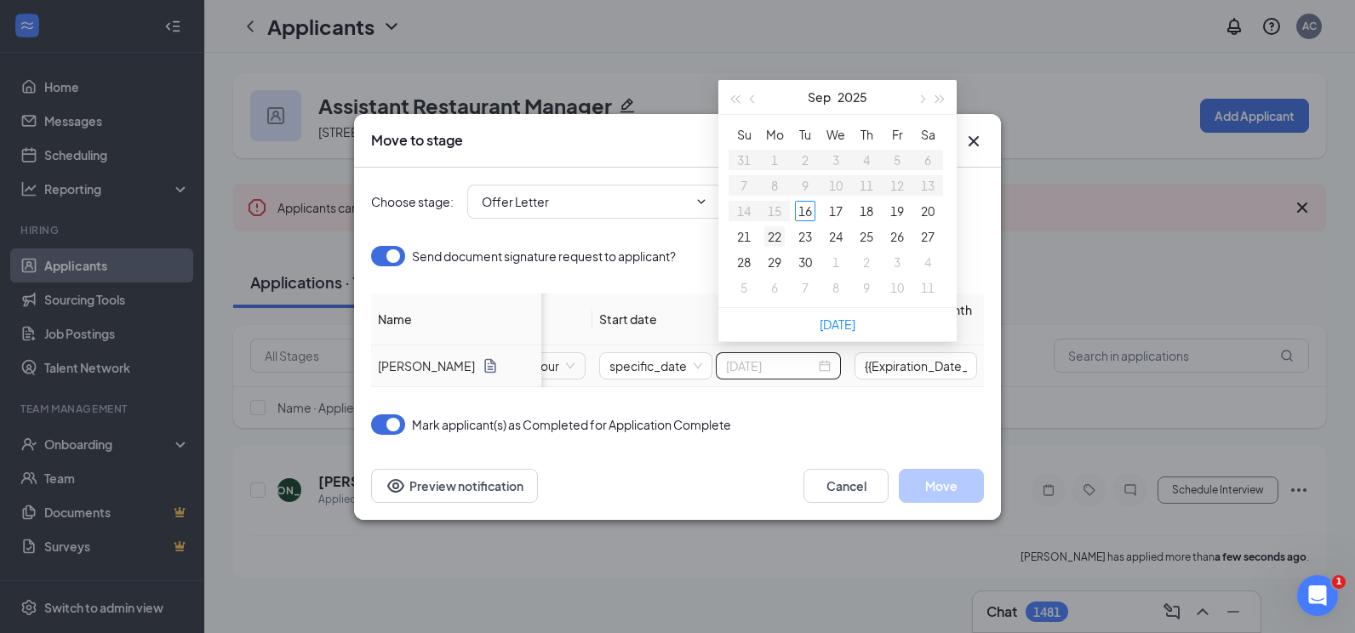
type input "[DATE]"
click at [779, 234] on div "22" at bounding box center [774, 236] width 20 height 20
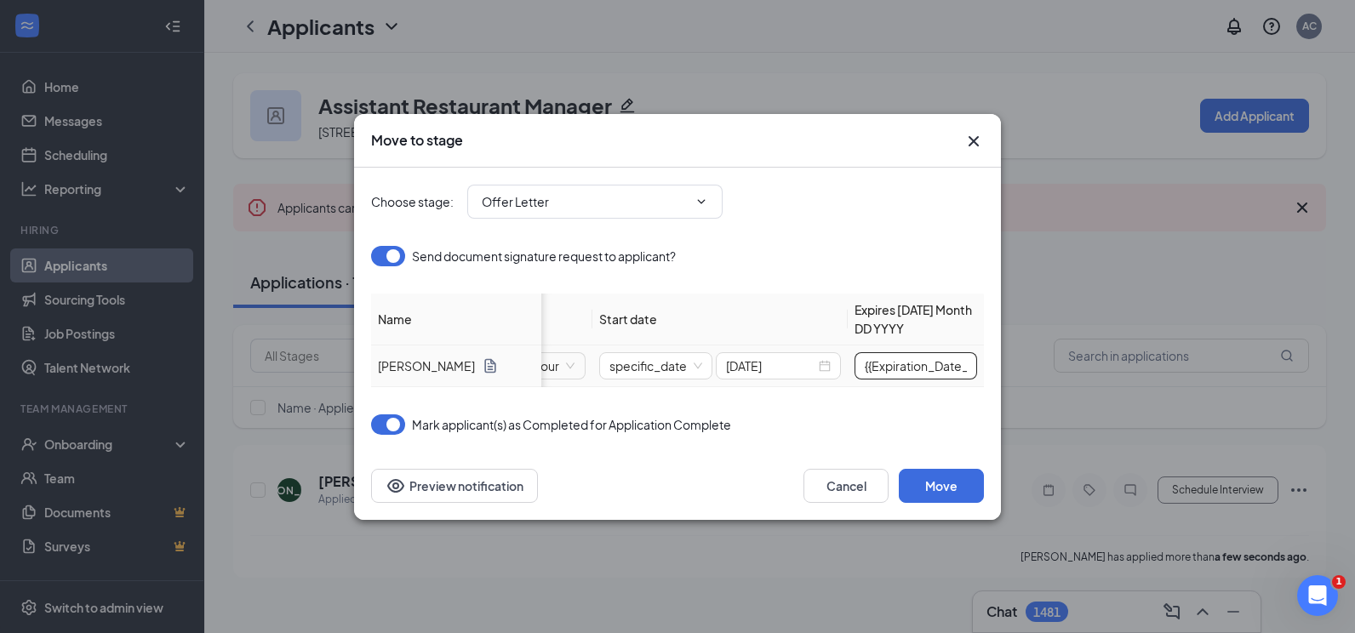
click at [870, 364] on input "{{Expiration_Date_in_3_days}}" at bounding box center [915, 365] width 123 height 27
click at [870, 363] on input "{{Expiration_Date_in_3_days}}" at bounding box center [915, 365] width 123 height 27
type input "[DATE]"
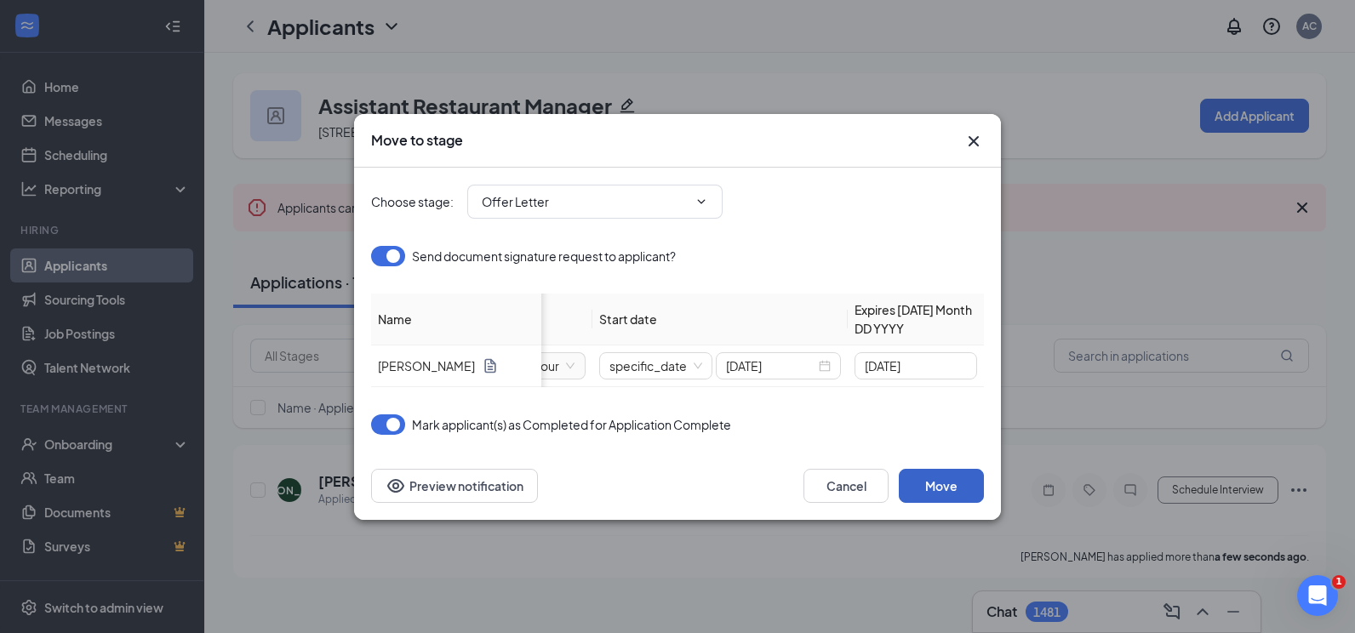
click at [944, 498] on button "Move" at bounding box center [941, 486] width 85 height 34
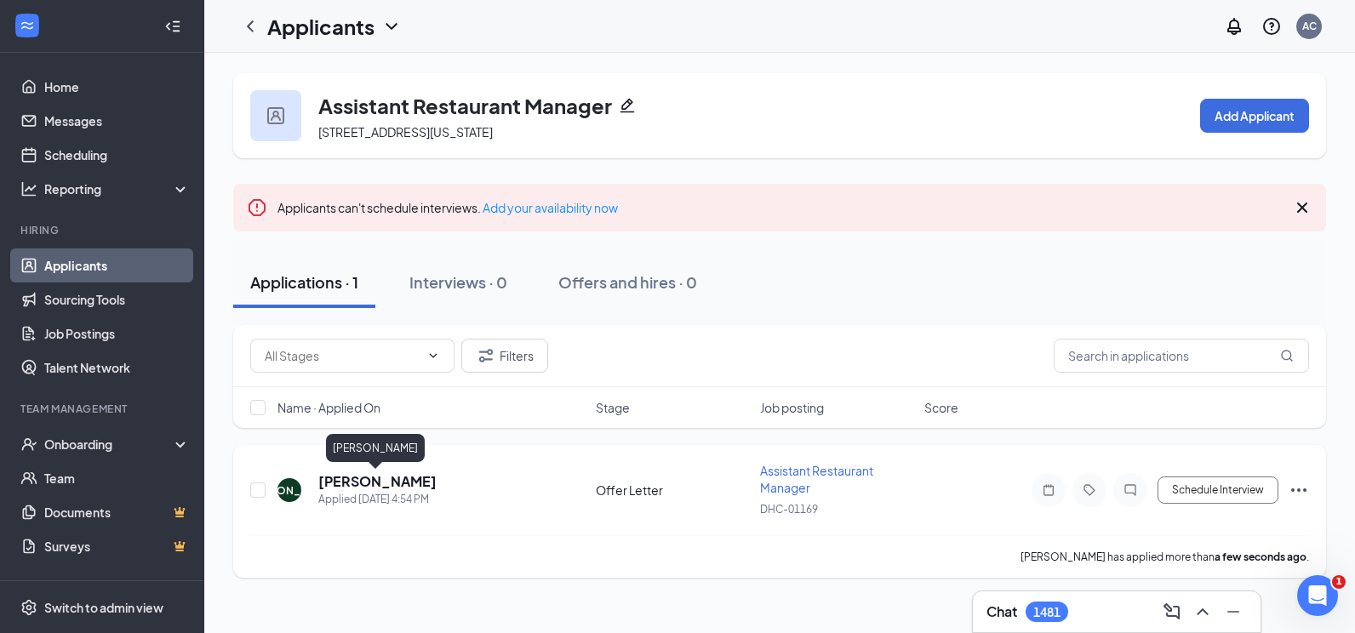
click at [359, 482] on h5 "[PERSON_NAME]" at bounding box center [377, 481] width 118 height 19
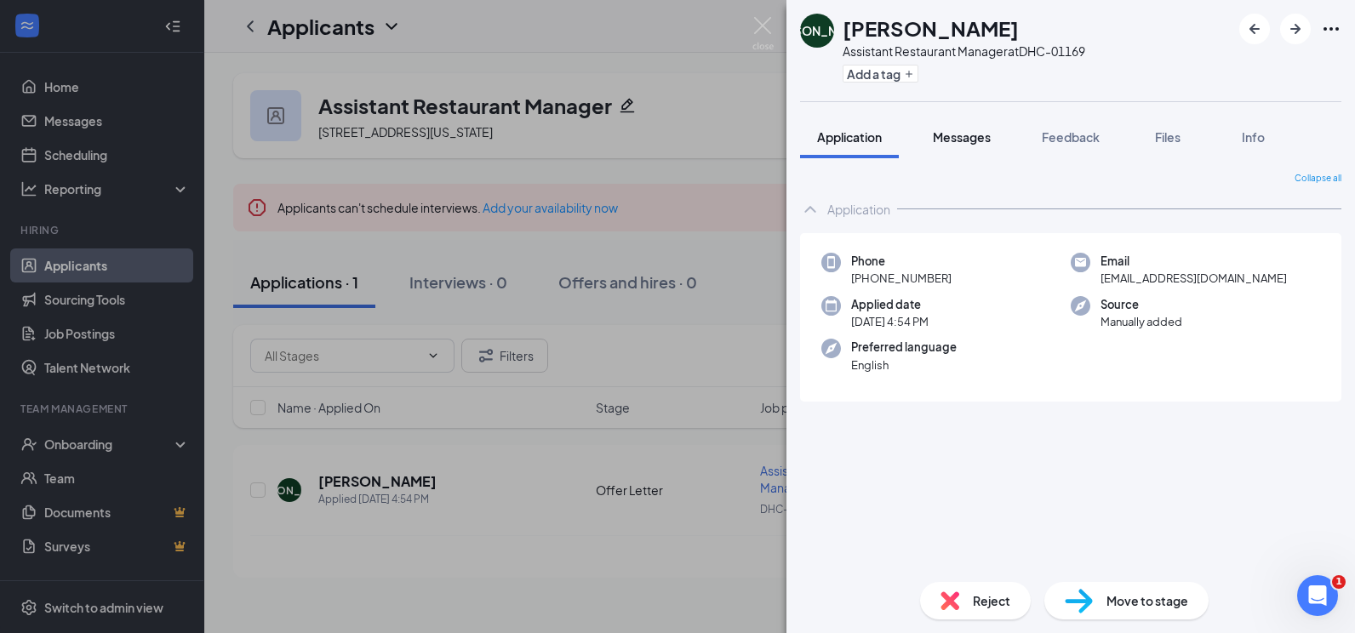
click at [950, 134] on span "Messages" at bounding box center [962, 136] width 58 height 15
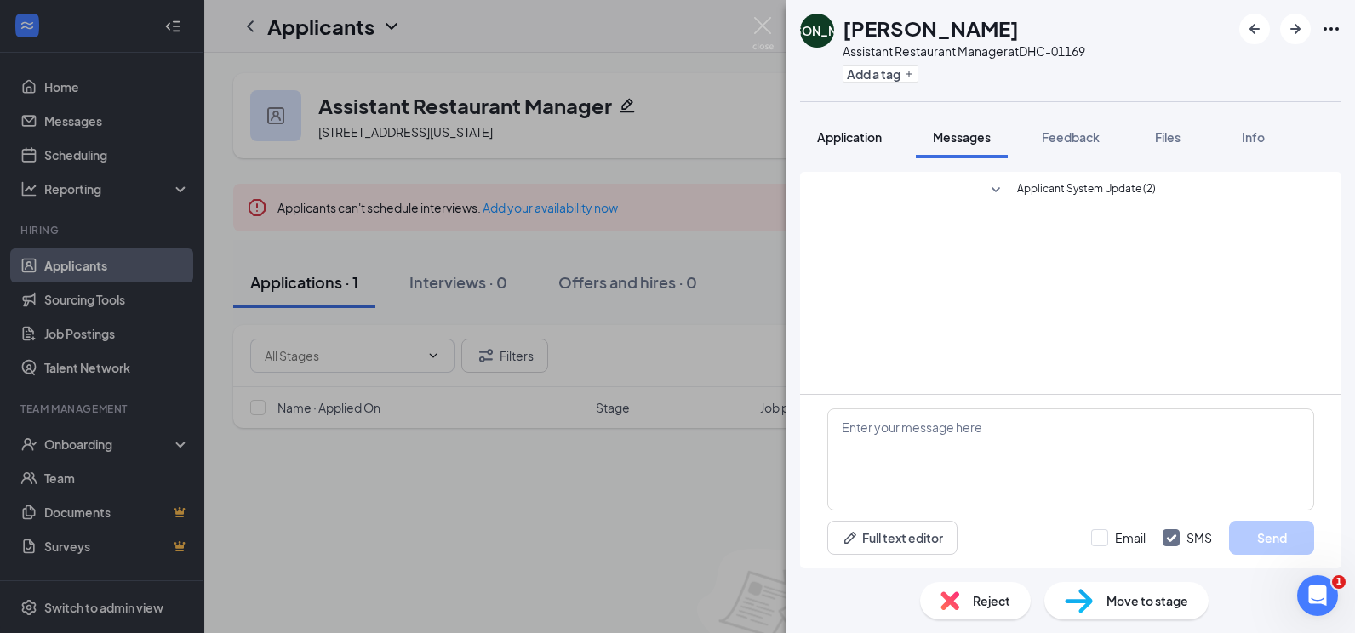
click at [842, 147] on button "Application" at bounding box center [849, 137] width 99 height 43
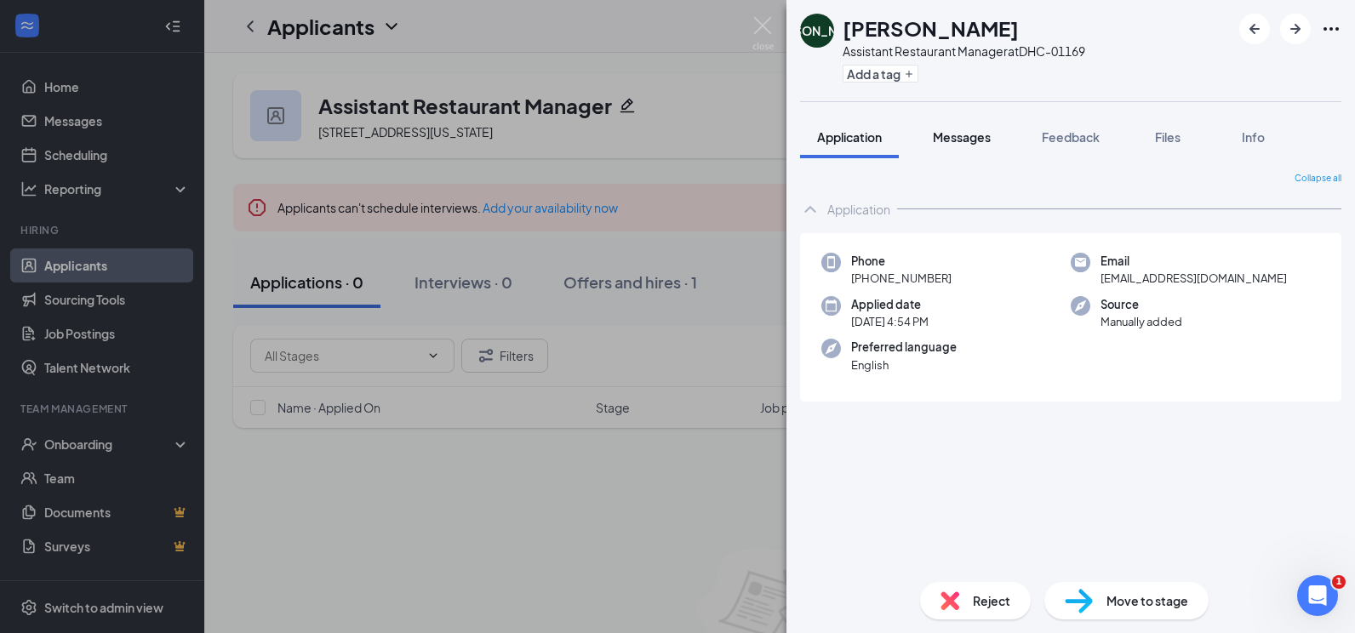
click at [952, 152] on button "Messages" at bounding box center [962, 137] width 92 height 43
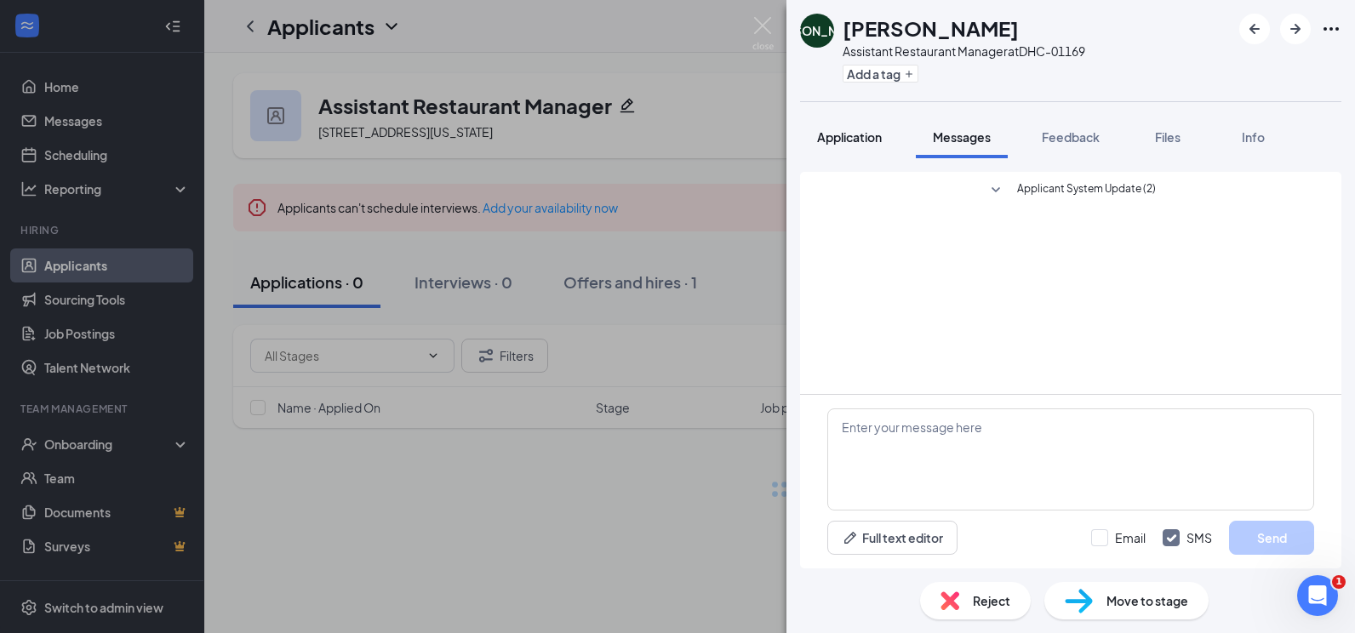
click at [876, 151] on button "Application" at bounding box center [849, 137] width 99 height 43
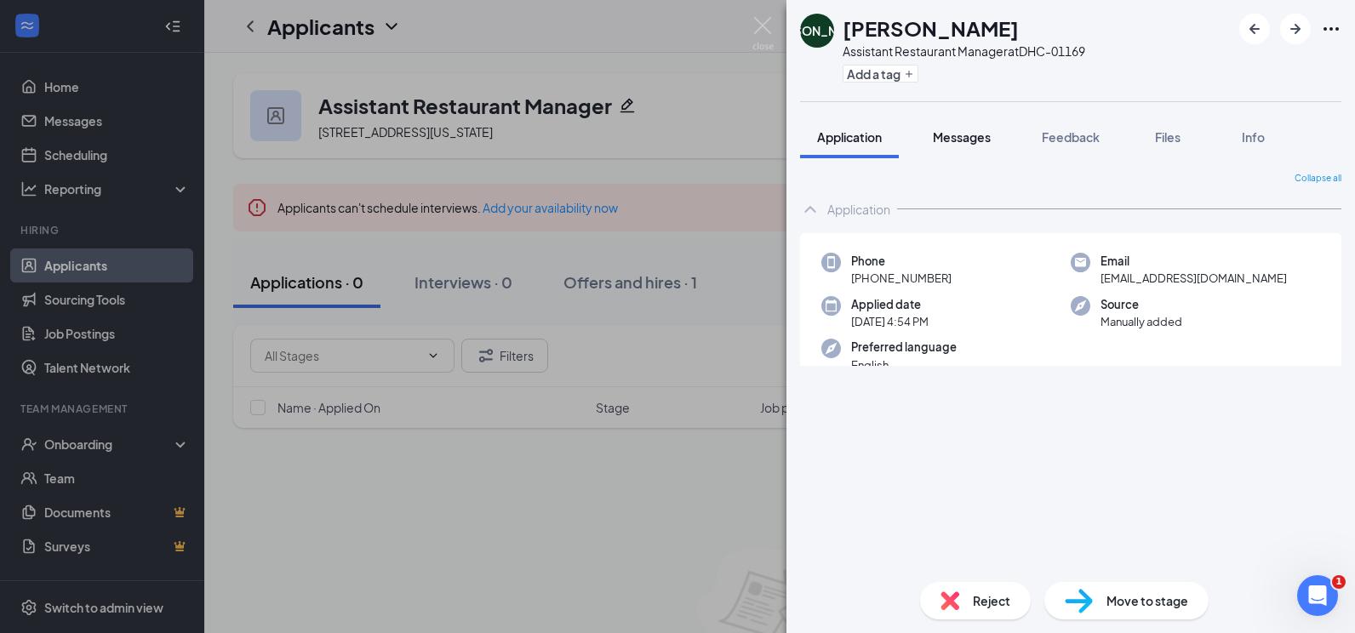
click at [944, 146] on button "Messages" at bounding box center [962, 137] width 92 height 43
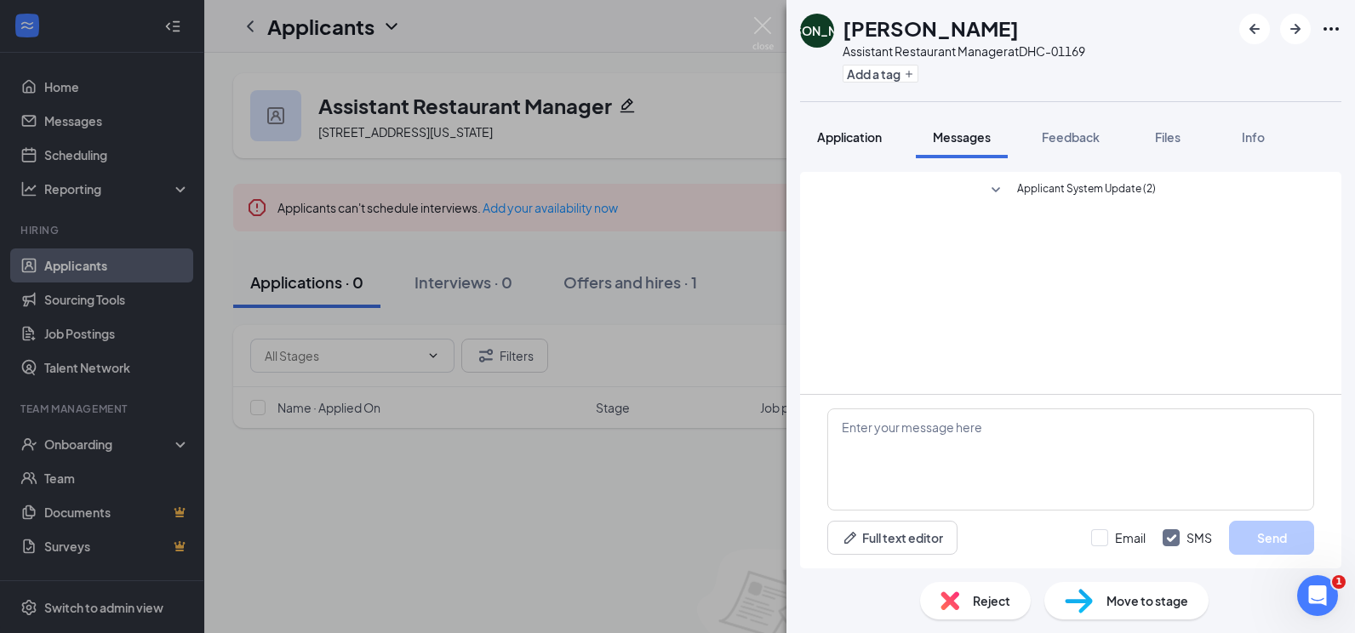
click at [865, 150] on button "Application" at bounding box center [849, 137] width 99 height 43
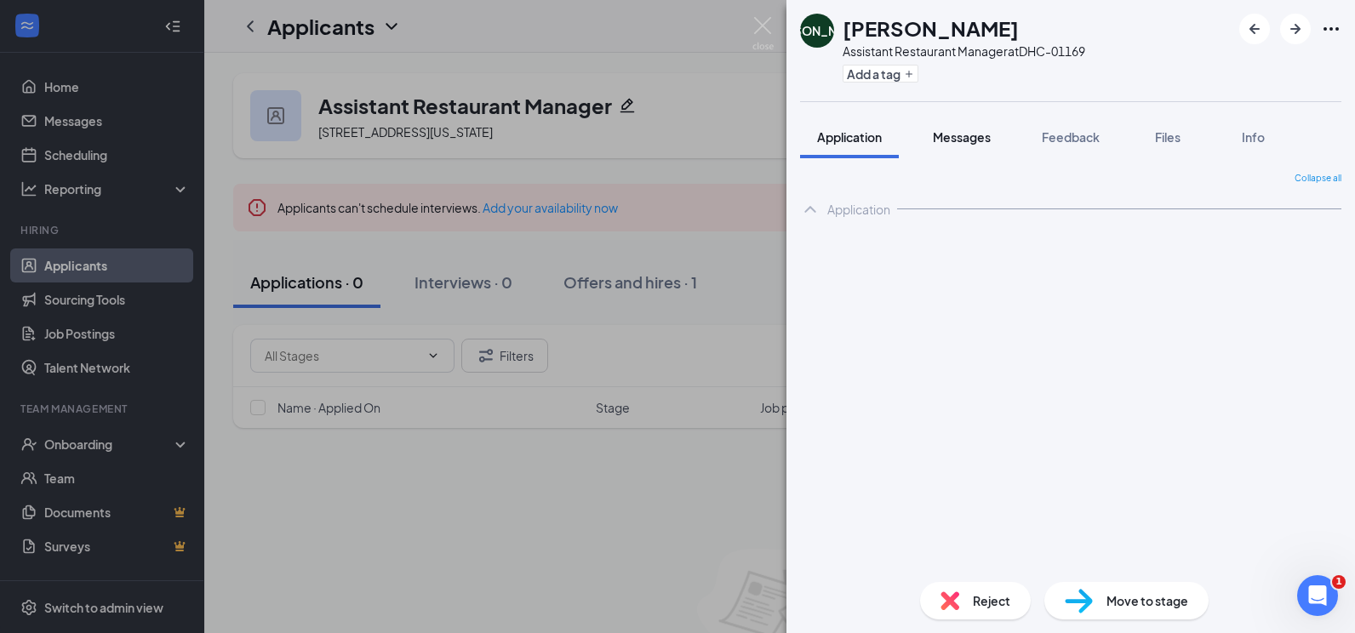
click at [1002, 147] on button "Messages" at bounding box center [962, 137] width 92 height 43
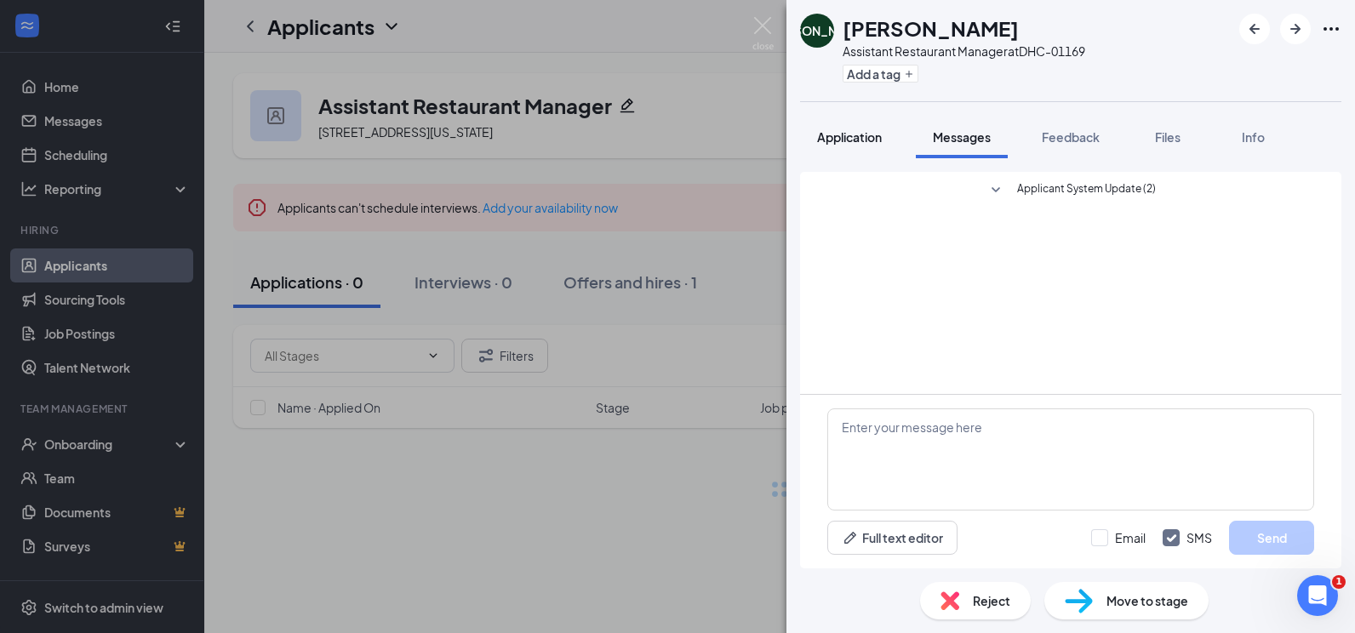
click at [884, 146] on button "Application" at bounding box center [849, 137] width 99 height 43
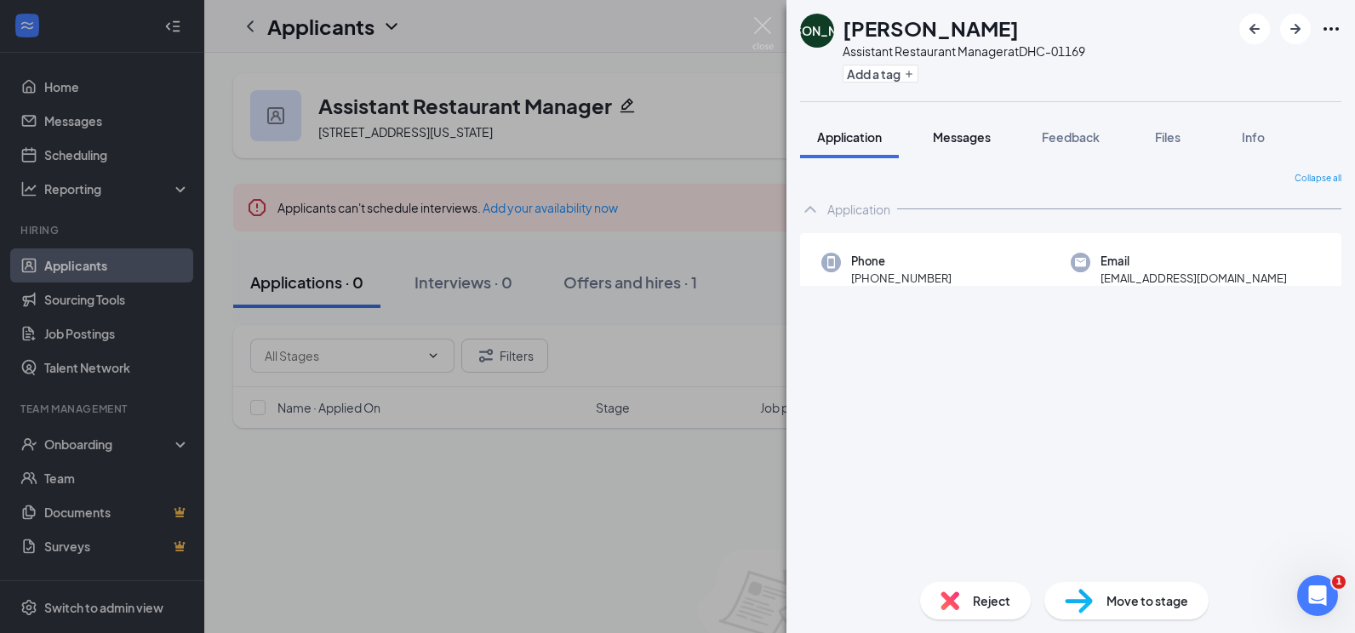
click at [936, 139] on span "Messages" at bounding box center [962, 136] width 58 height 15
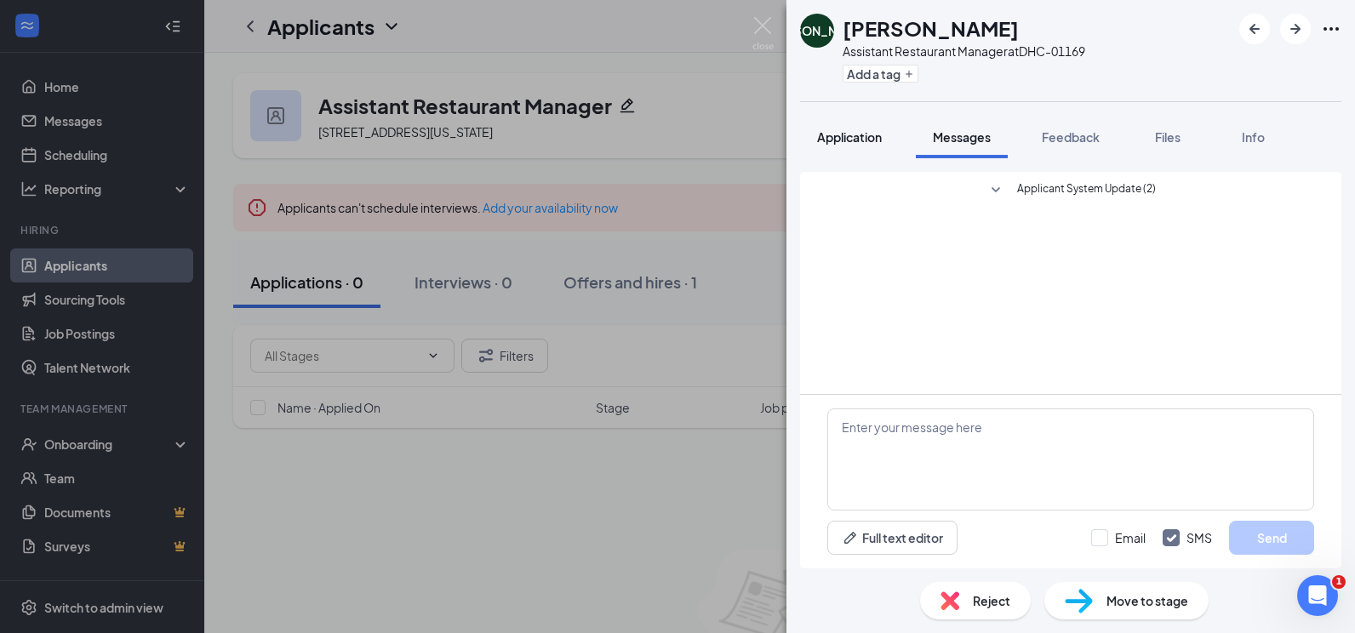
click at [877, 140] on span "Application" at bounding box center [849, 136] width 65 height 15
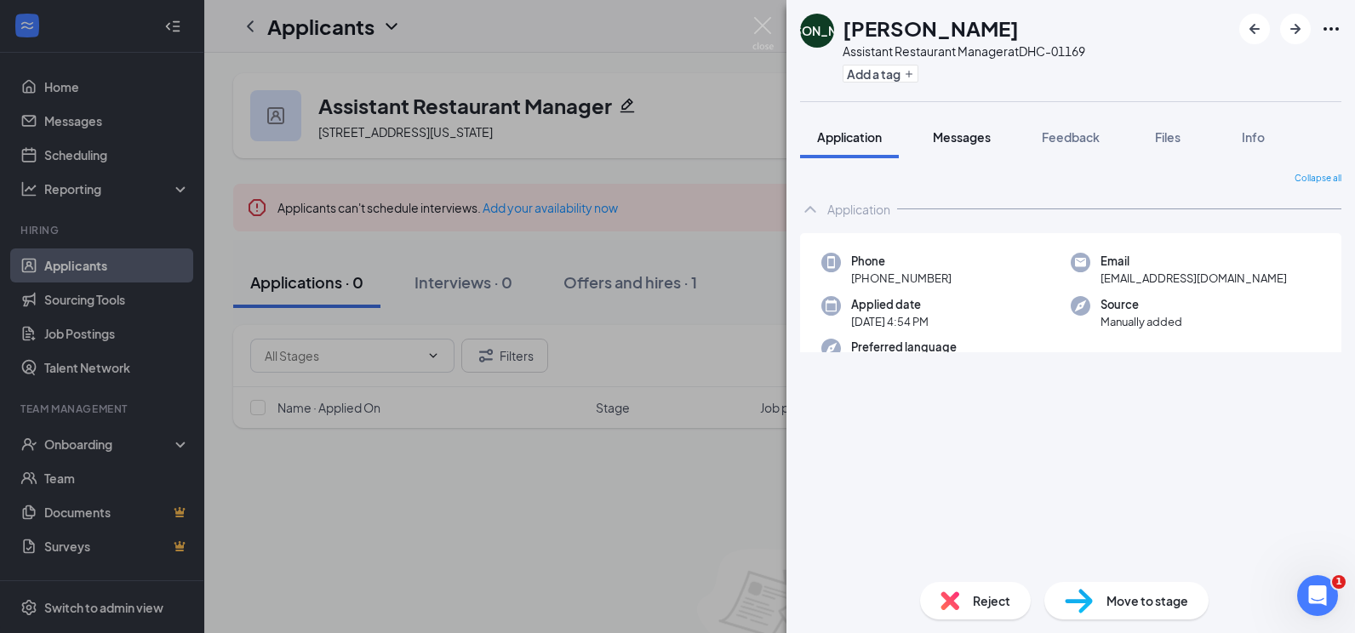
click at [937, 138] on span "Messages" at bounding box center [962, 136] width 58 height 15
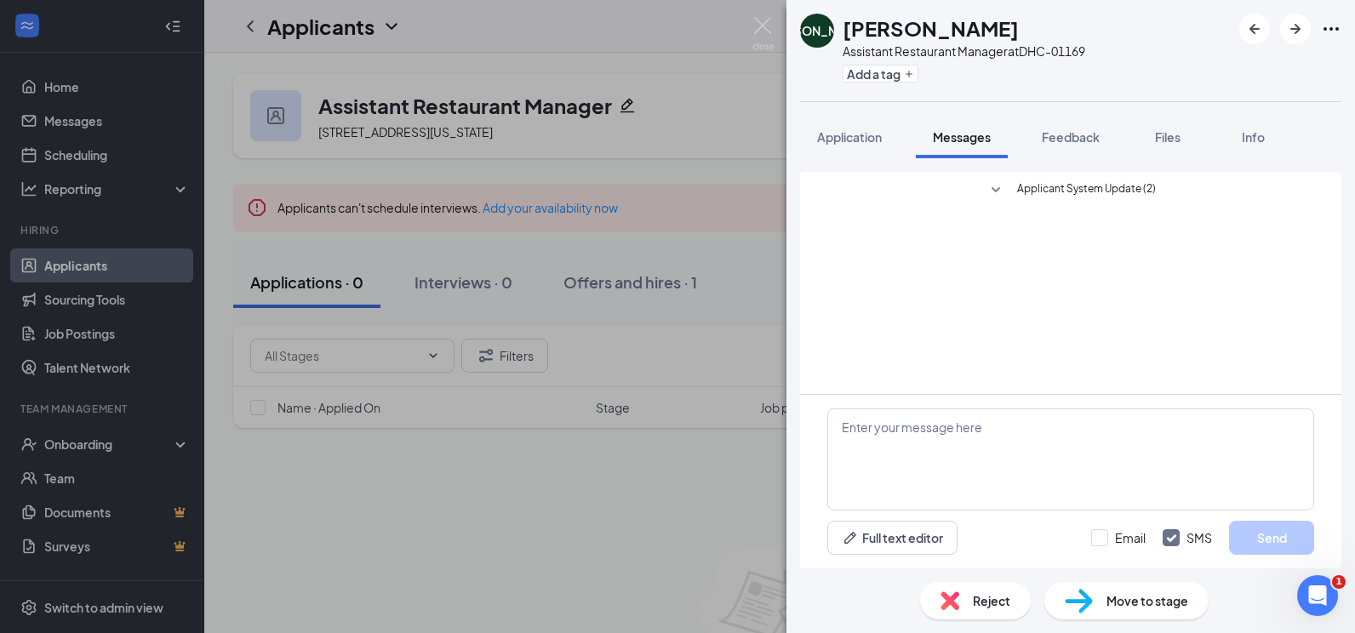
drag, startPoint x: 858, startPoint y: 132, endPoint x: 912, endPoint y: 137, distance: 54.7
click at [857, 132] on span "Application" at bounding box center [849, 136] width 65 height 15
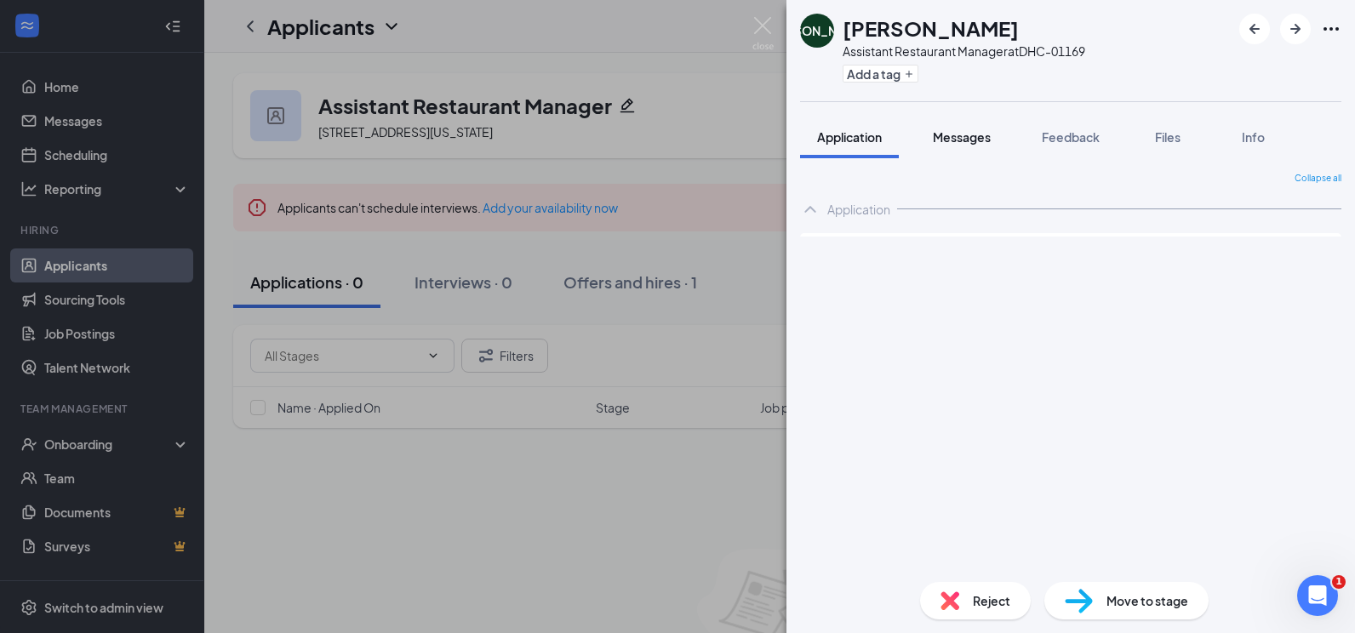
click at [987, 141] on span "Messages" at bounding box center [962, 136] width 58 height 15
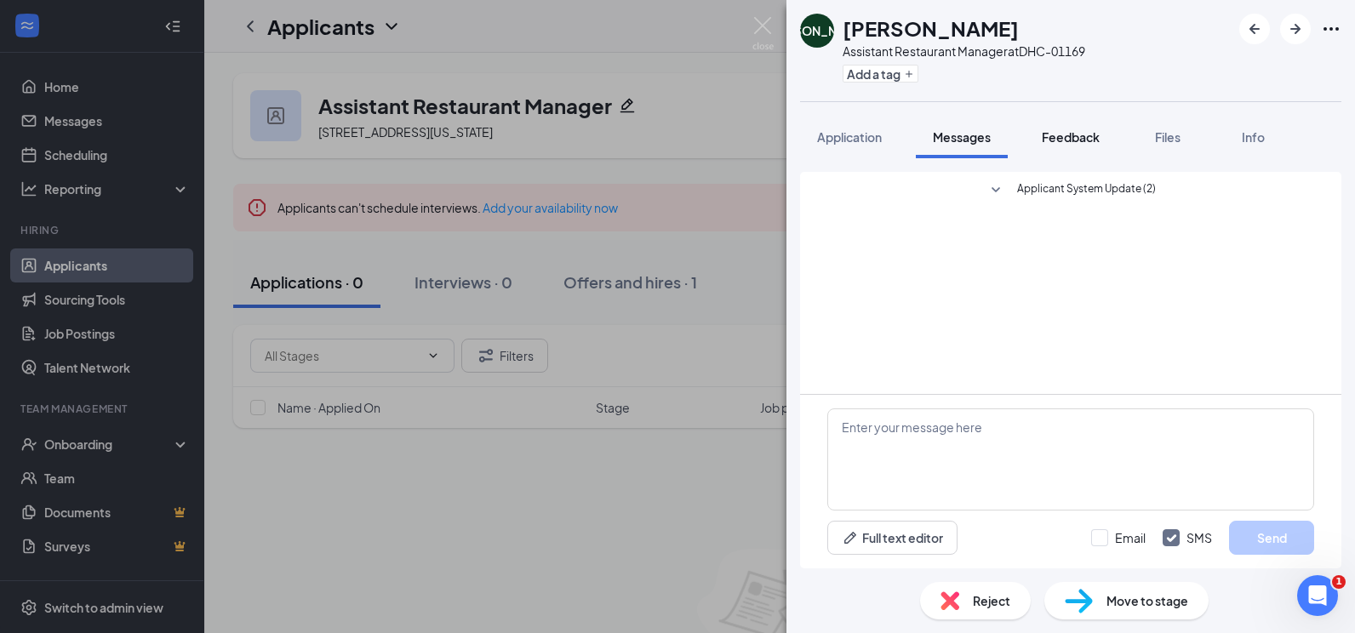
click at [1050, 128] on div "Feedback" at bounding box center [1071, 136] width 58 height 17
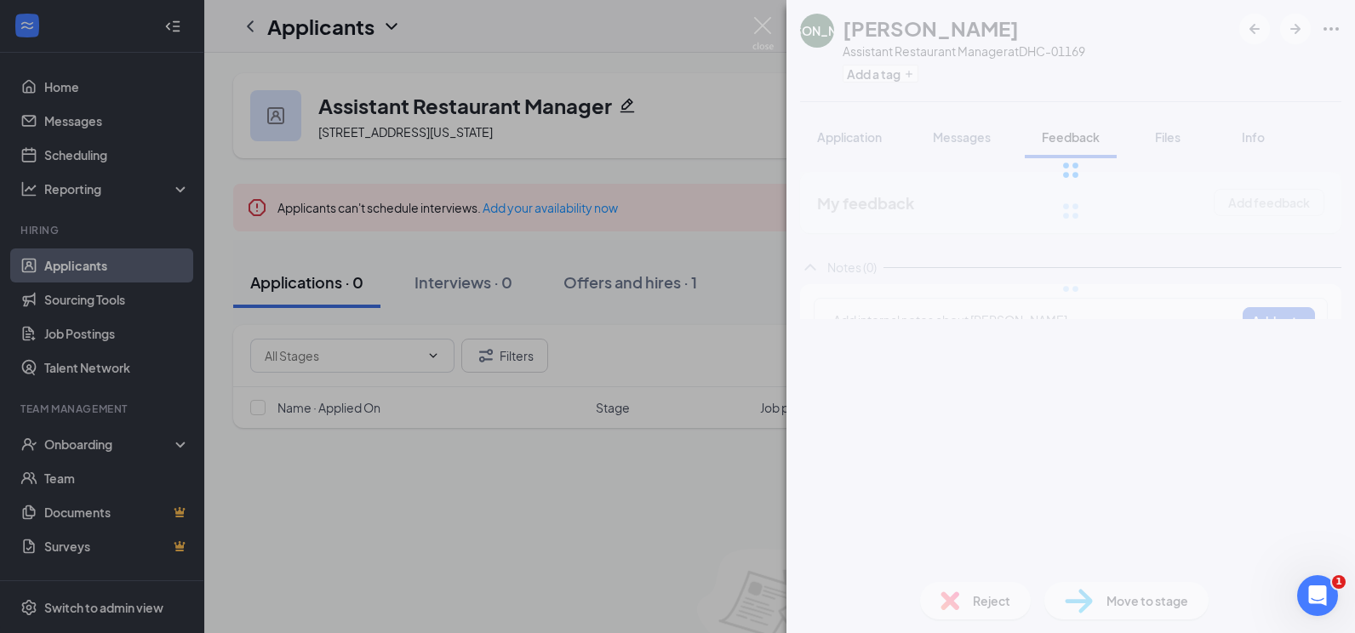
click at [965, 128] on div at bounding box center [1070, 170] width 568 height 340
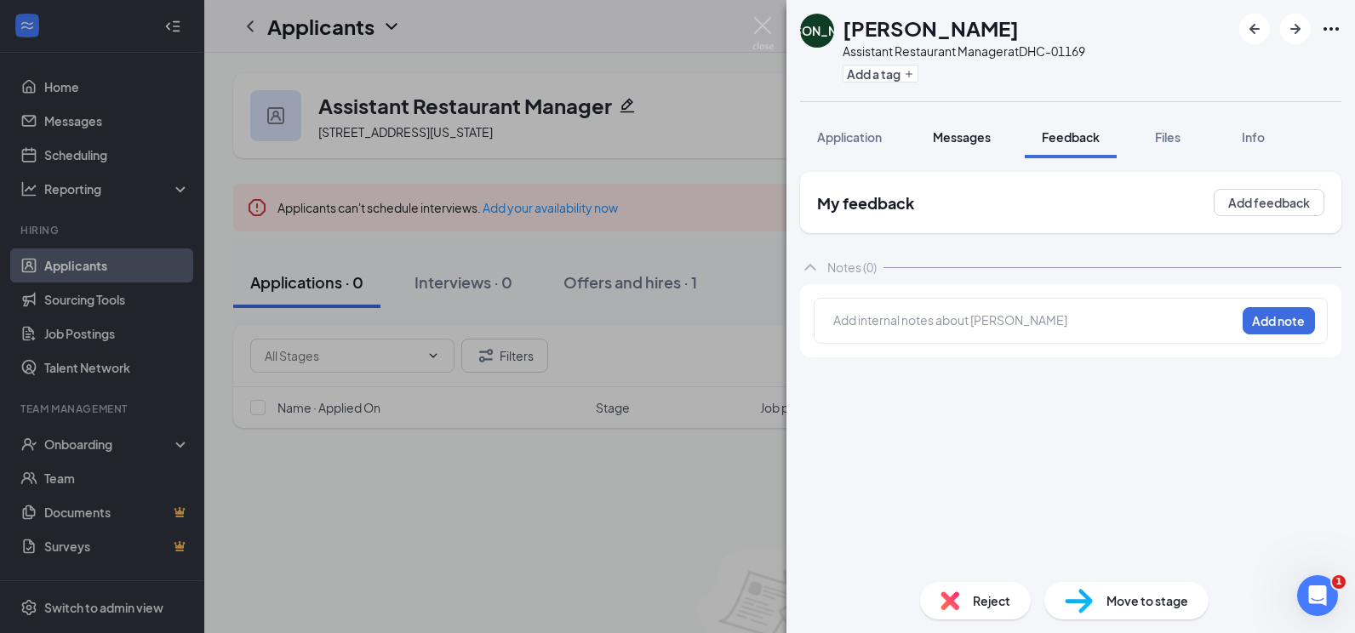
click at [970, 146] on button "Messages" at bounding box center [962, 137] width 92 height 43
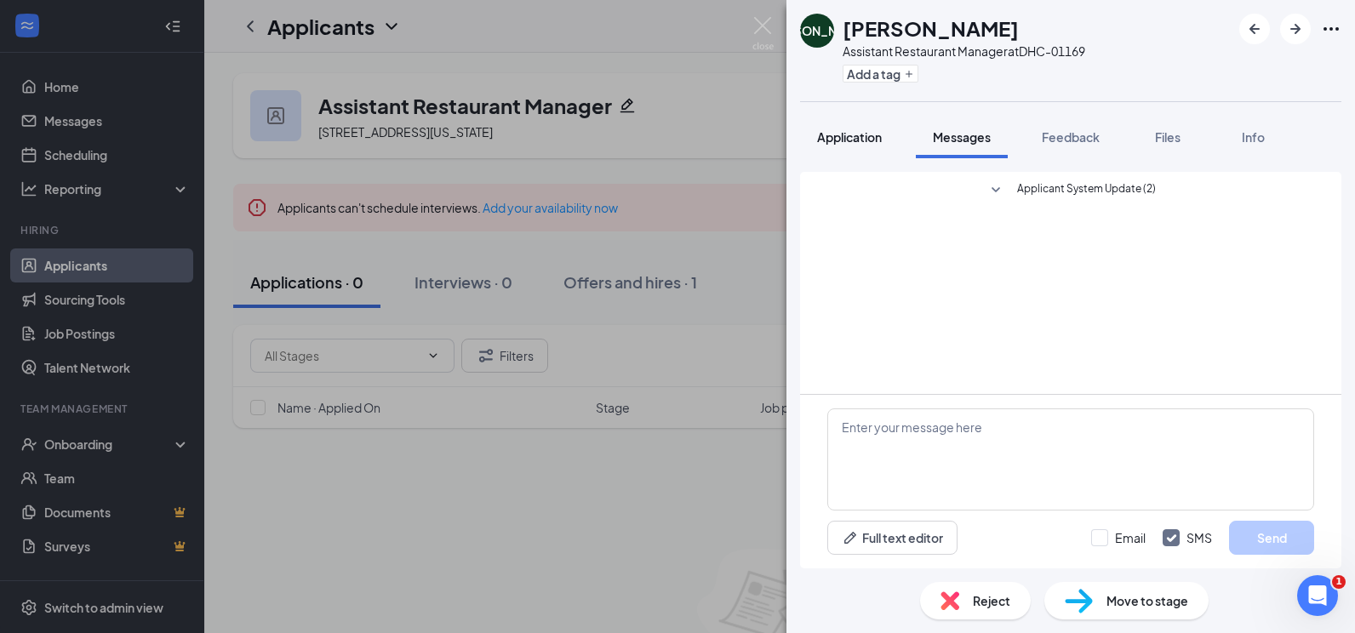
click at [870, 142] on span "Application" at bounding box center [849, 136] width 65 height 15
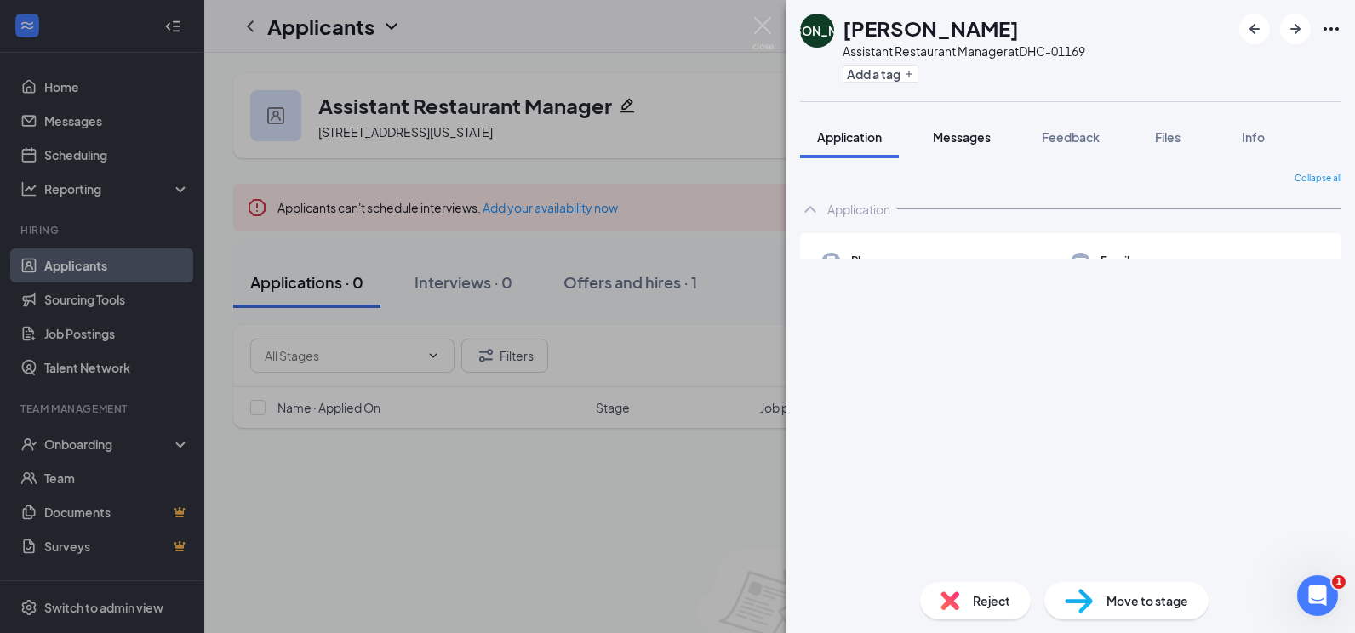
click at [969, 142] on span "Messages" at bounding box center [962, 136] width 58 height 15
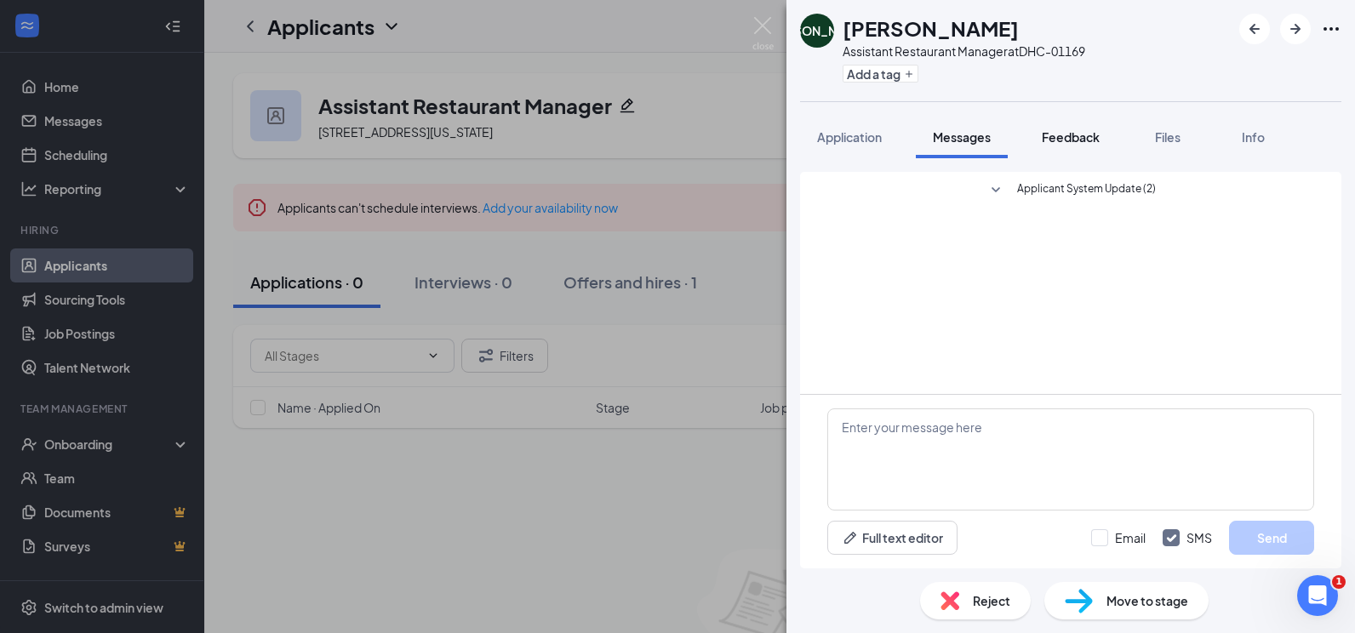
click at [1026, 131] on button "Feedback" at bounding box center [1071, 137] width 92 height 43
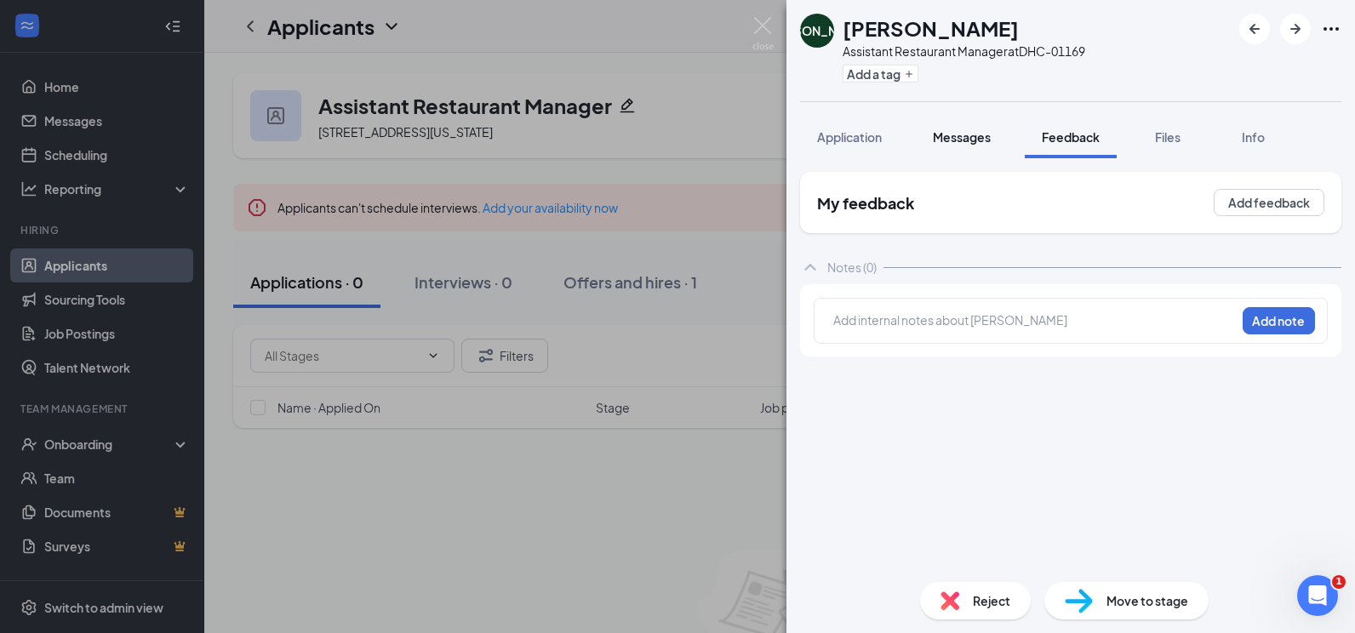
click at [951, 145] on div "Messages" at bounding box center [962, 136] width 58 height 17
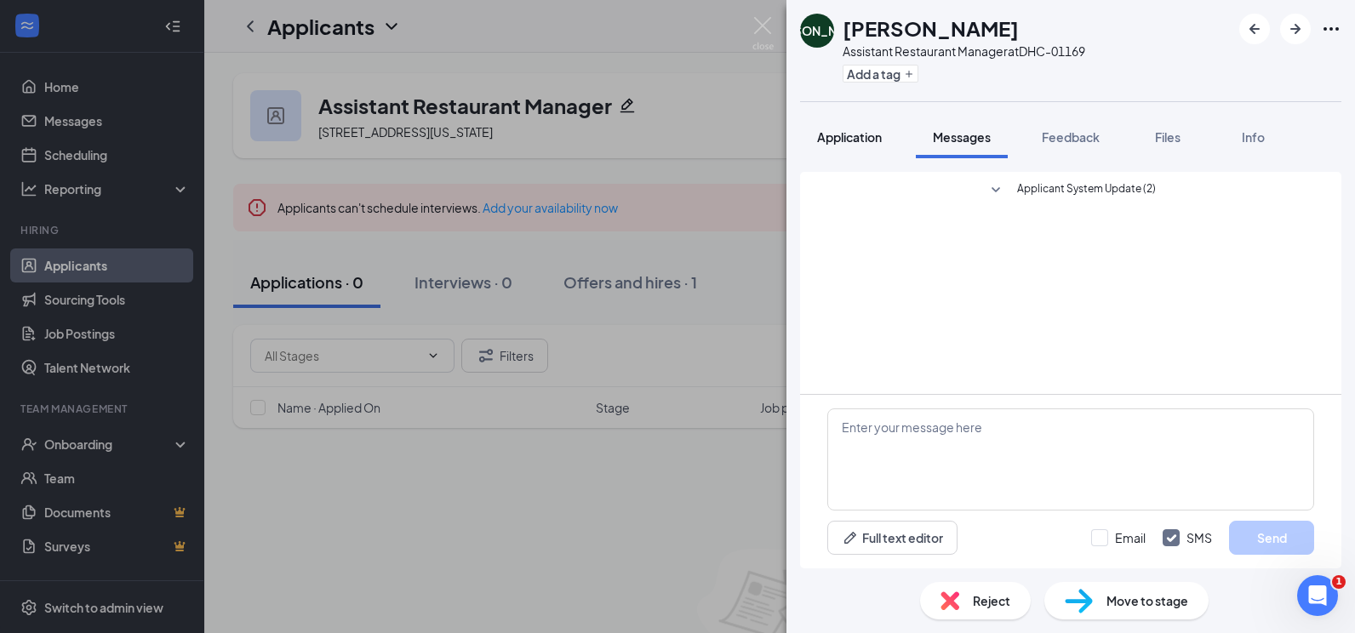
click at [818, 147] on button "Application" at bounding box center [849, 137] width 99 height 43
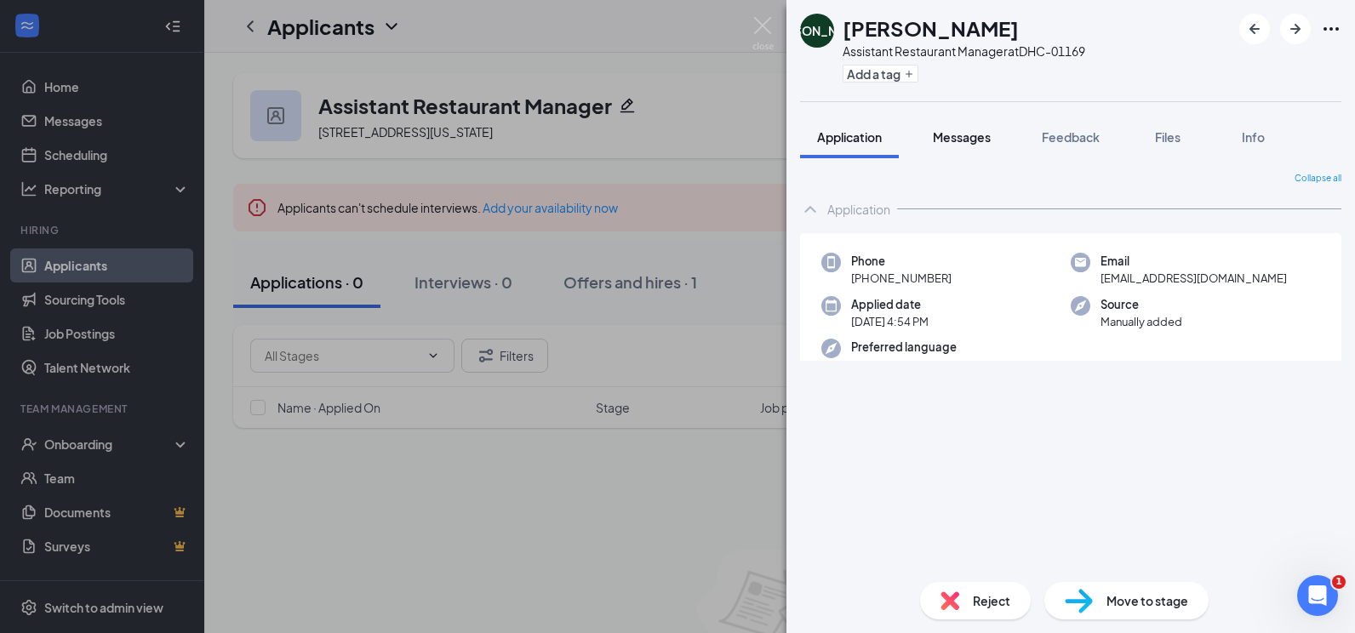
click at [925, 146] on button "Messages" at bounding box center [962, 137] width 92 height 43
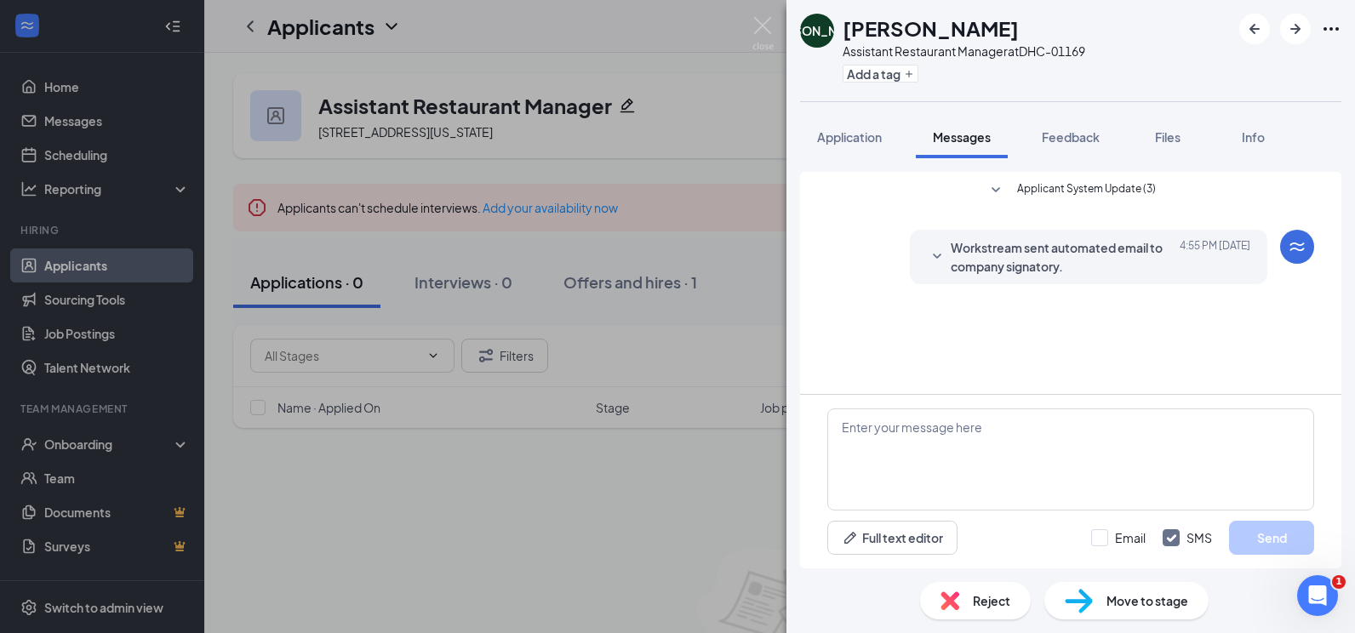
click at [940, 211] on div "Applicant System Update (3) Workstream sent automated email to company signator…" at bounding box center [1070, 236] width 487 height 129
click at [996, 271] on span "Workstream sent automated email to company signatory." at bounding box center [1061, 256] width 223 height 37
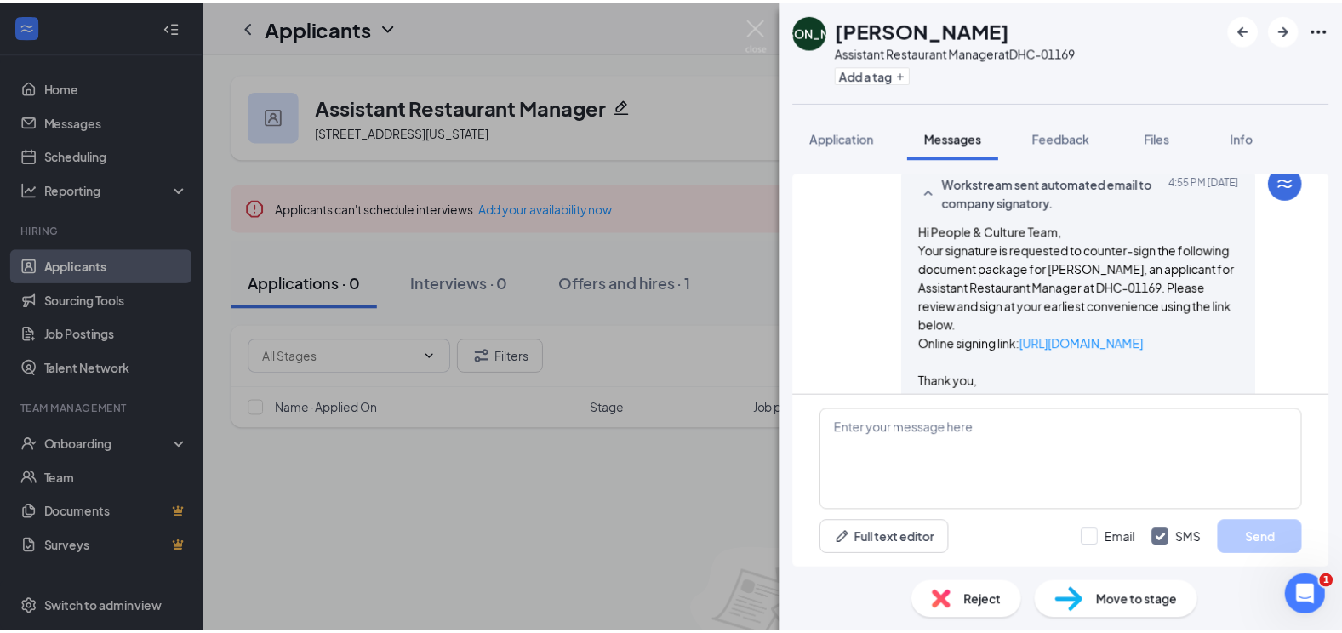
scroll to position [142, 0]
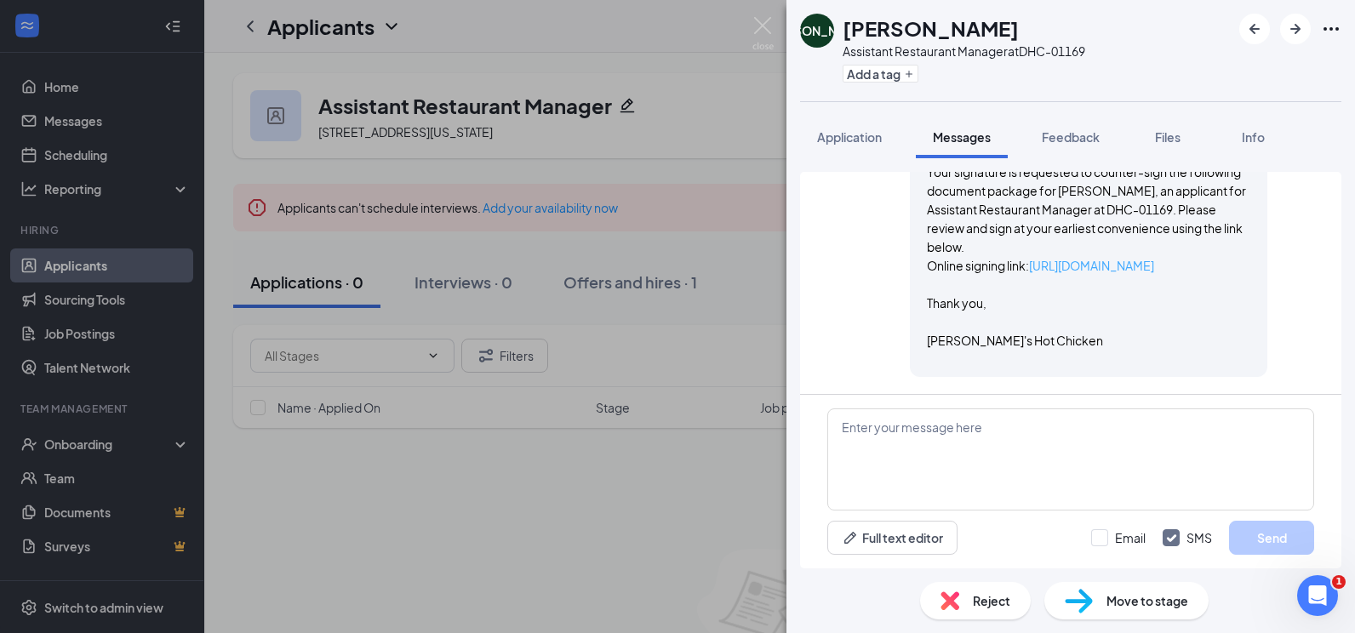
click at [1132, 270] on link "[URL][DOMAIN_NAME]" at bounding box center [1091, 265] width 125 height 15
click at [751, 26] on div "JA [PERSON_NAME] Assistant Restaurant Manager at DHC-01169 Add a tag Applicatio…" at bounding box center [677, 316] width 1355 height 633
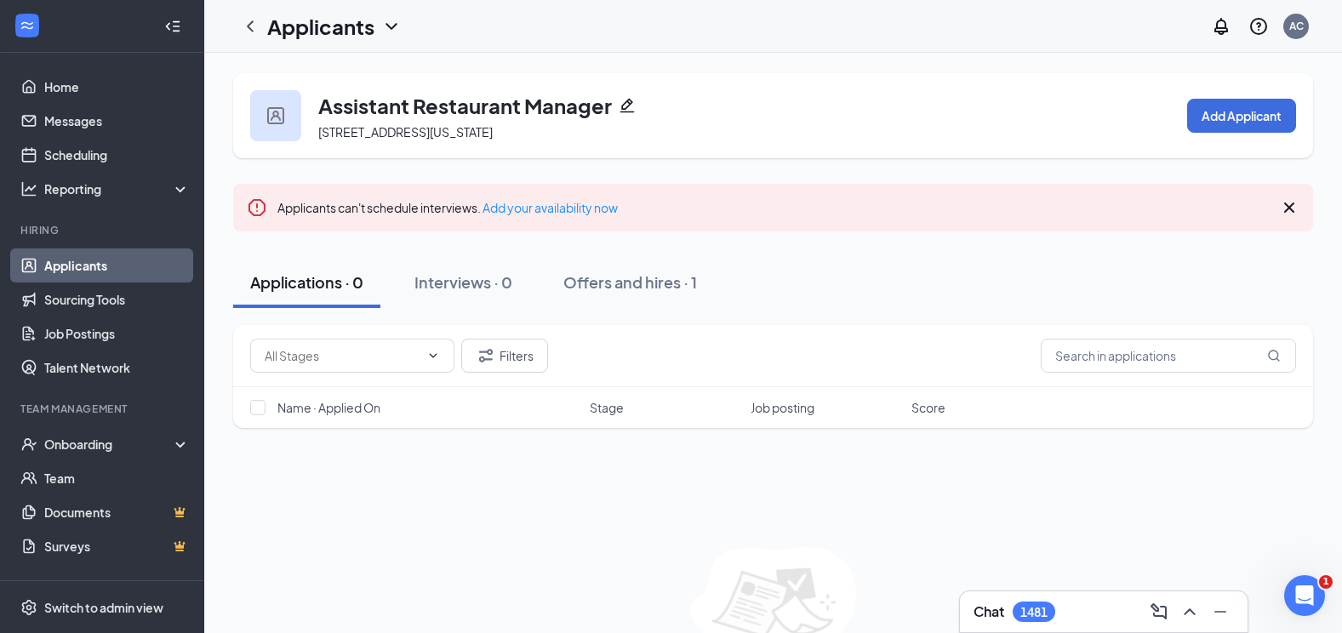
drag, startPoint x: 88, startPoint y: 269, endPoint x: 180, endPoint y: 279, distance: 93.3
click at [88, 269] on link "Applicants" at bounding box center [117, 265] width 146 height 34
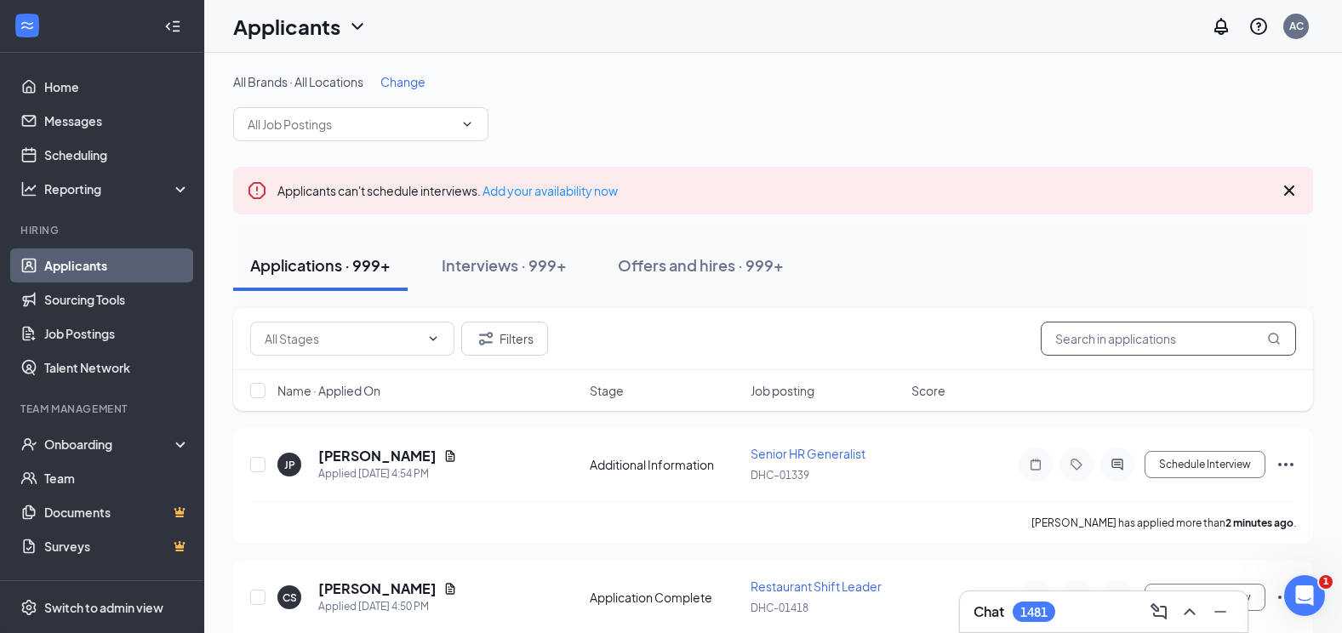
click at [1088, 333] on input "text" at bounding box center [1168, 339] width 255 height 34
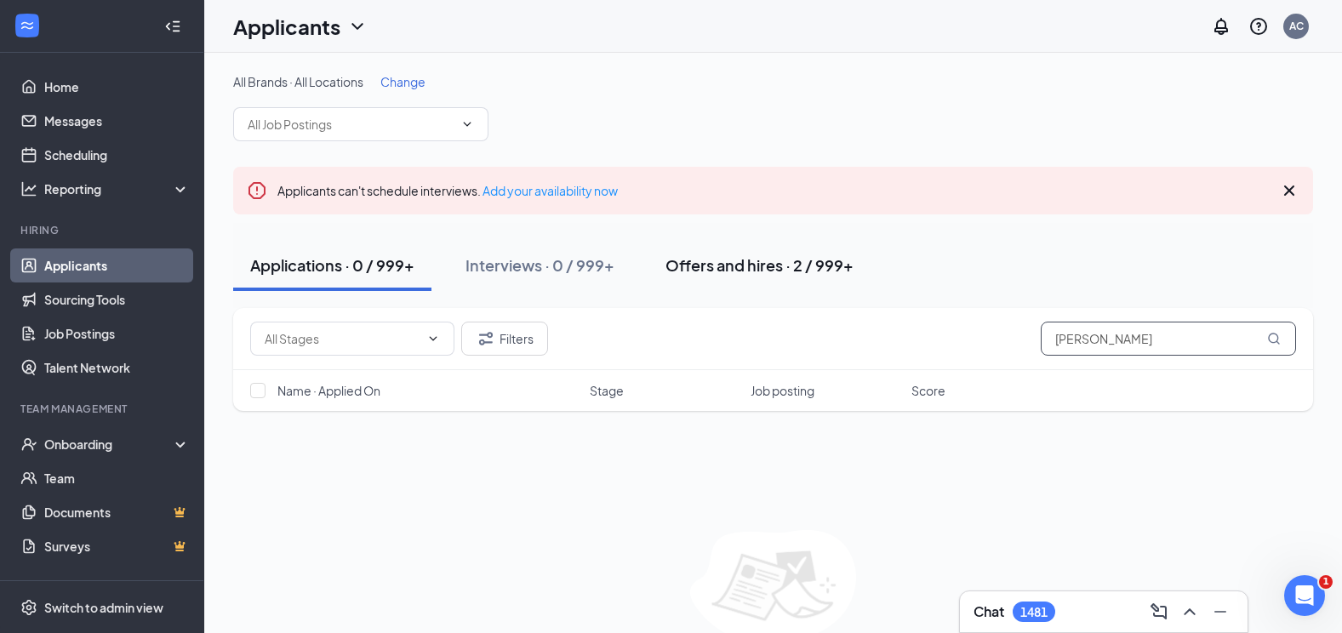
type input "[PERSON_NAME]"
click at [740, 273] on div "Offers and hires · 2 / 999+" at bounding box center [759, 264] width 188 height 21
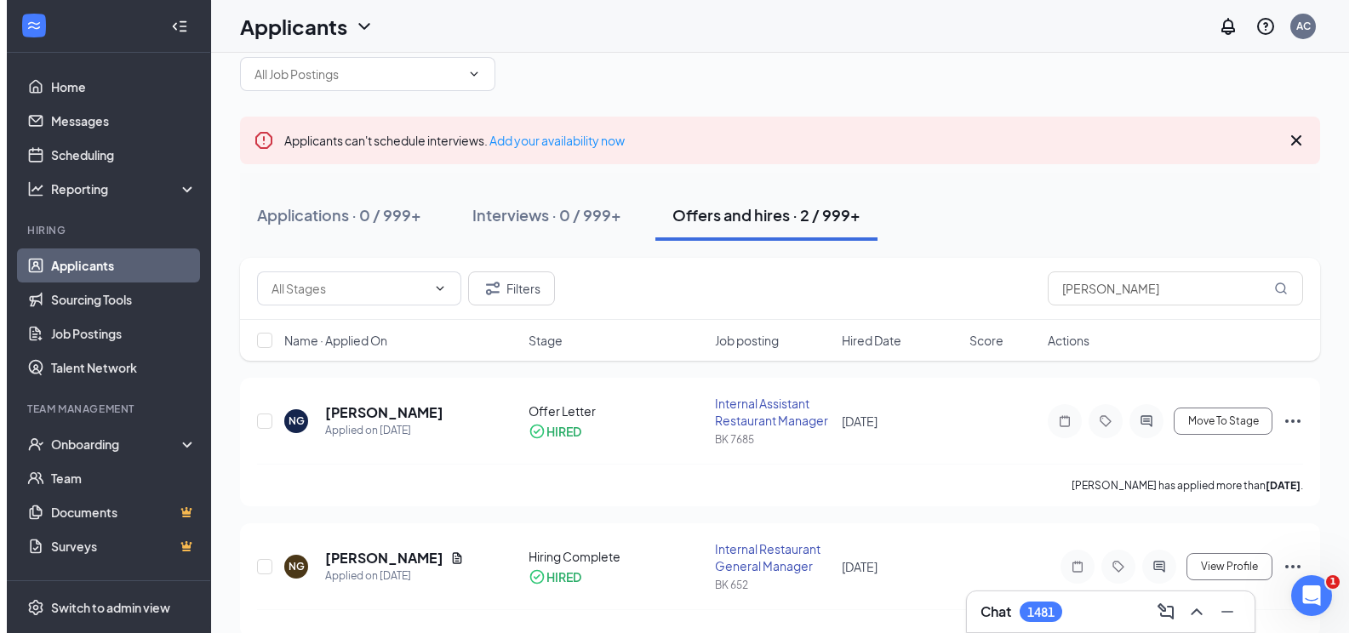
scroll to position [75, 0]
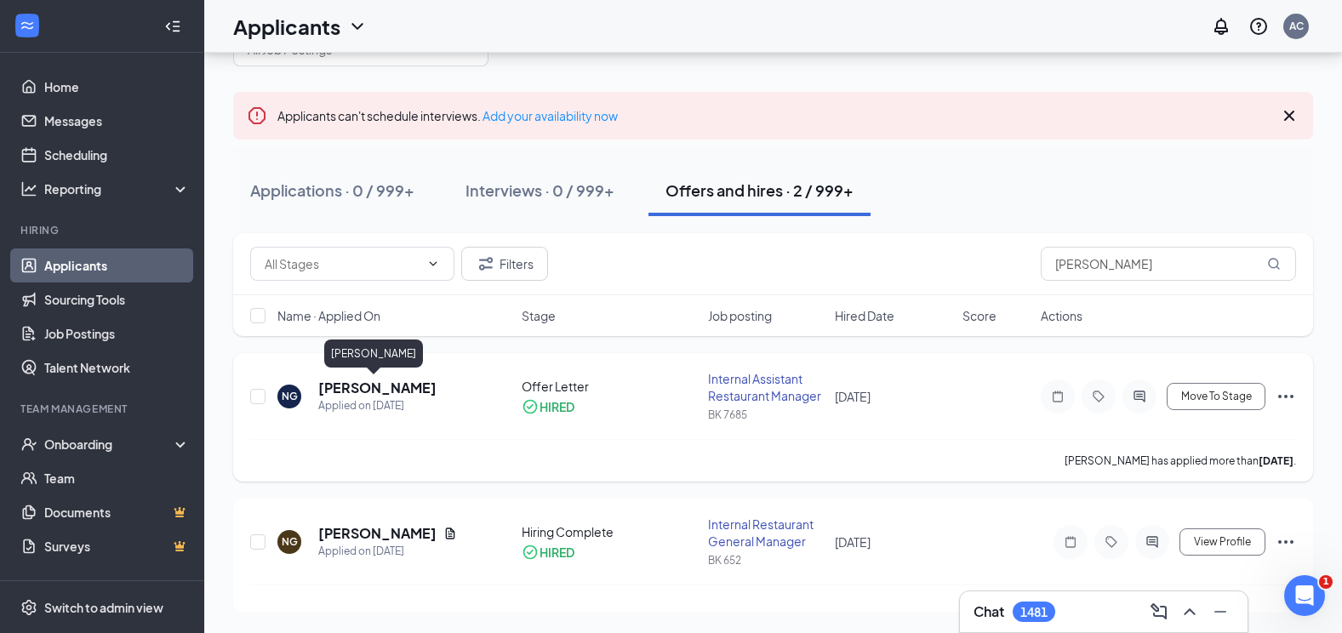
click at [374, 387] on h5 "[PERSON_NAME]" at bounding box center [377, 388] width 118 height 19
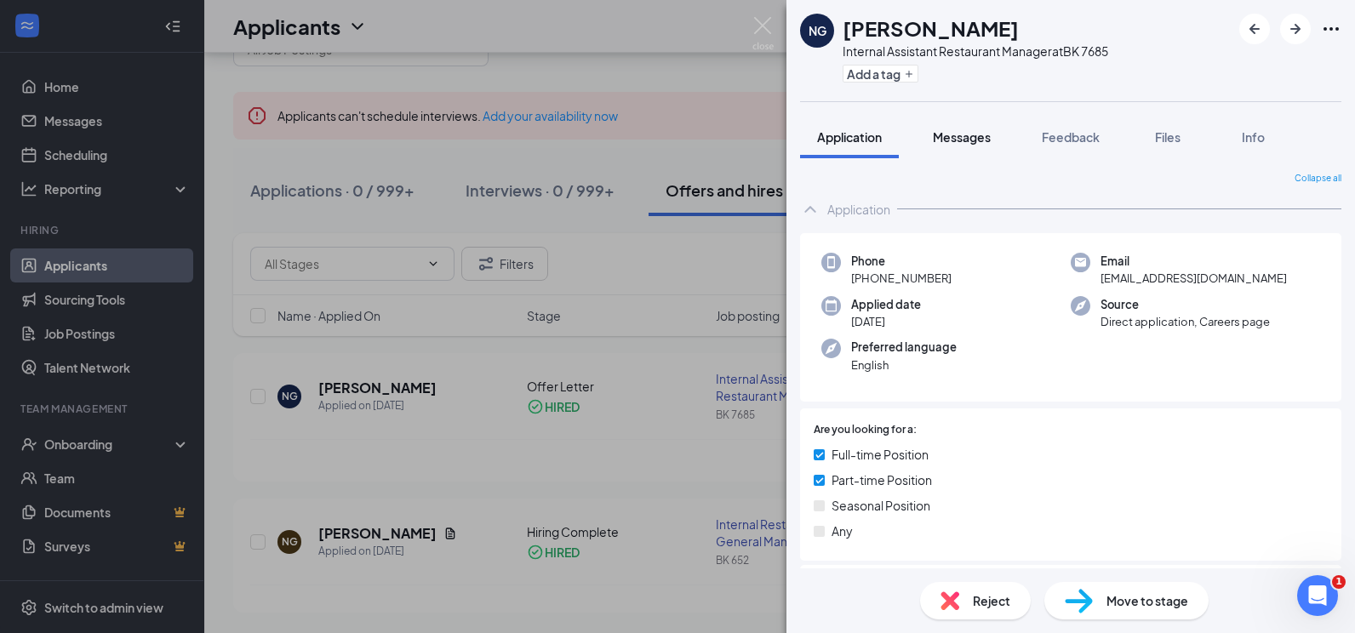
click at [954, 123] on button "Messages" at bounding box center [962, 137] width 92 height 43
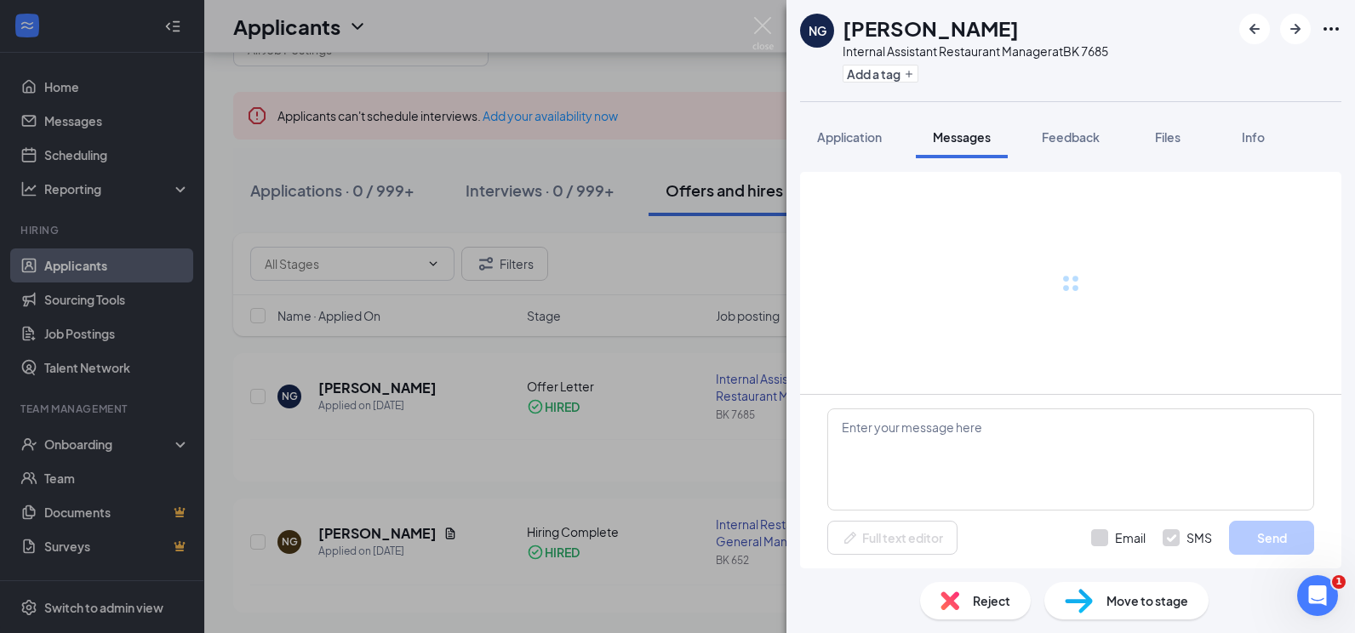
click at [962, 129] on span "Messages" at bounding box center [962, 136] width 58 height 15
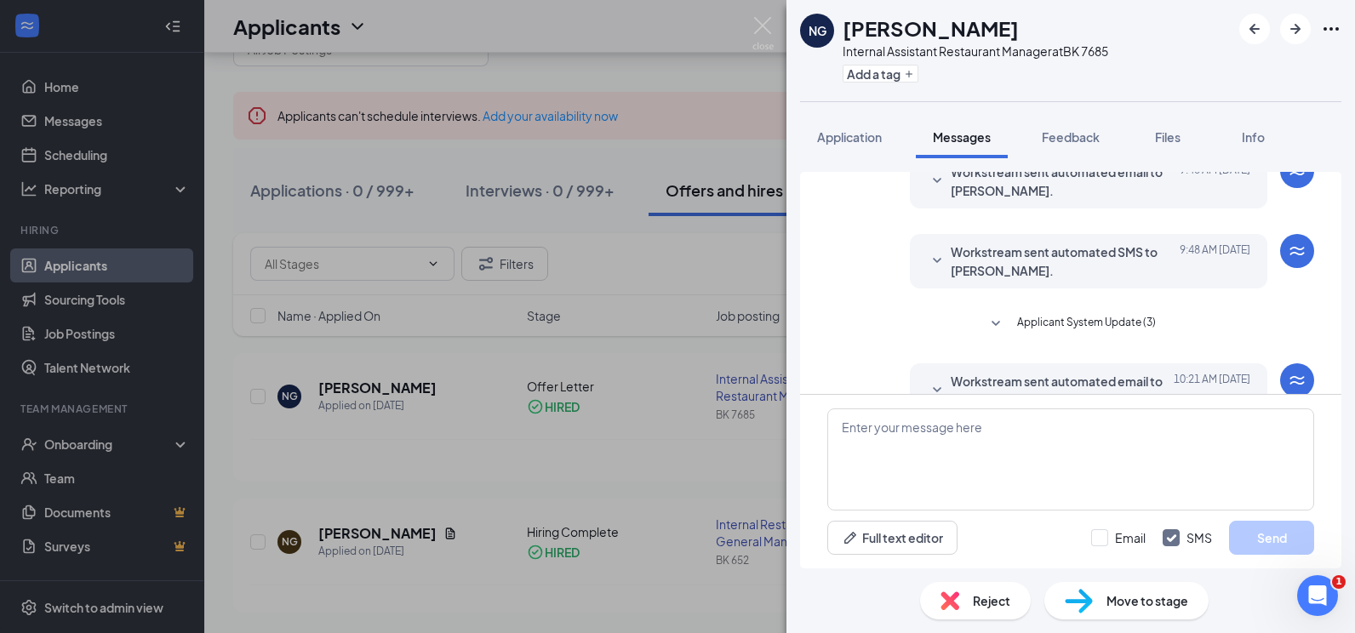
scroll to position [442, 0]
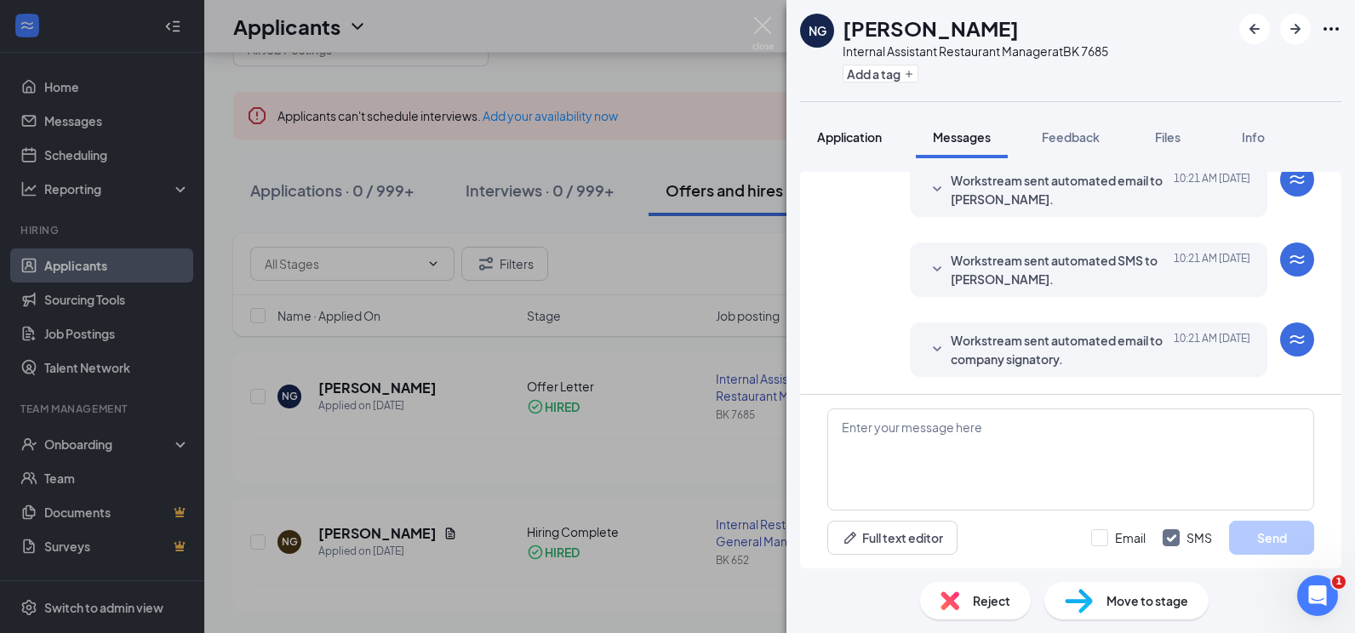
click at [850, 140] on span "Application" at bounding box center [849, 136] width 65 height 15
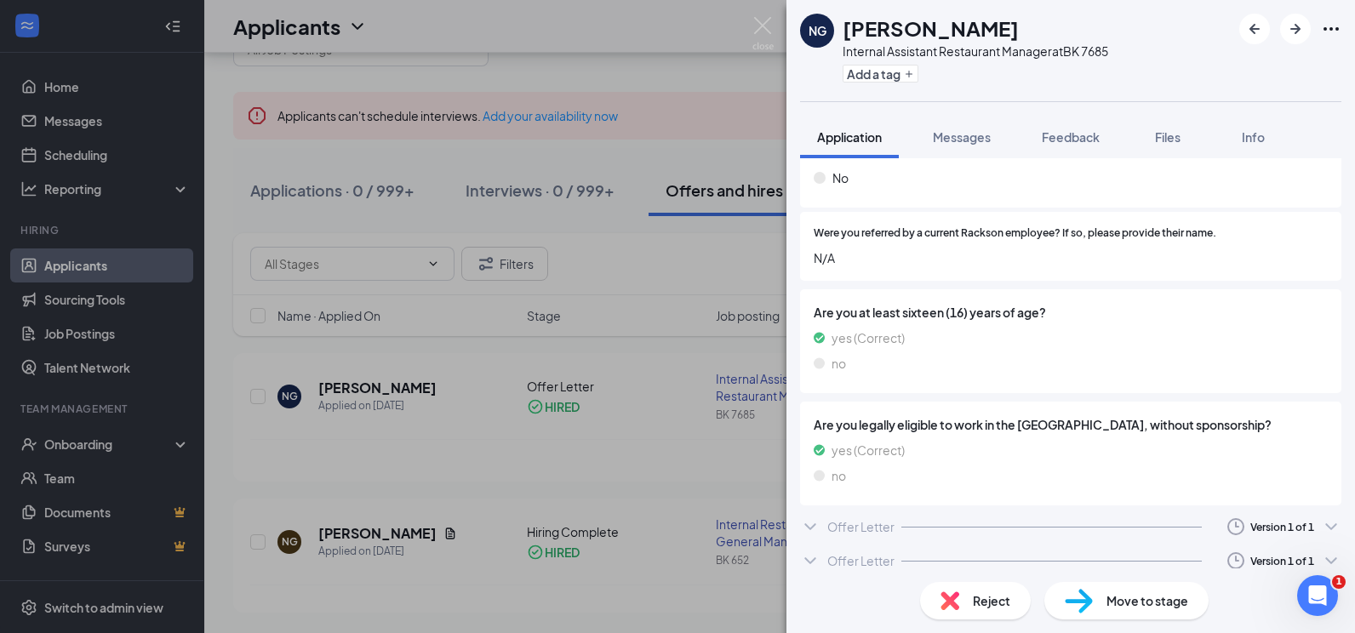
click at [858, 528] on div "Offer Letter" at bounding box center [860, 526] width 67 height 17
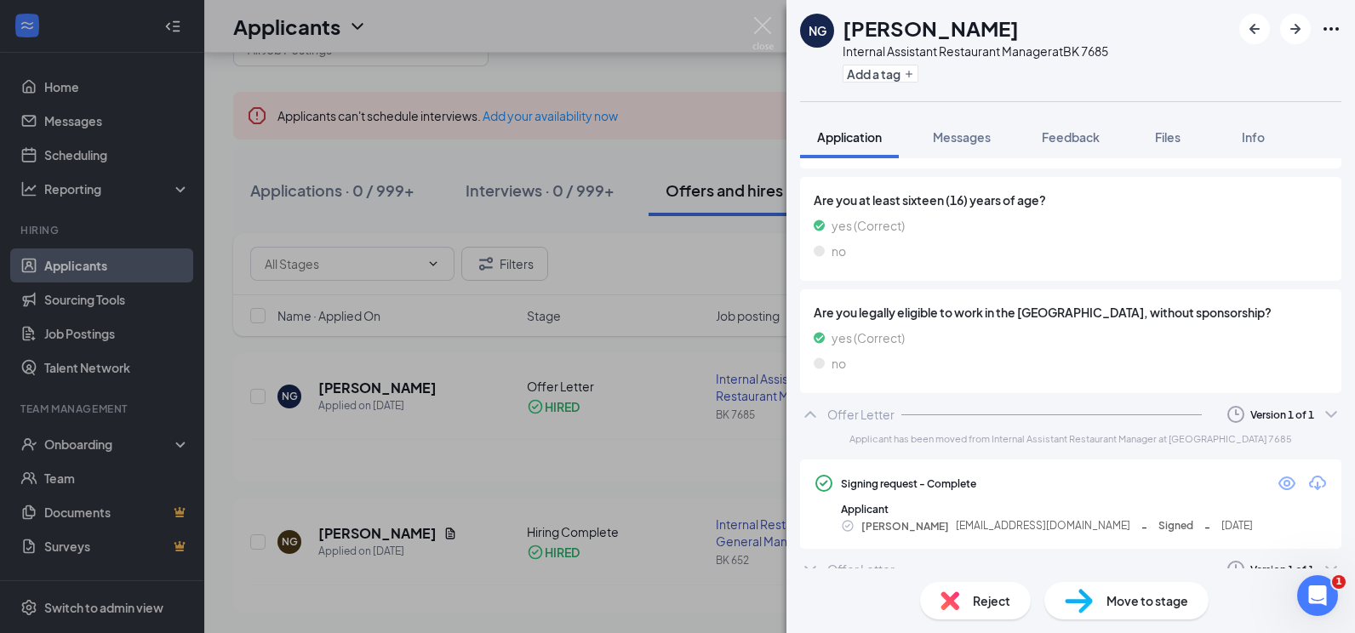
scroll to position [1024, 0]
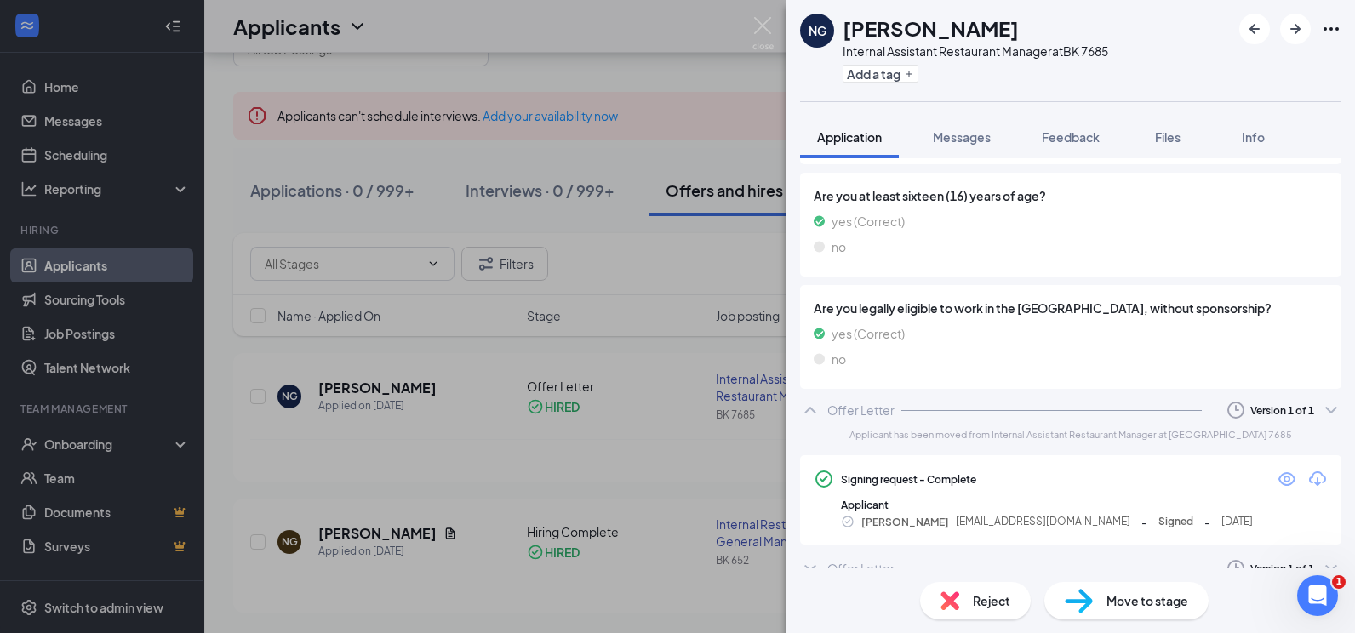
click at [869, 547] on div "Signing request - Complete Applicant [PERSON_NAME] [EMAIL_ADDRESS][DOMAIN_NAME]…" at bounding box center [1070, 499] width 541 height 103
click at [864, 569] on div "Reject Move to stage" at bounding box center [1070, 600] width 568 height 65
click at [866, 562] on div "Offer Letter" at bounding box center [860, 568] width 67 height 17
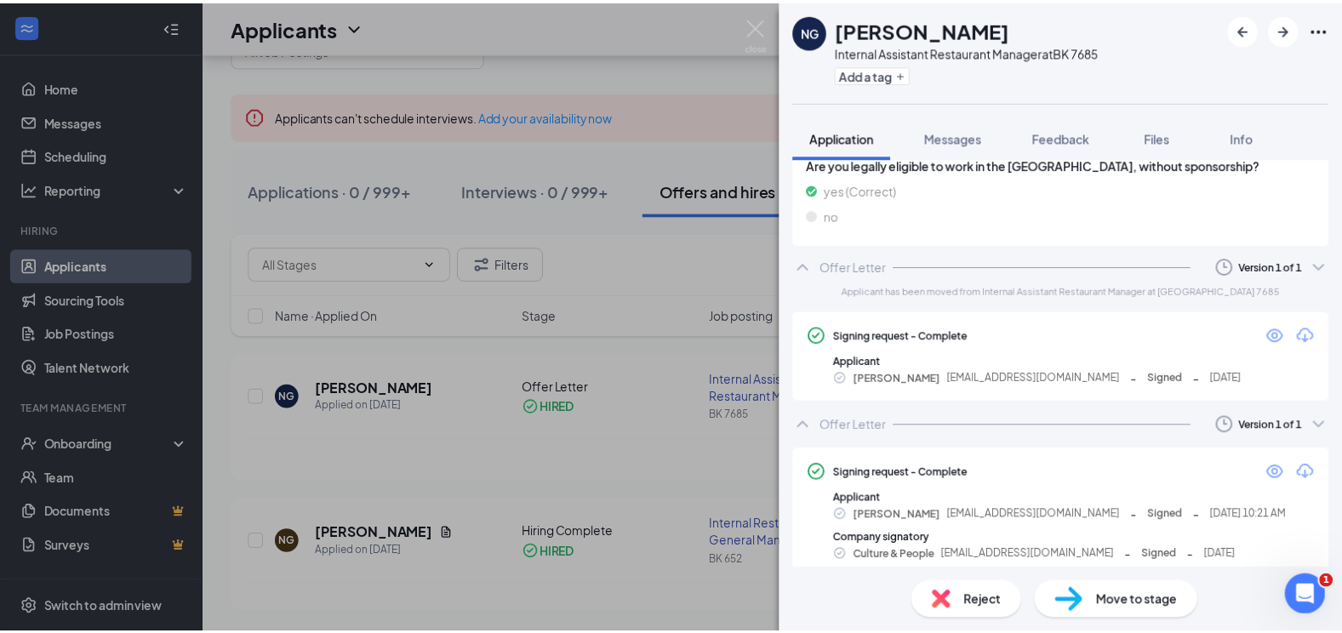
scroll to position [1170, 0]
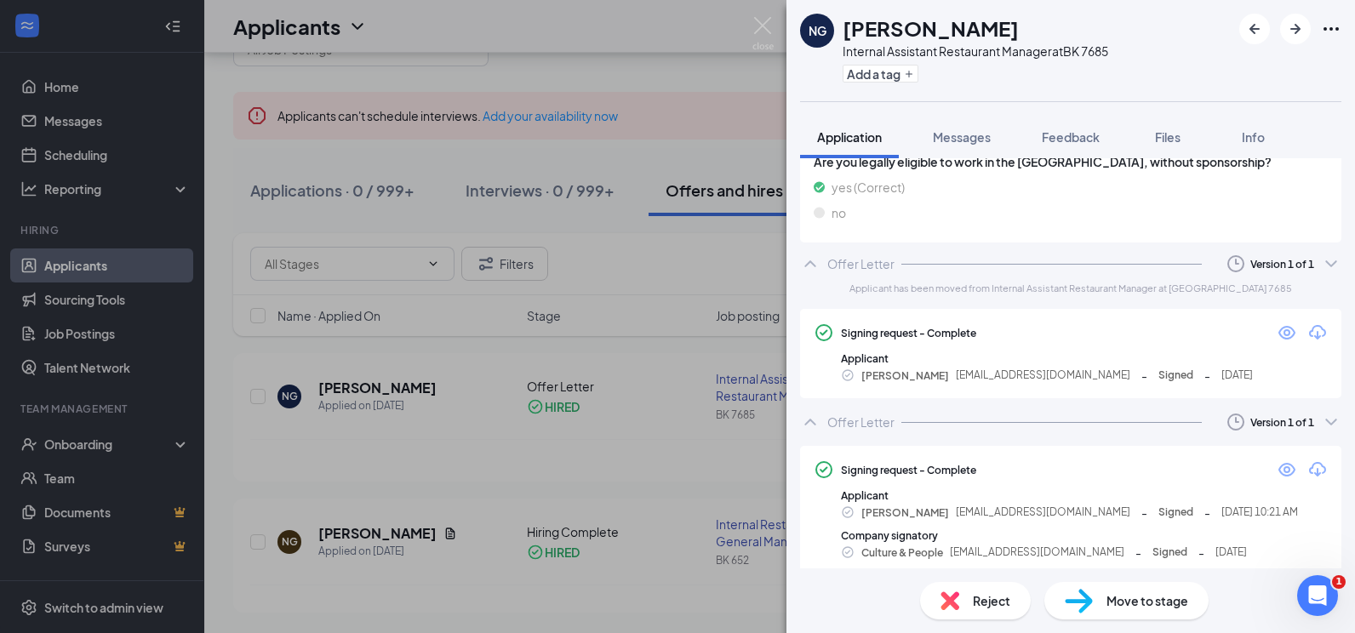
click at [762, 24] on img at bounding box center [762, 33] width 21 height 33
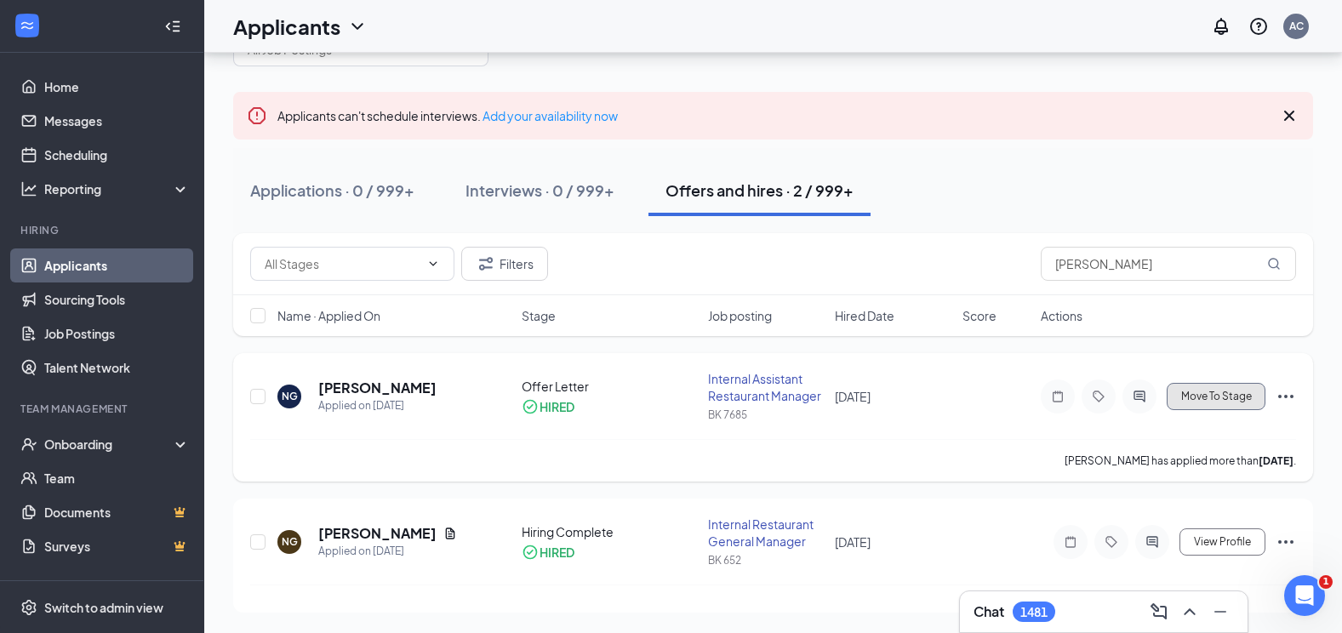
click at [1237, 396] on span "Move To Stage" at bounding box center [1216, 397] width 71 height 12
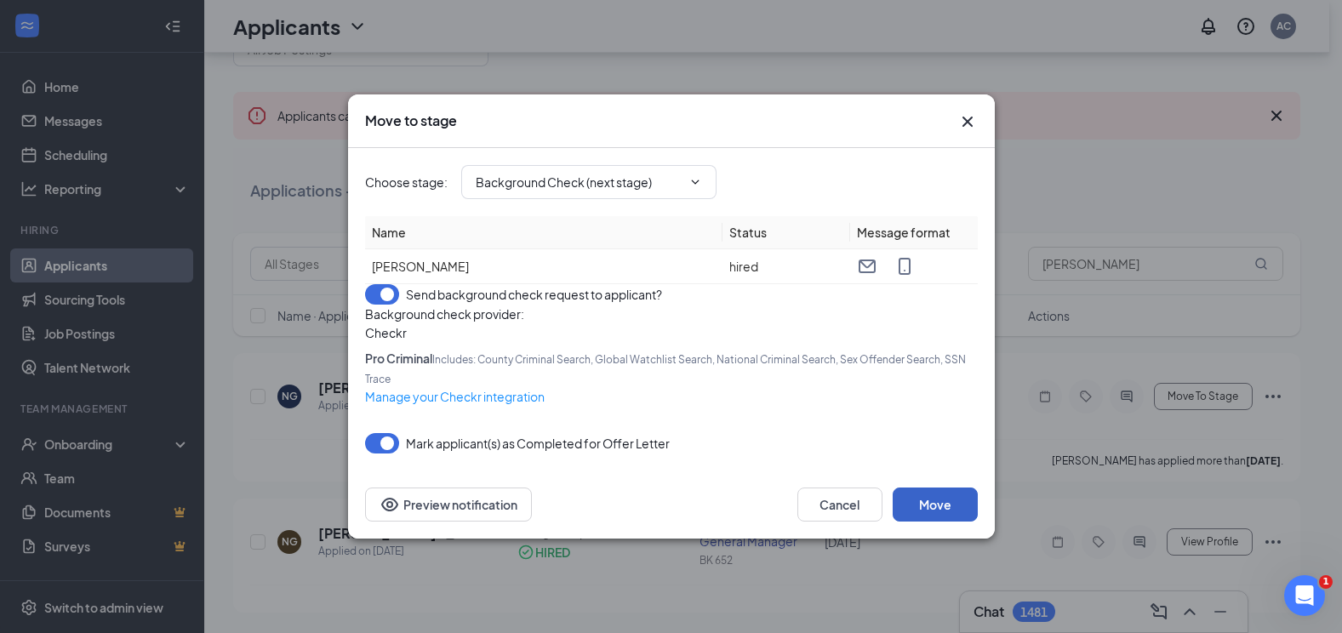
click at [914, 522] on button "Move" at bounding box center [935, 505] width 85 height 34
